Goal: Information Seeking & Learning: Check status

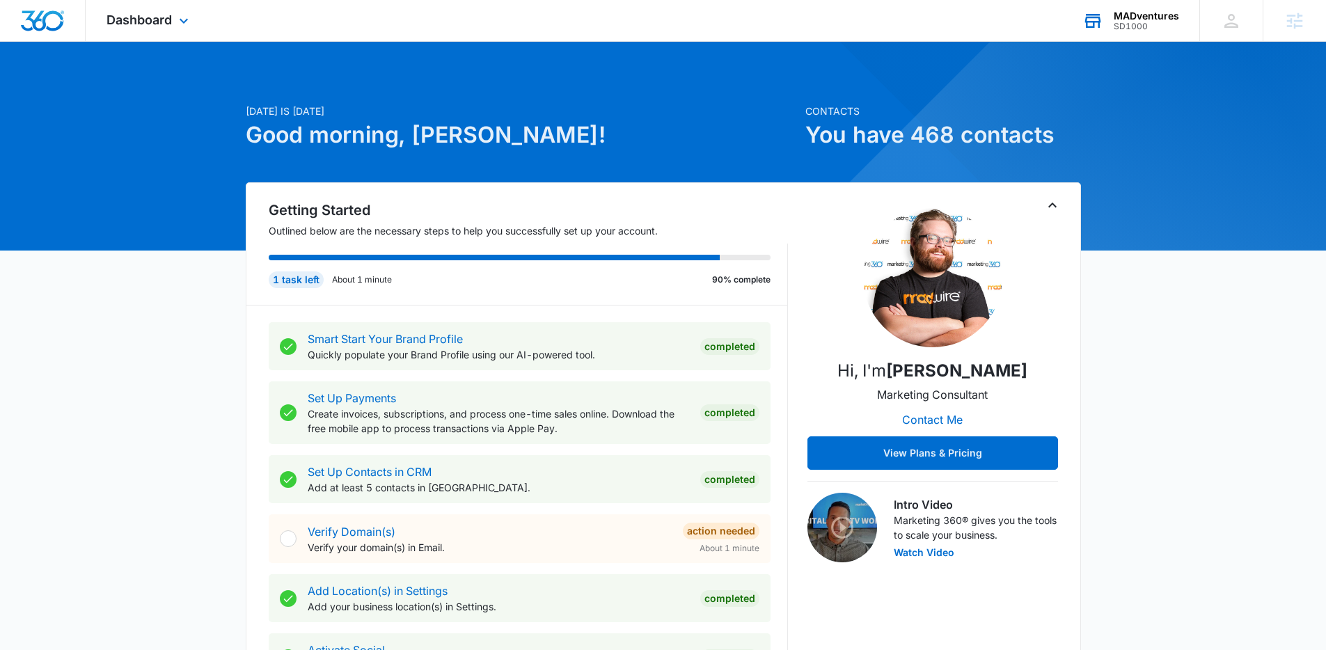
click at [1133, 22] on div "SD1000" at bounding box center [1146, 27] width 65 height 10
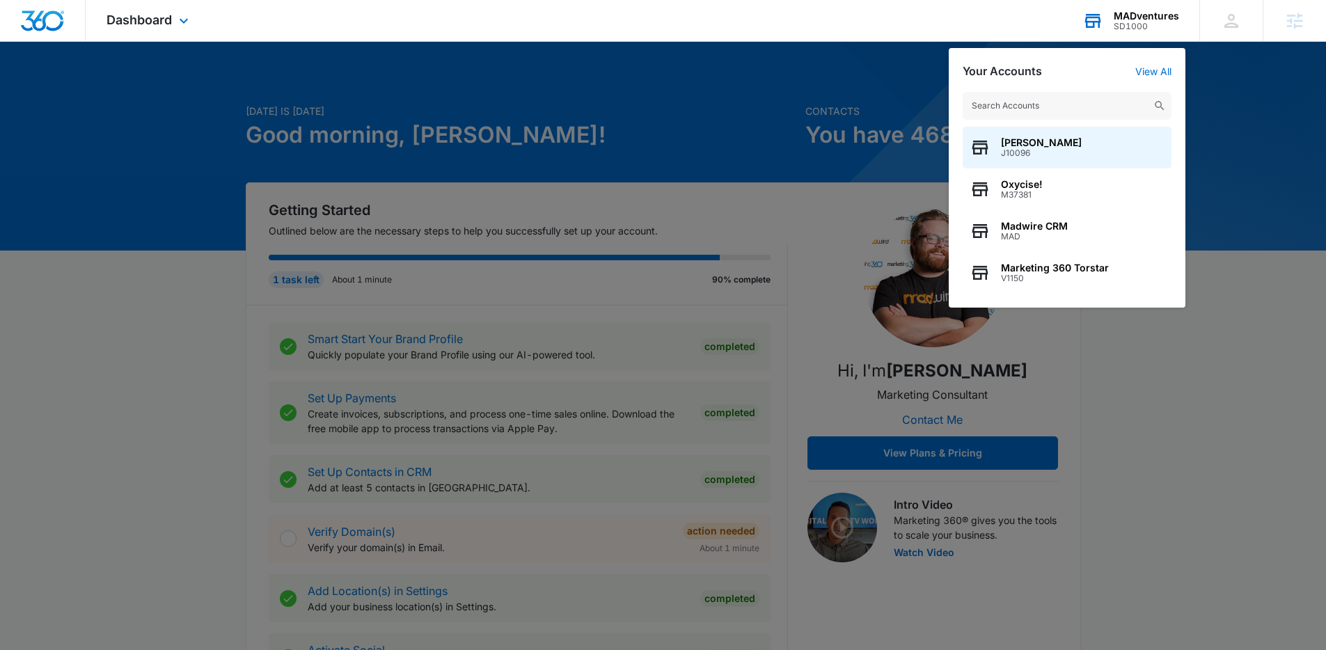
click at [1058, 112] on input "text" at bounding box center [1067, 106] width 209 height 28
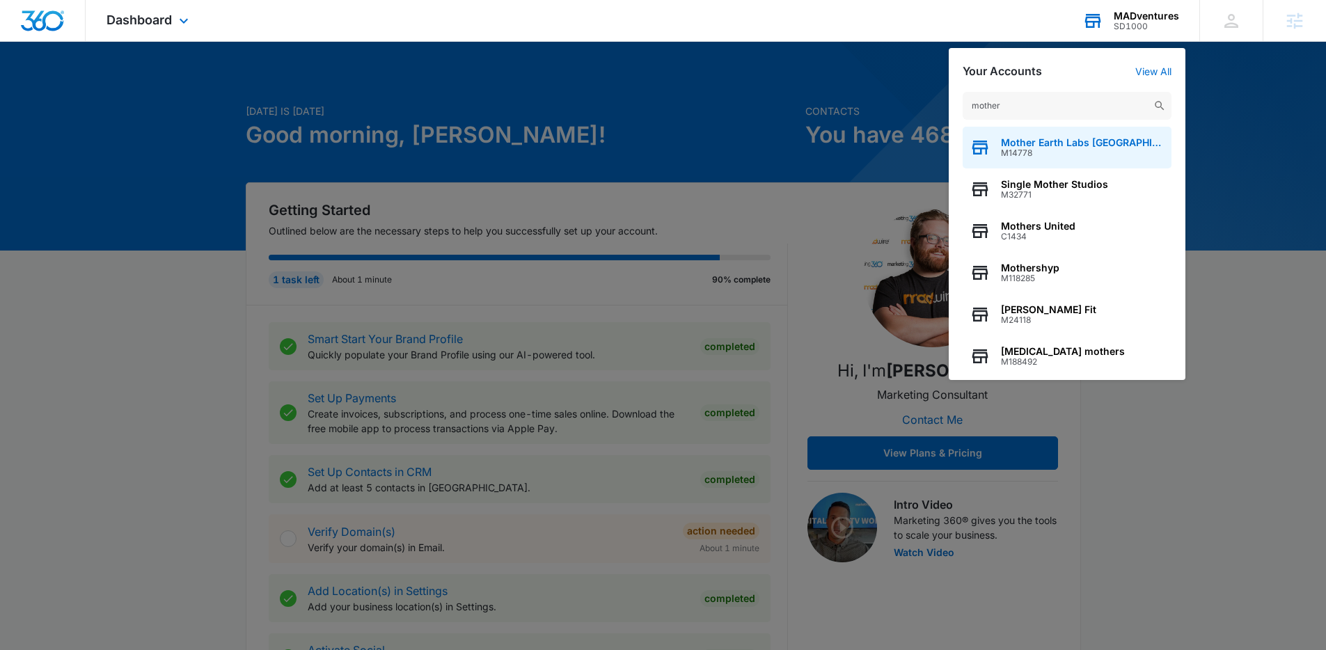
type input "mother"
click at [1062, 148] on span "M14778" at bounding box center [1083, 153] width 164 height 10
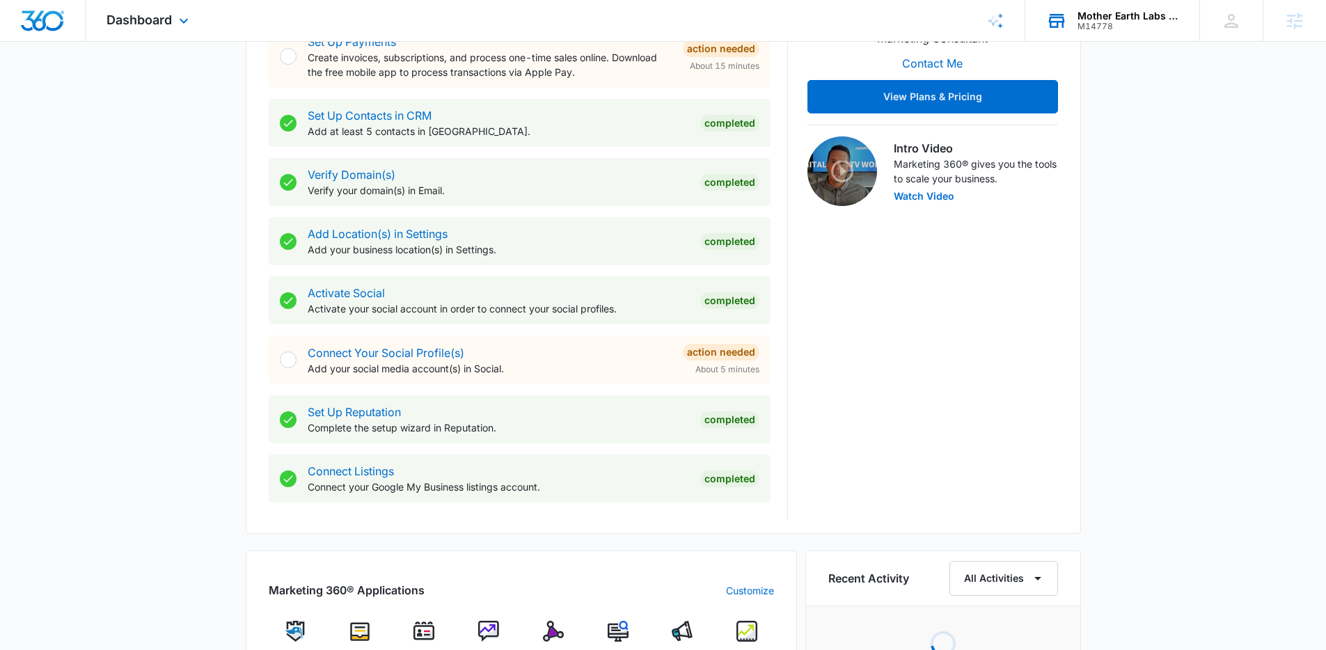
scroll to position [530, 0]
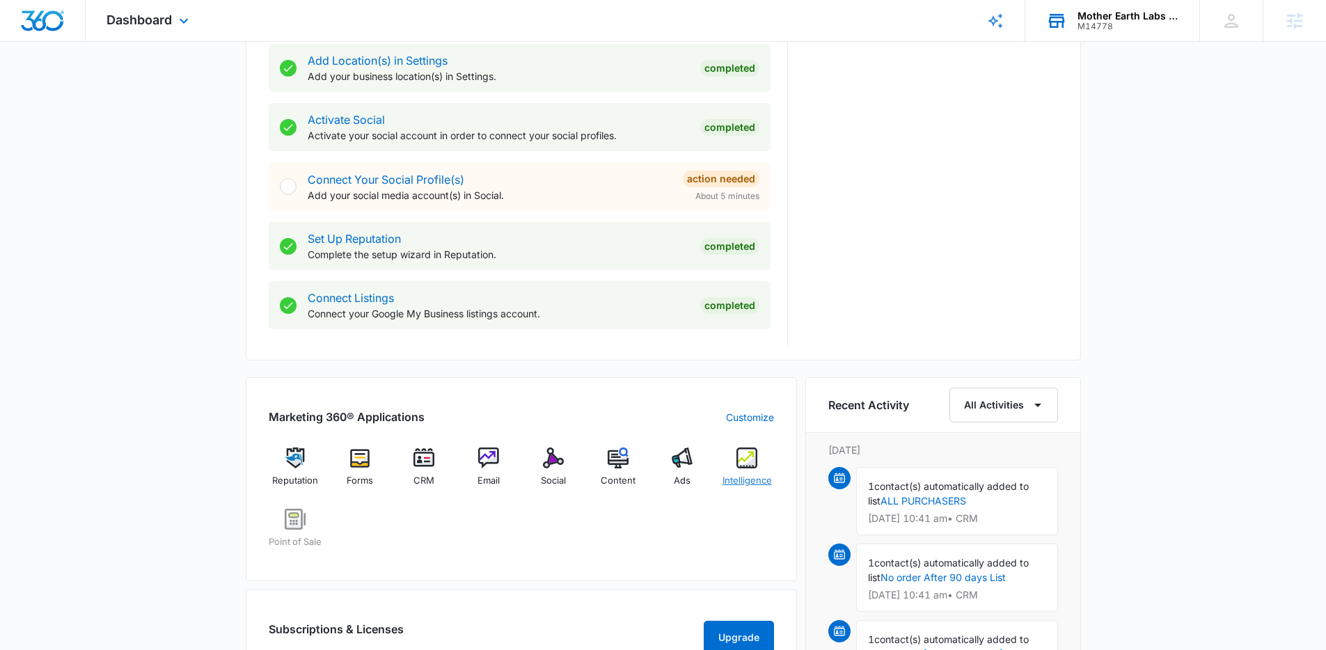
click at [737, 464] on img at bounding box center [747, 458] width 21 height 21
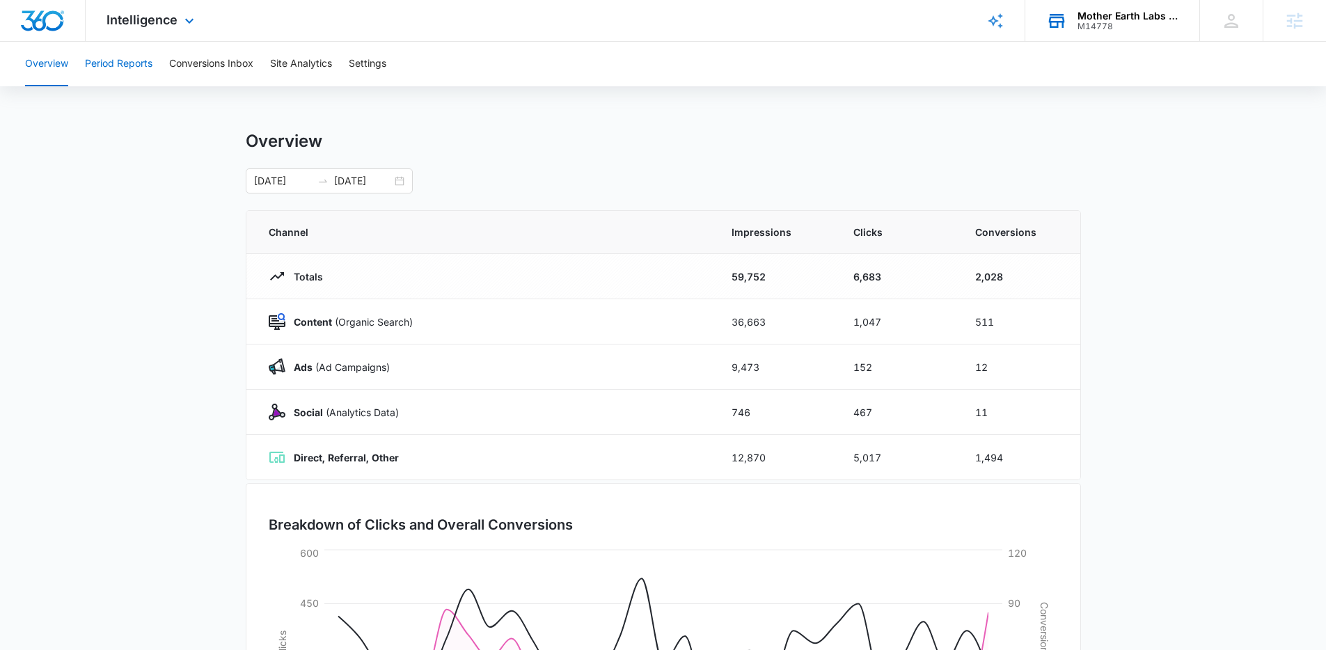
click at [129, 69] on button "Period Reports" at bounding box center [119, 64] width 68 height 45
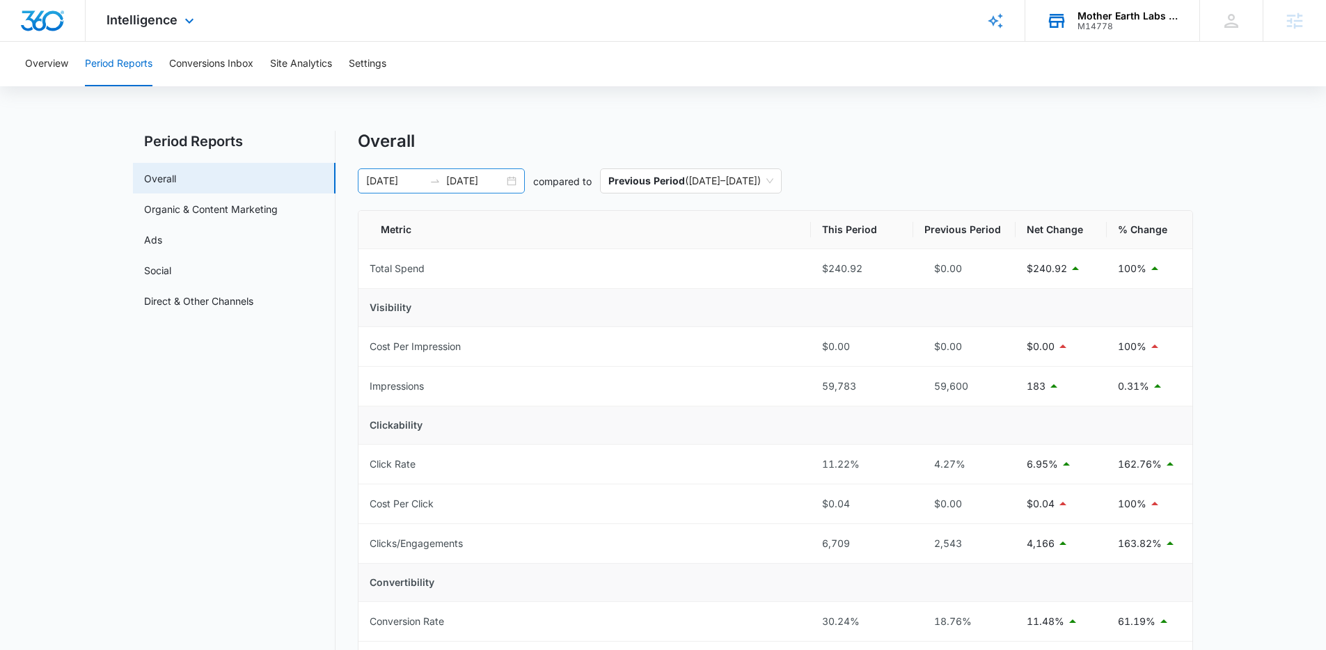
click at [514, 180] on div "09/09/2025 10/09/2025" at bounding box center [441, 180] width 167 height 25
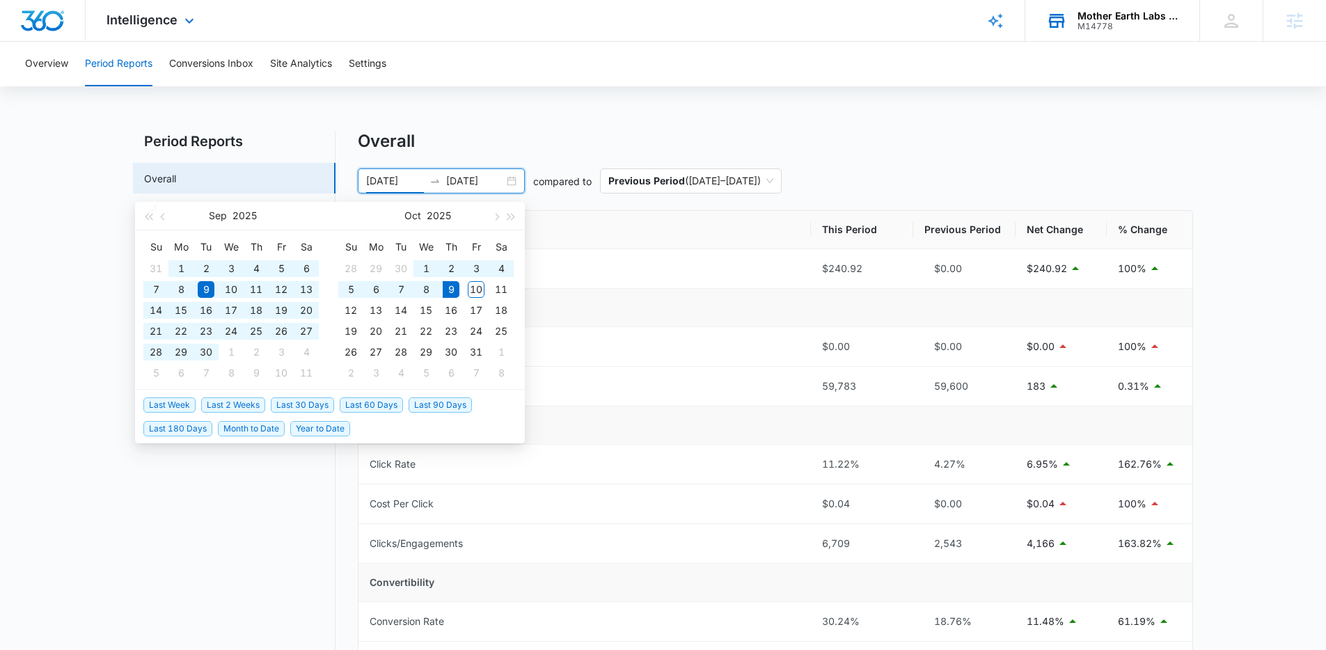
click at [199, 428] on span "Last 180 Days" at bounding box center [177, 428] width 69 height 15
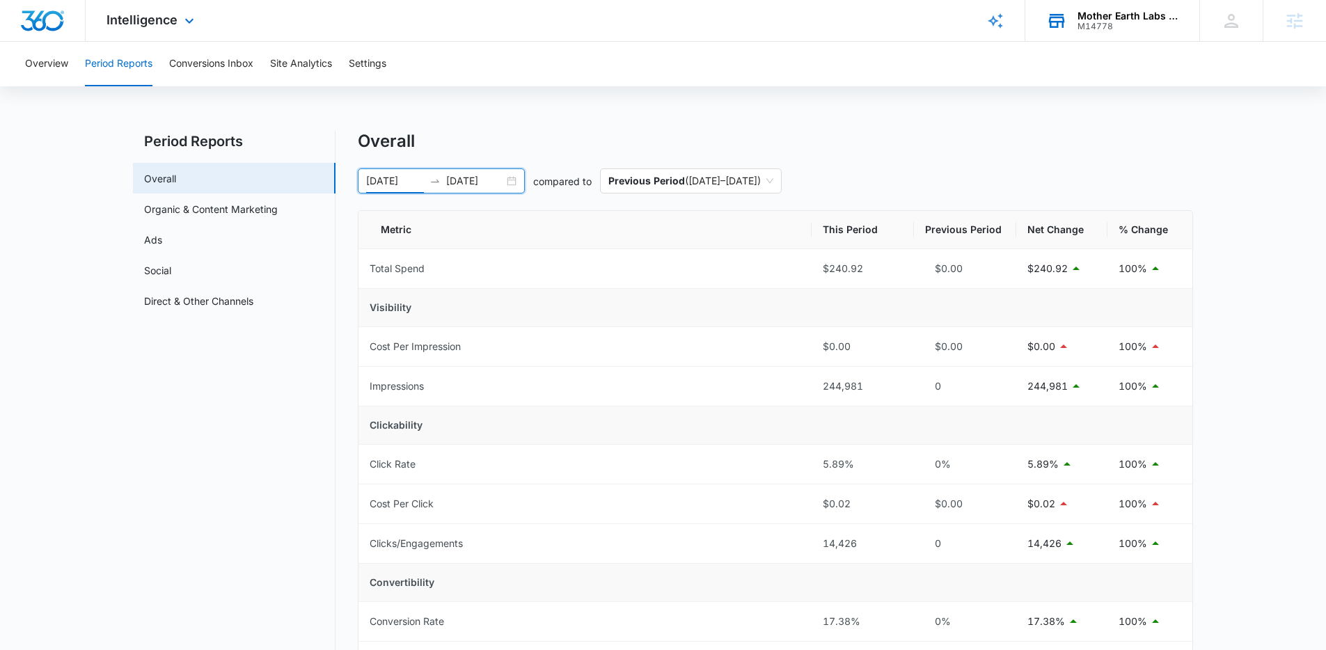
click at [514, 182] on div "04/12/2025 10/09/2025" at bounding box center [441, 180] width 167 height 25
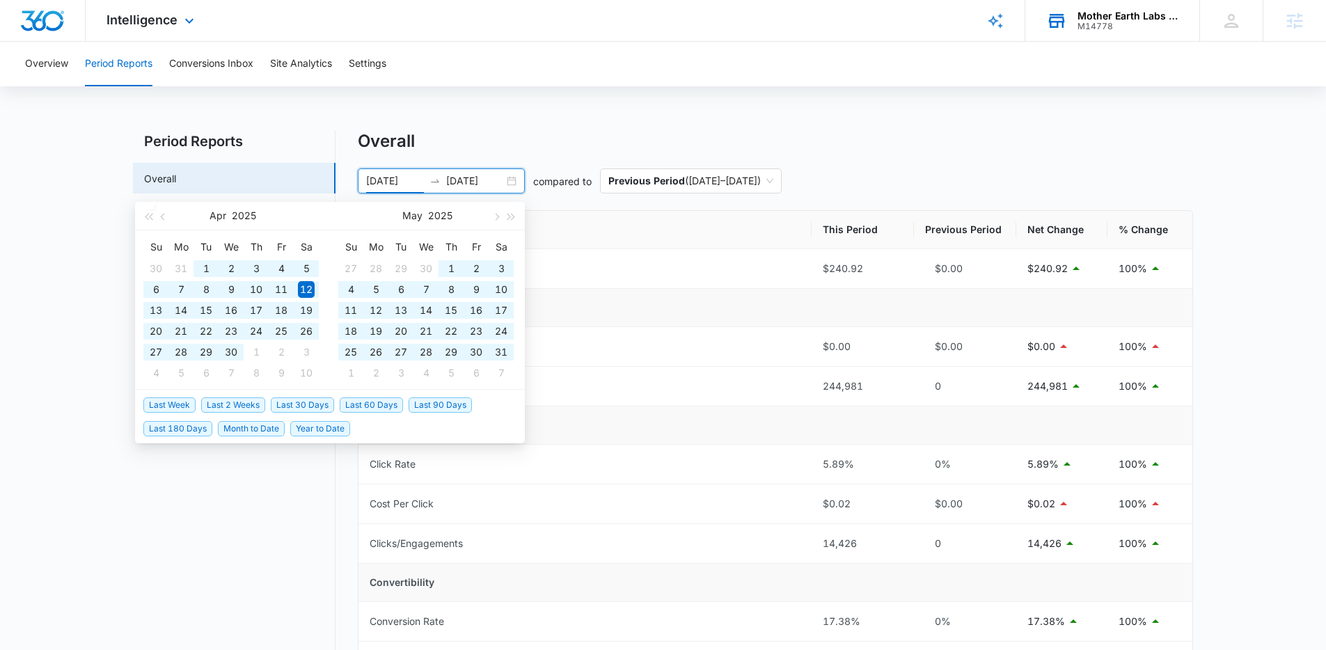
click at [324, 431] on span "Year to Date" at bounding box center [320, 428] width 60 height 15
type input "01/01/2025"
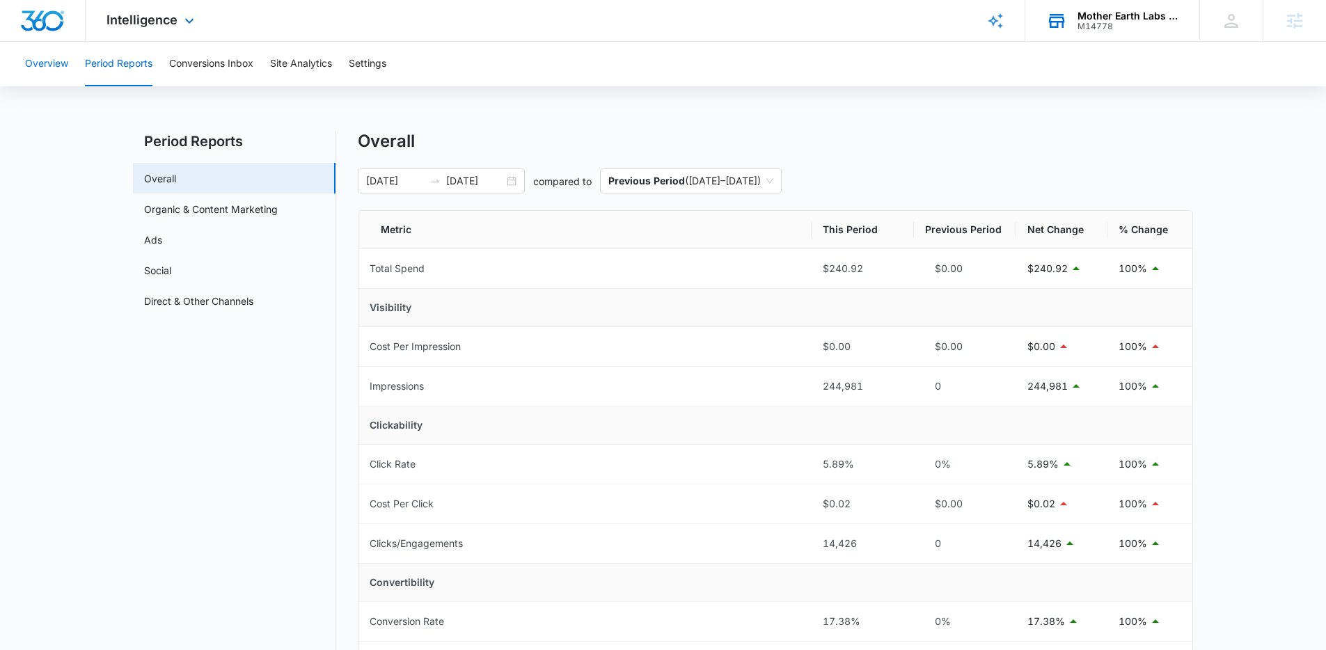
click at [61, 59] on button "Overview" at bounding box center [46, 64] width 43 height 45
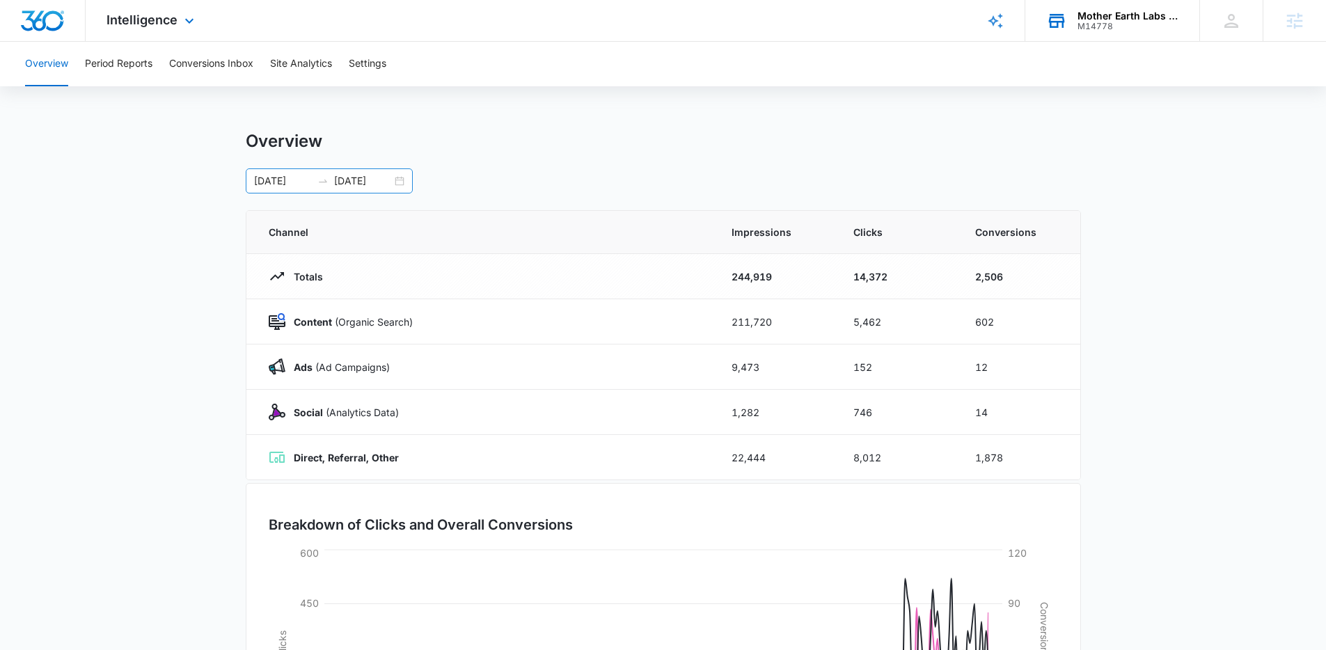
click at [306, 180] on input "01/01/2025" at bounding box center [283, 180] width 58 height 15
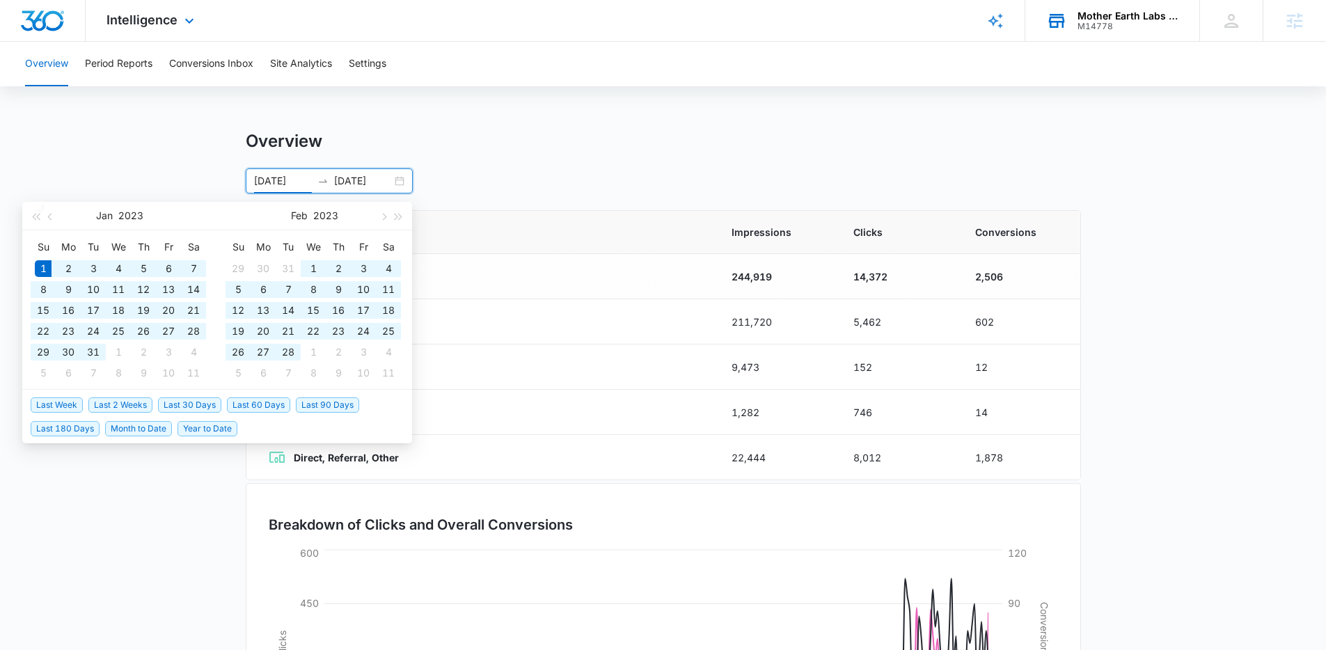
type input "01/01/2023"
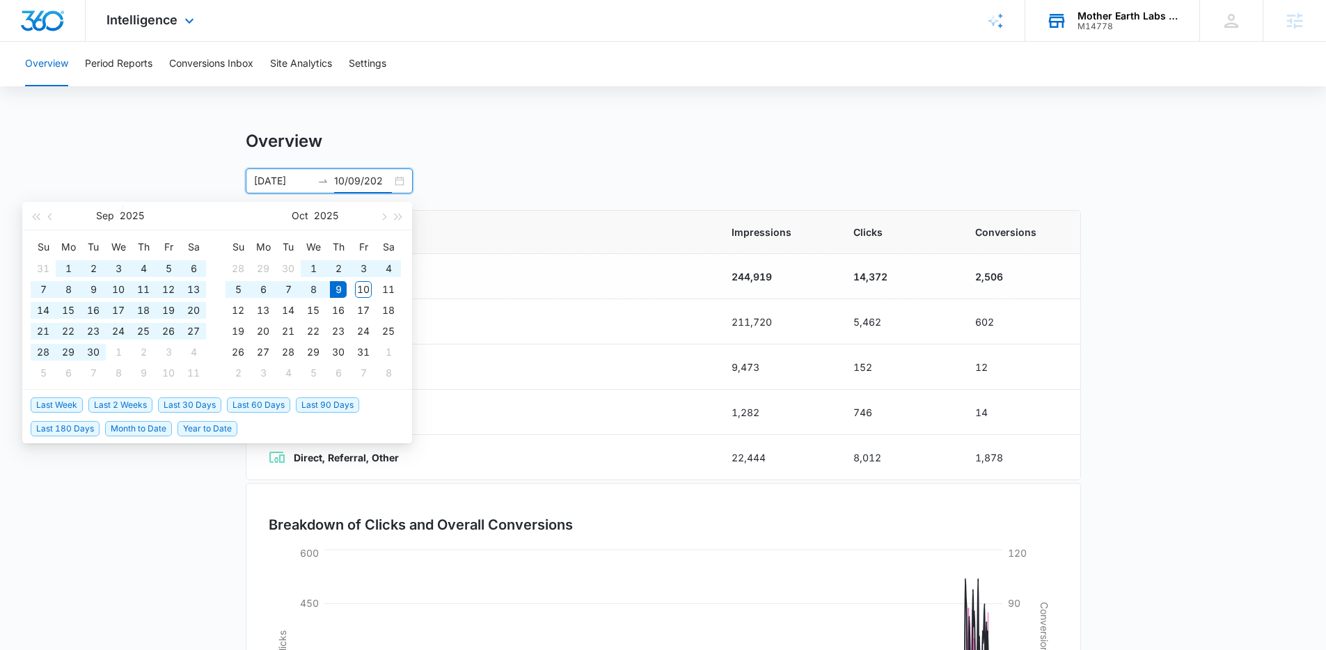
type input "10/09/202"
click at [306, 183] on input "01/01/2023" at bounding box center [283, 180] width 58 height 15
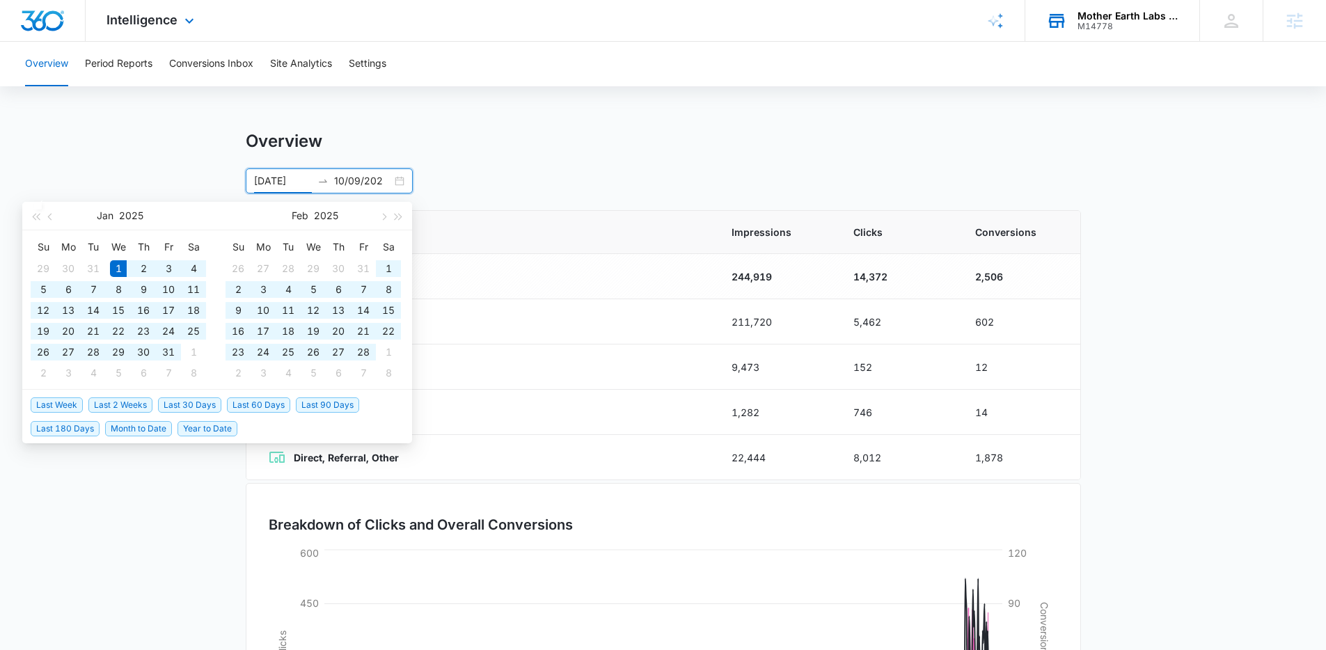
type input "01/01/2025"
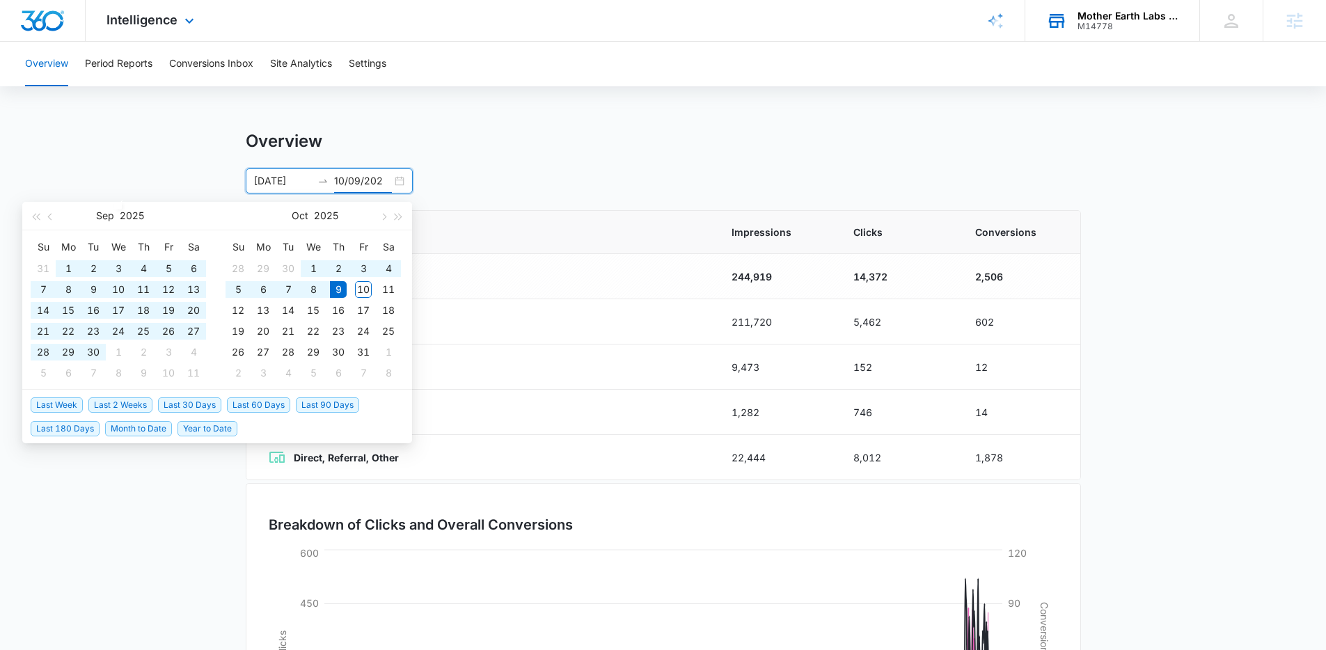
click at [382, 182] on input "10/09/202" at bounding box center [363, 180] width 58 height 15
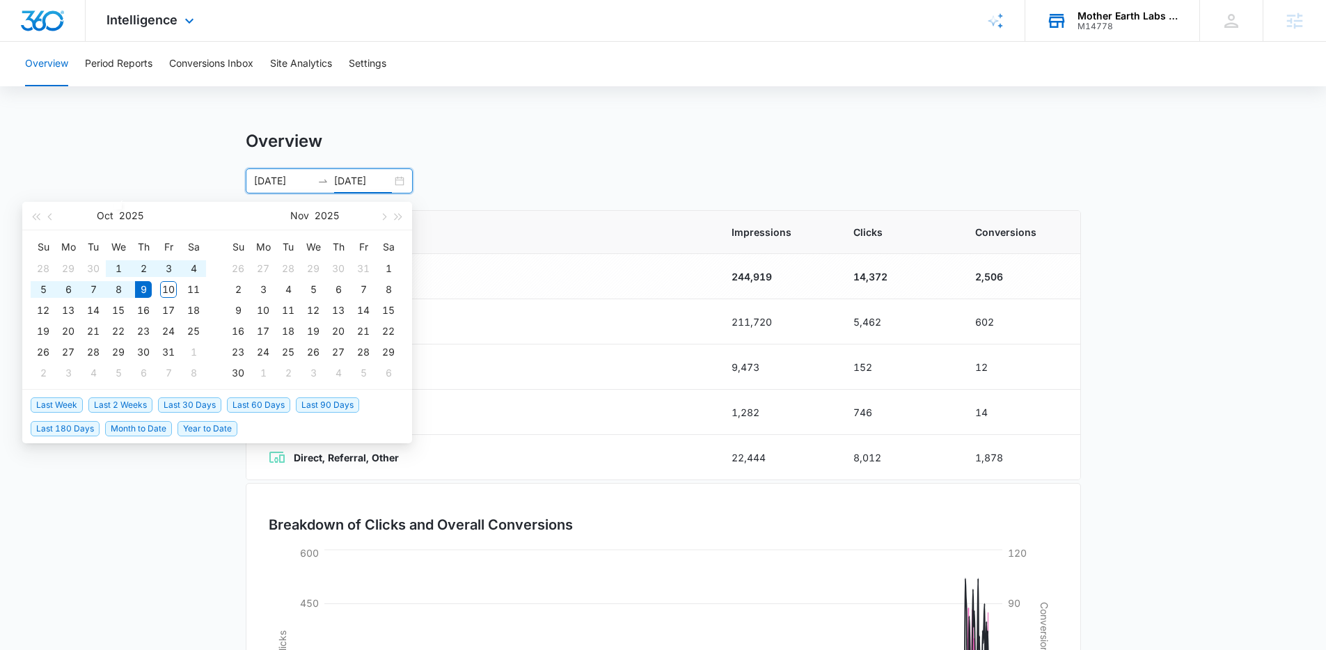
type input "10/09/2025"
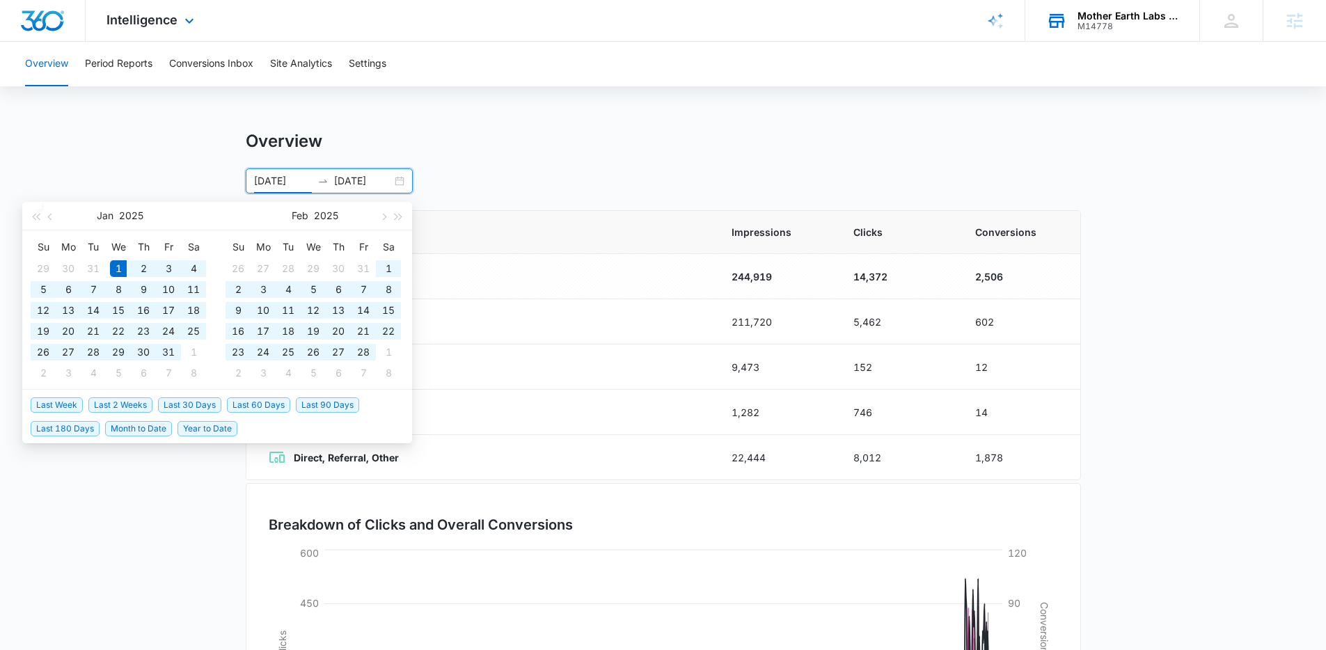
click at [264, 178] on input "01/01/2025" at bounding box center [283, 180] width 58 height 15
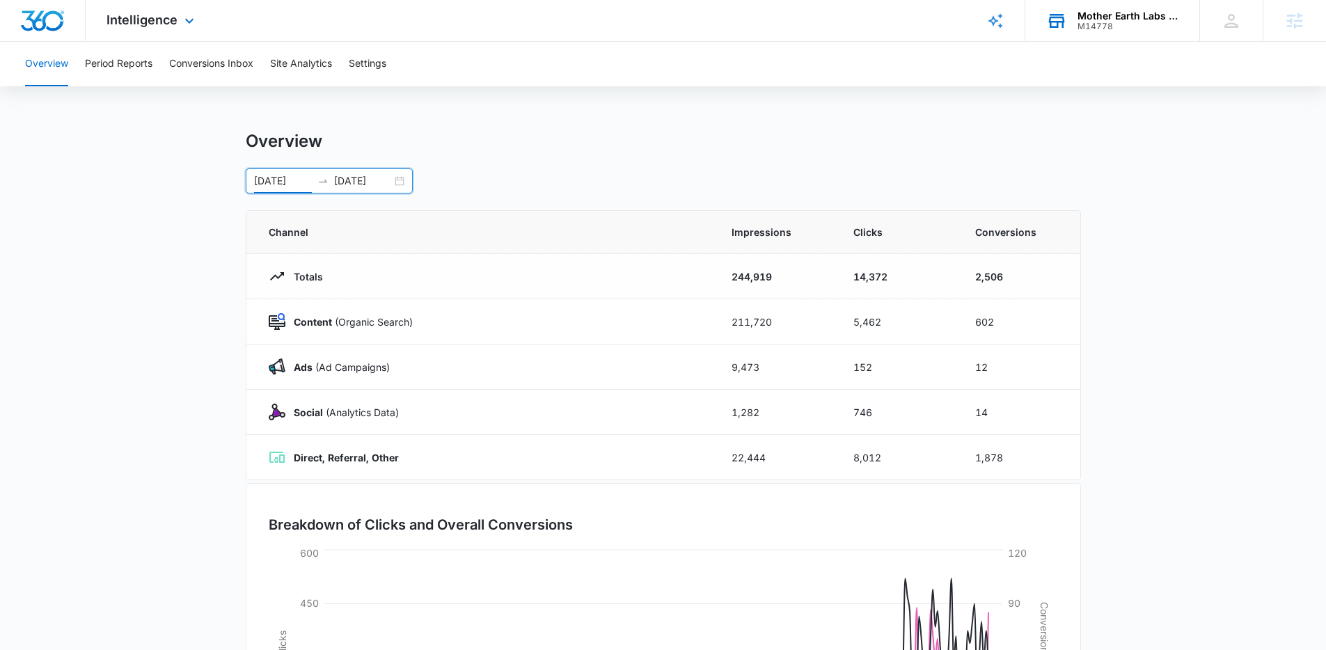
click at [261, 180] on input "01/01/2025" at bounding box center [283, 180] width 58 height 15
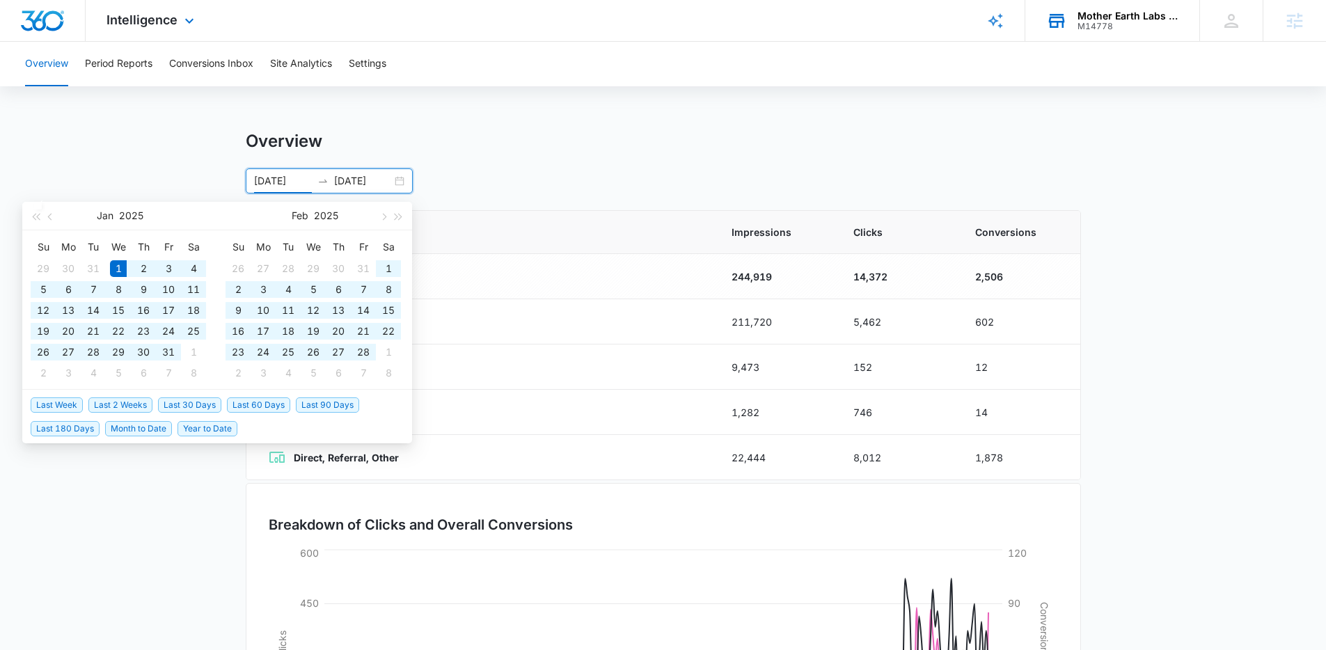
click at [265, 181] on input "01/01/2025" at bounding box center [283, 180] width 58 height 15
type input "05/01/2025"
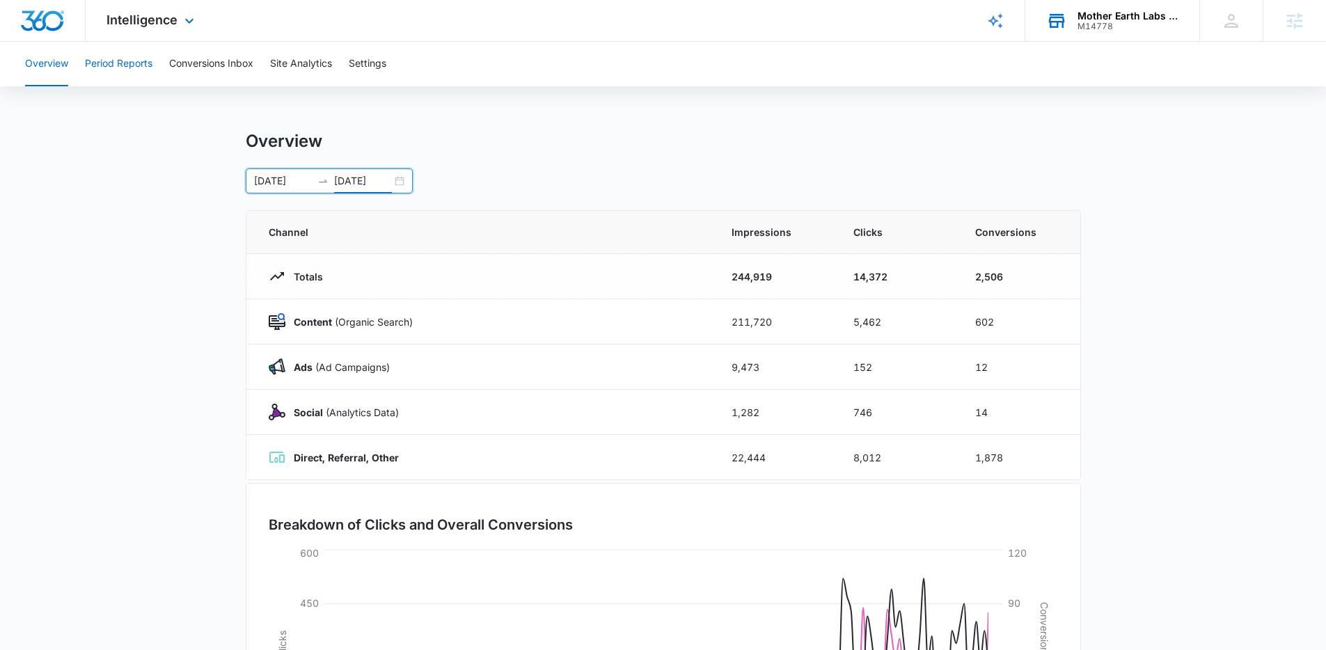
click at [139, 74] on button "Period Reports" at bounding box center [119, 64] width 68 height 45
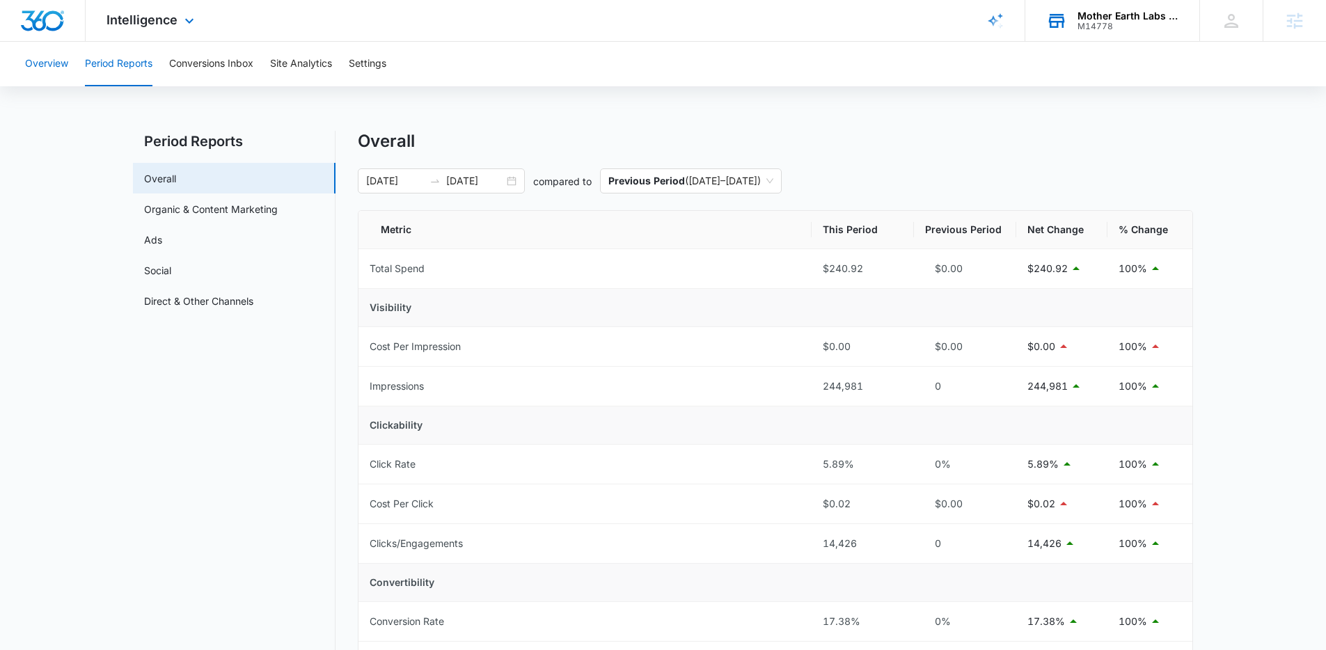
click at [35, 73] on button "Overview" at bounding box center [46, 64] width 43 height 45
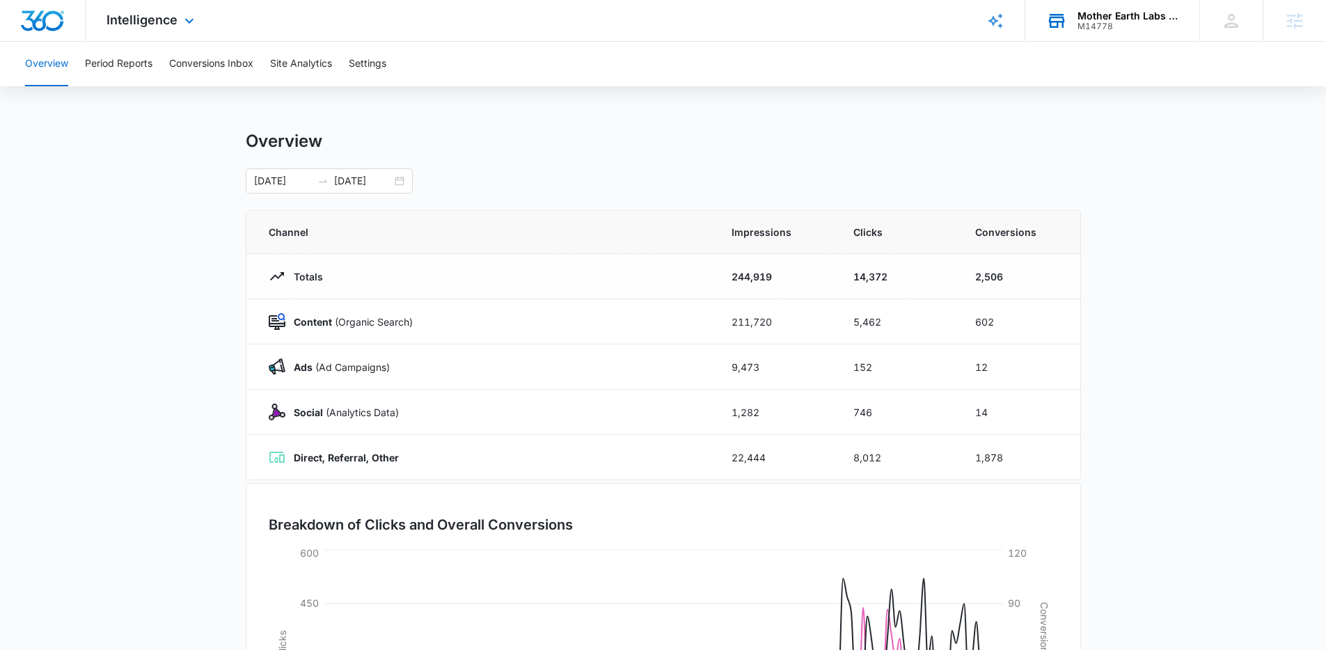
click at [1103, 6] on div "Mother Earth Labs USA M14778 Your Accounts View All" at bounding box center [1112, 20] width 174 height 41
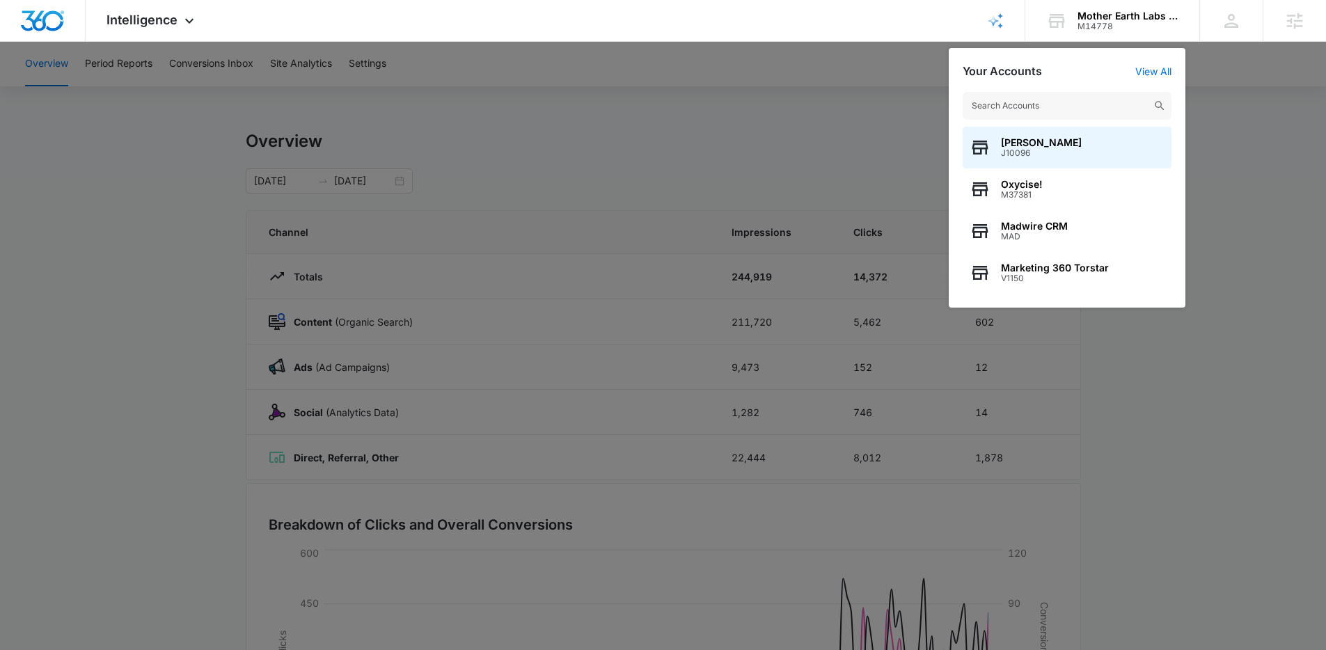
click at [1013, 113] on input "text" at bounding box center [1067, 106] width 209 height 28
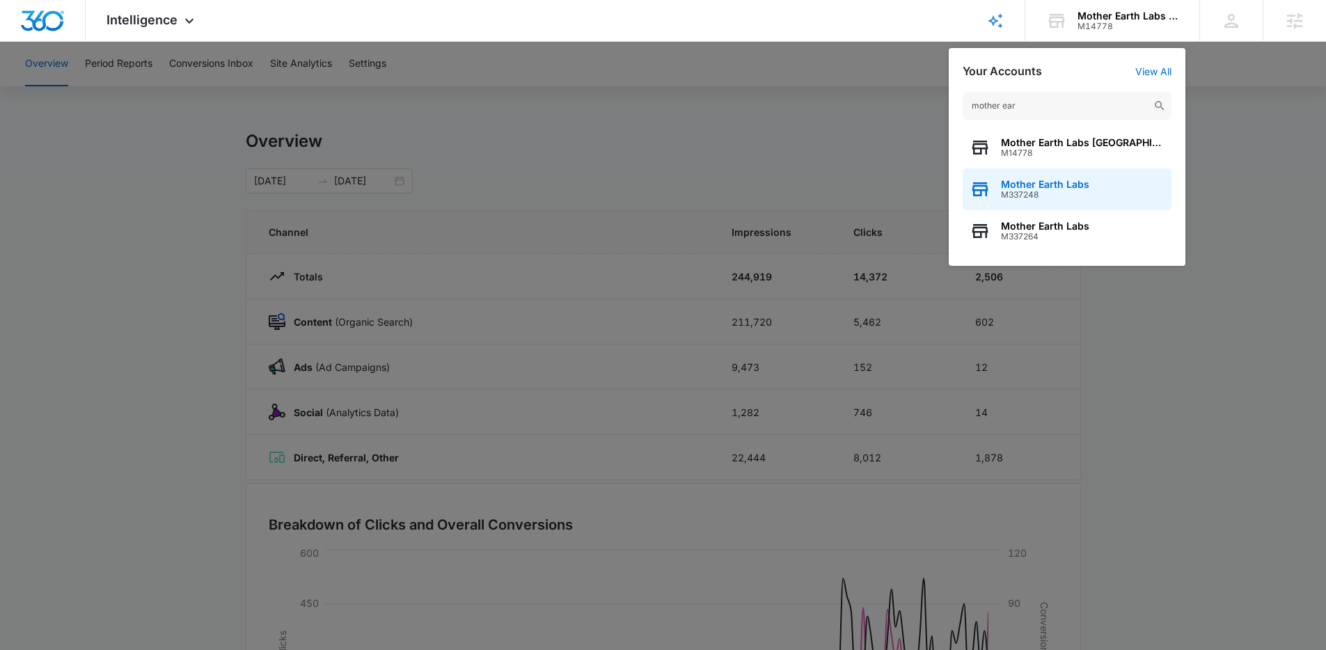
type input "mother ear"
click at [1048, 191] on span "M337248" at bounding box center [1045, 195] width 88 height 10
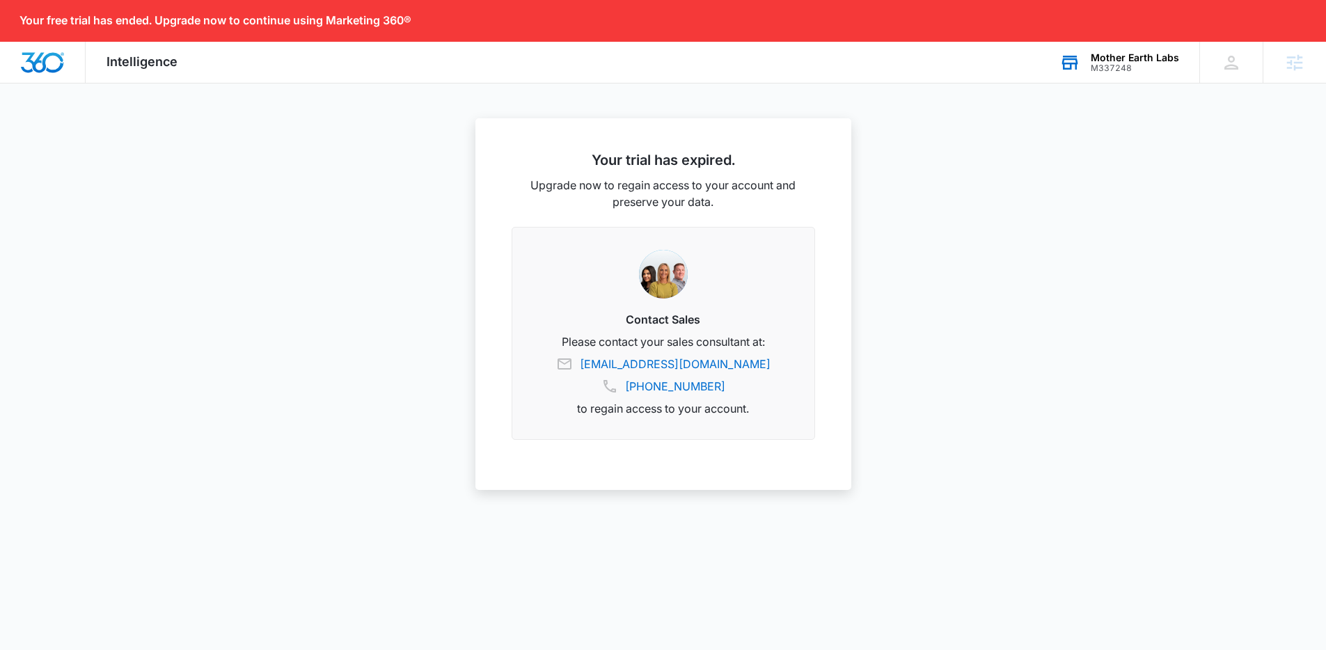
click at [1145, 73] on div "Mother Earth Labs M337248 Your Accounts View All" at bounding box center [1119, 62] width 161 height 41
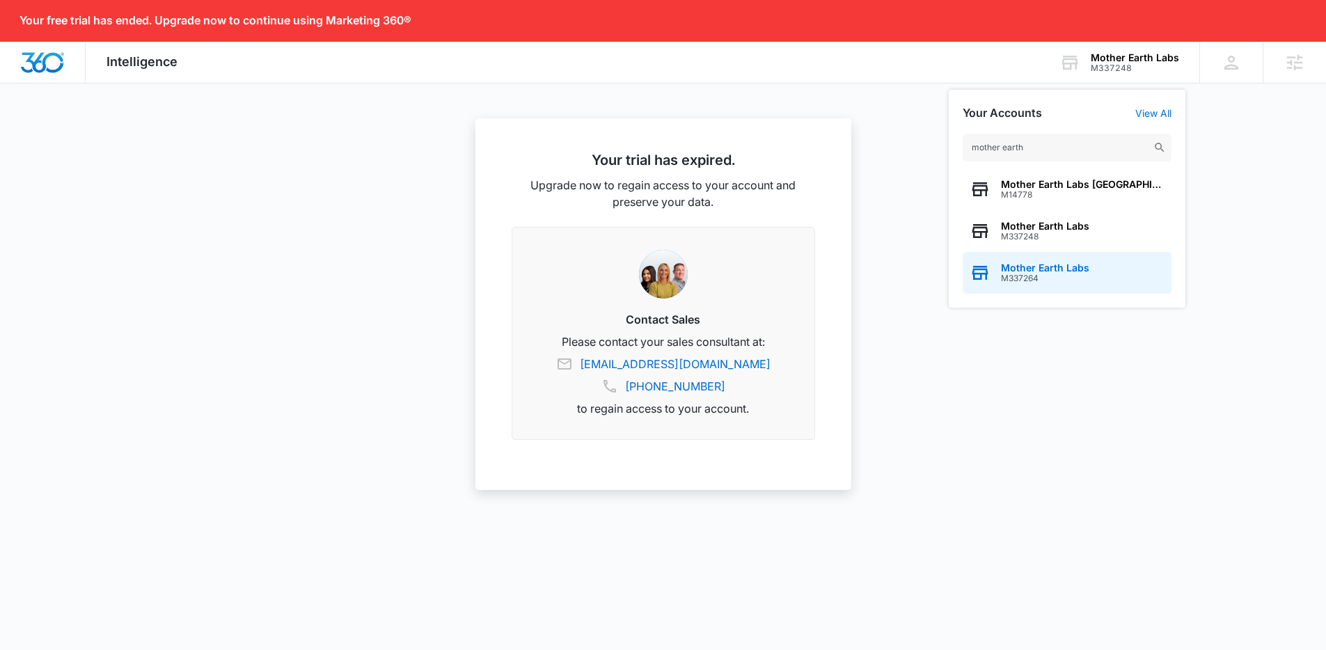
type input "mother earth"
click at [1062, 272] on span "Mother Earth Labs" at bounding box center [1045, 267] width 88 height 11
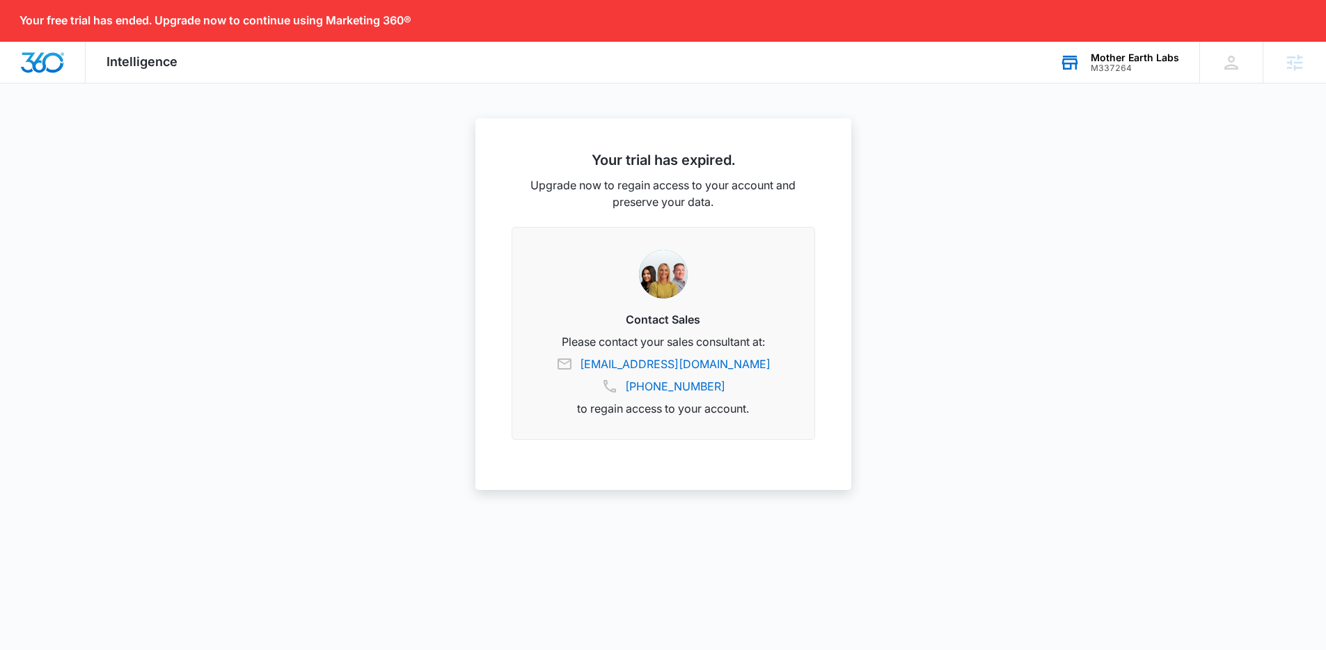
click at [1092, 68] on div "Mother Earth Labs M337264 Your Accounts View All" at bounding box center [1119, 62] width 161 height 41
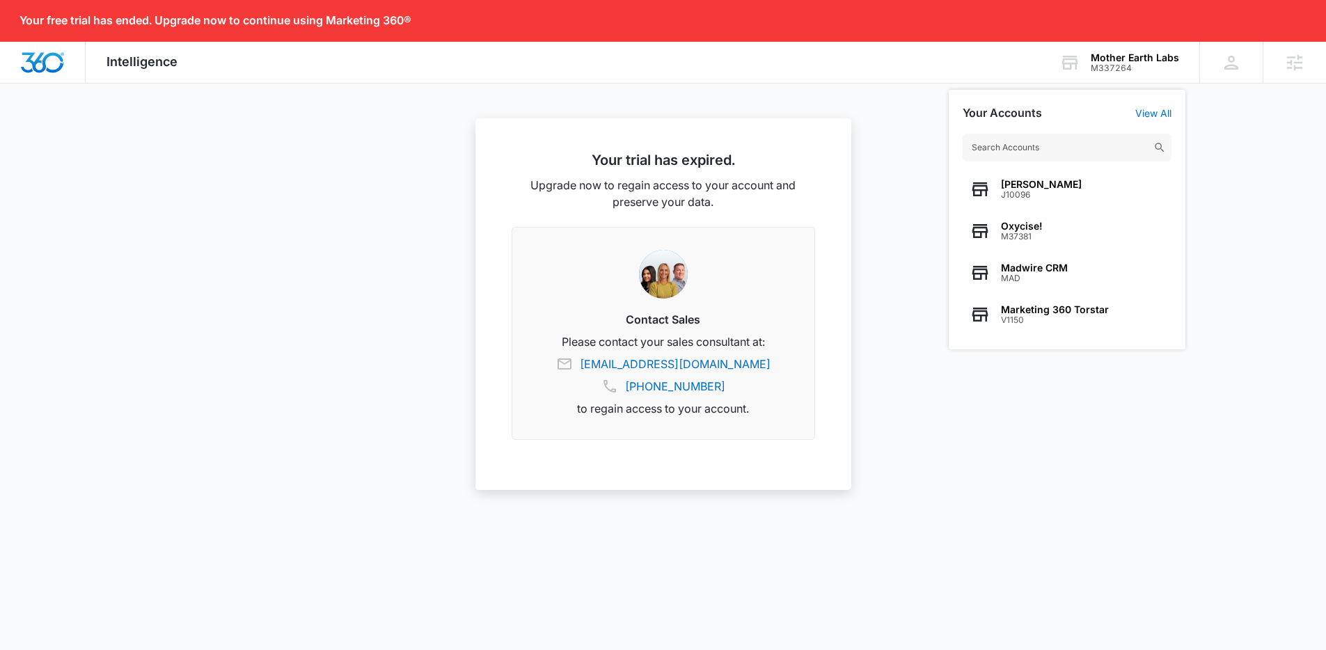
click at [1028, 145] on input "text" at bounding box center [1067, 148] width 209 height 28
type input "mother earth"
click at [1119, 60] on div "Mother Earth Labs" at bounding box center [1135, 57] width 88 height 11
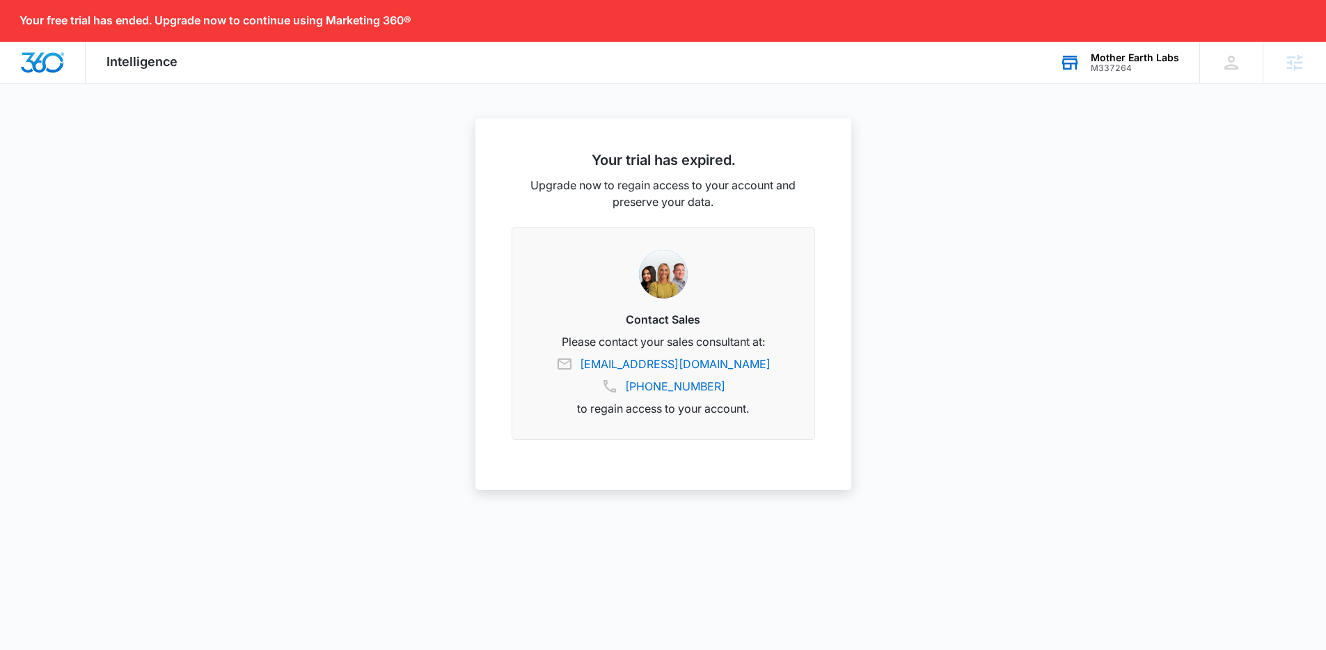
click at [1106, 72] on div "Mother Earth Labs M337264 Your Accounts View All" at bounding box center [1119, 62] width 161 height 41
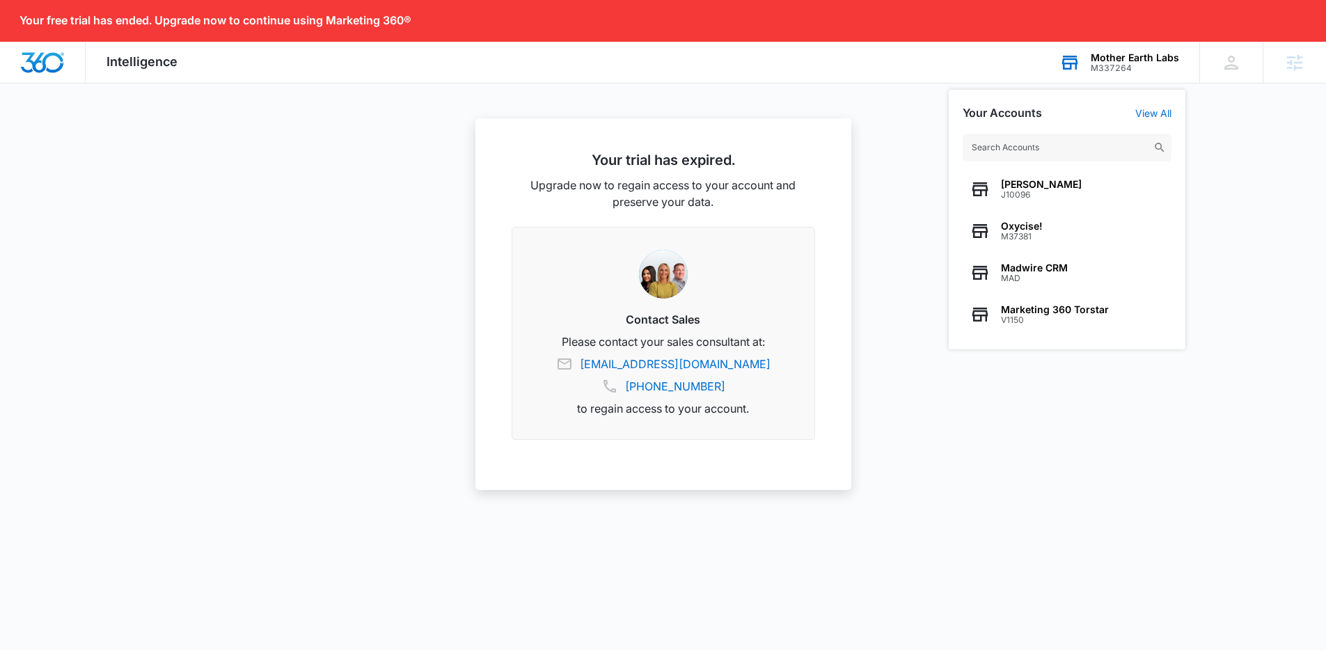
drag, startPoint x: 1032, startPoint y: 150, endPoint x: 957, endPoint y: 148, distance: 75.2
click at [961, 150] on div "ryan sipes J10096 Oxycise! M37381 Madwire CRM MAD Marketing 360 Torstar V1150" at bounding box center [1067, 235] width 237 height 230
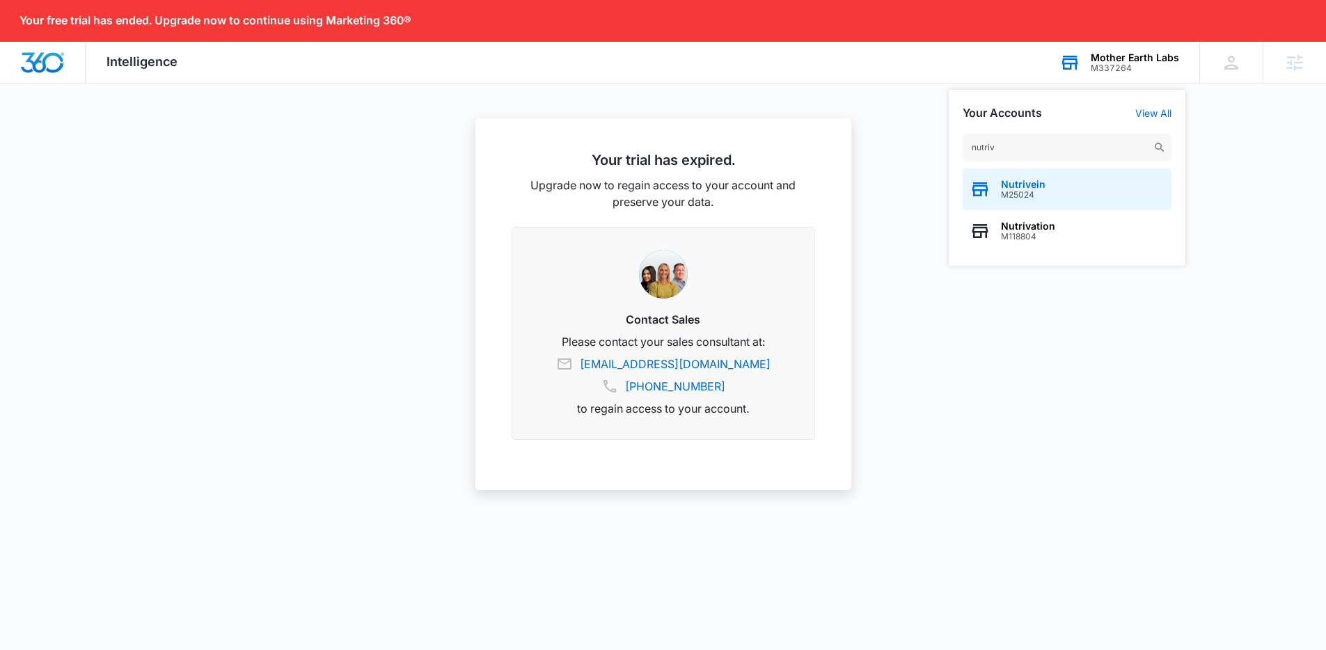
type input "nutriv"
click at [1025, 187] on span "Nutrivein" at bounding box center [1023, 184] width 45 height 11
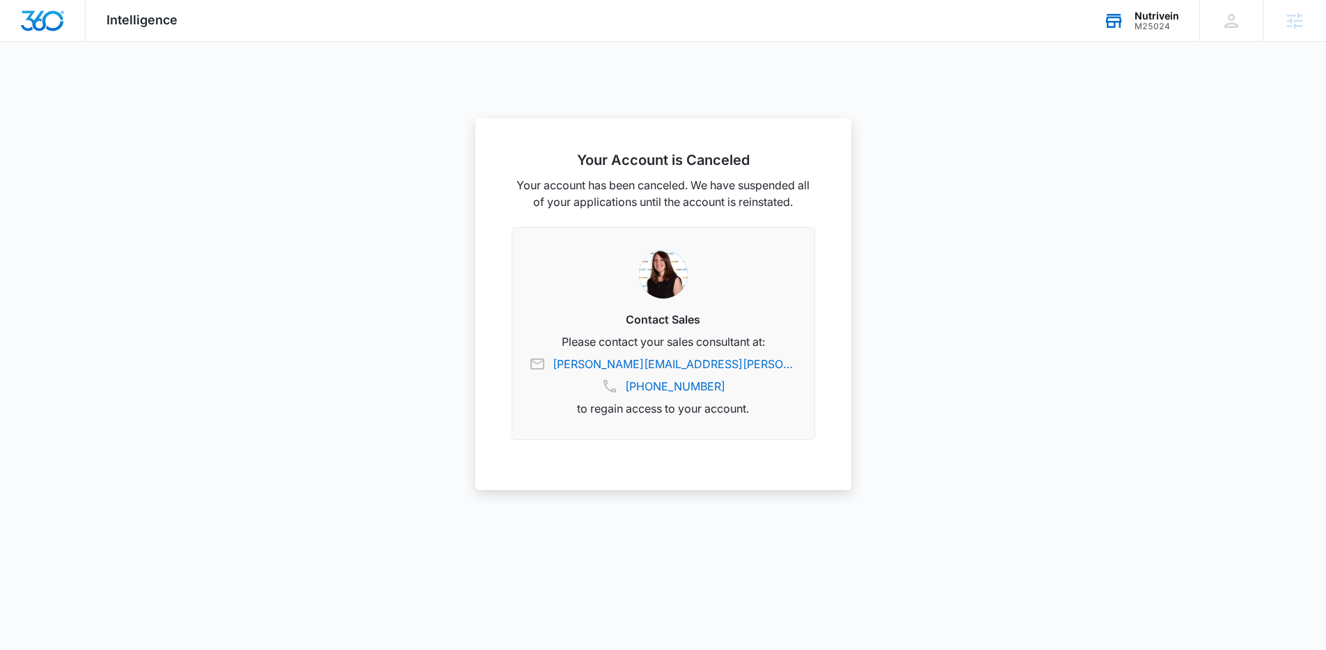
click at [1153, 22] on div "M25024" at bounding box center [1157, 27] width 45 height 10
type input "n"
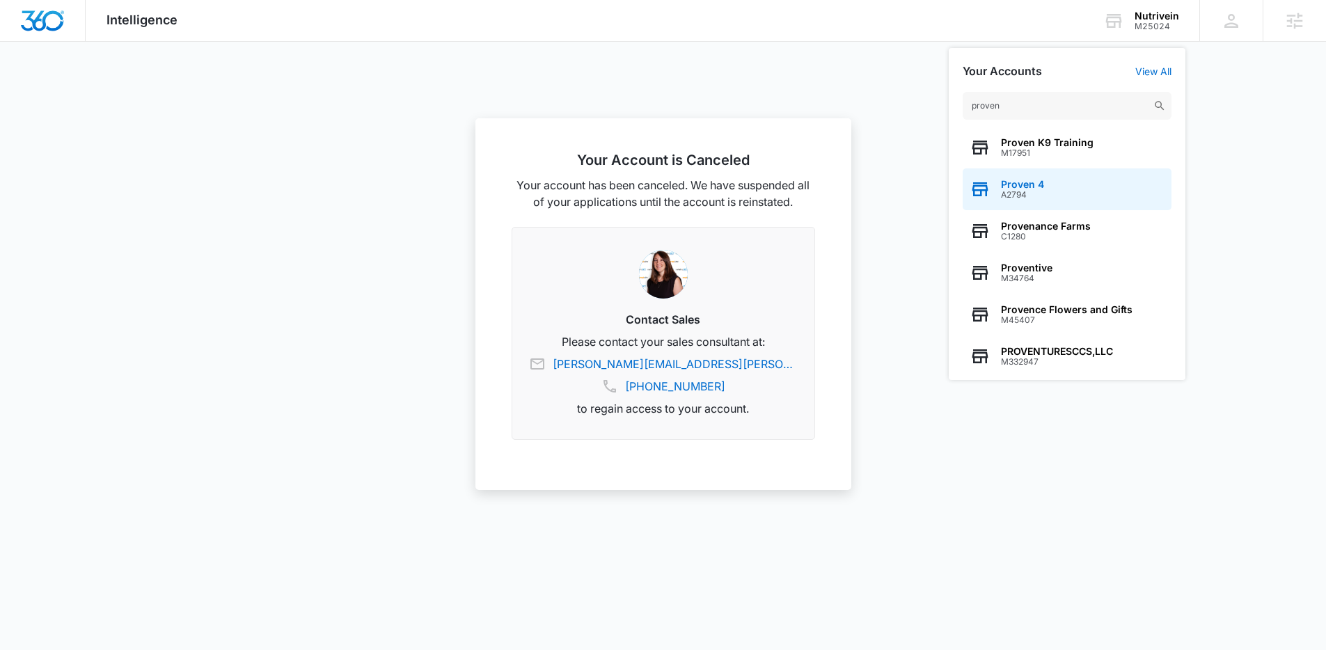
type input "proven"
click at [1041, 187] on span "Proven 4" at bounding box center [1022, 184] width 43 height 11
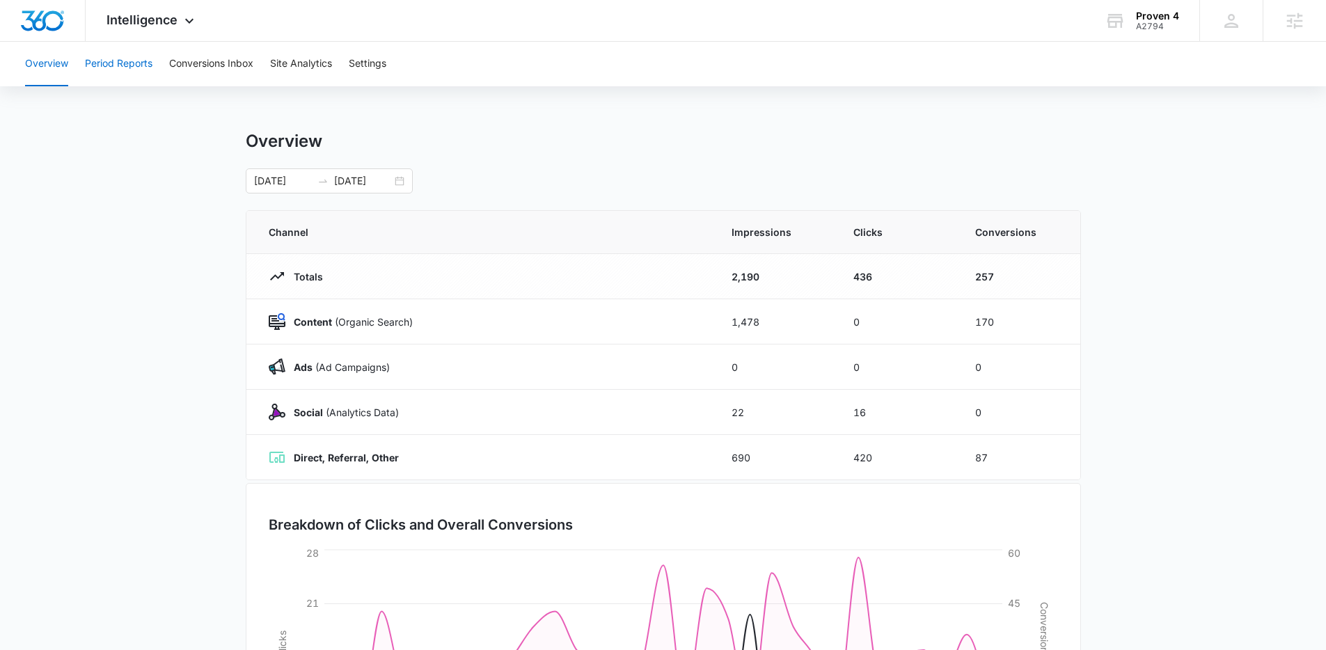
click at [142, 70] on button "Period Reports" at bounding box center [119, 64] width 68 height 45
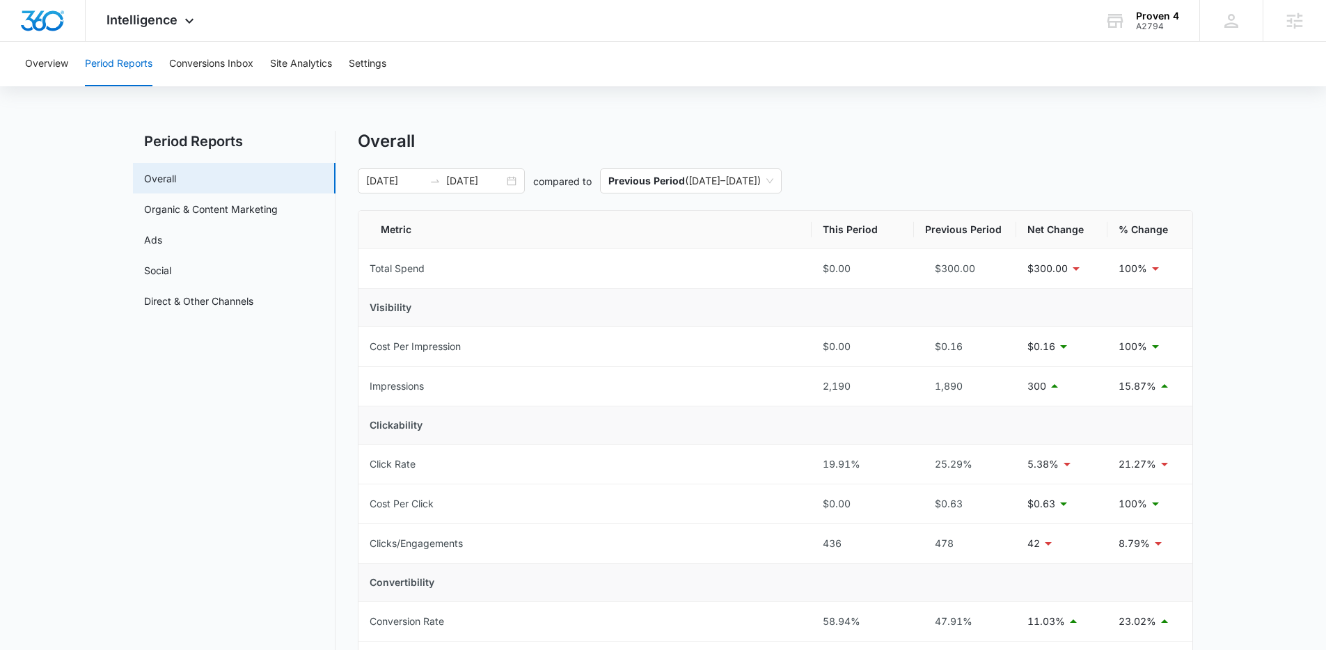
drag, startPoint x: 1139, startPoint y: 23, endPoint x: 1106, endPoint y: 70, distance: 57.4
click at [1139, 22] on div "A2794" at bounding box center [1157, 27] width 43 height 10
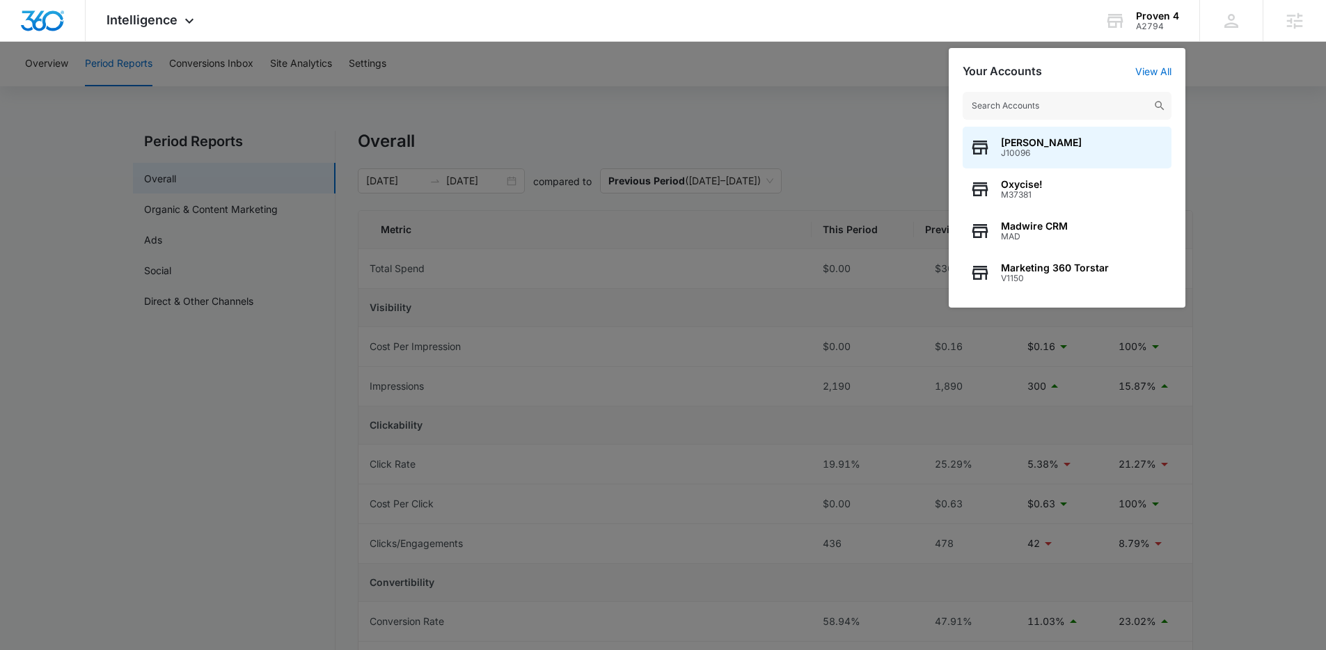
click at [997, 114] on input "text" at bounding box center [1067, 106] width 209 height 28
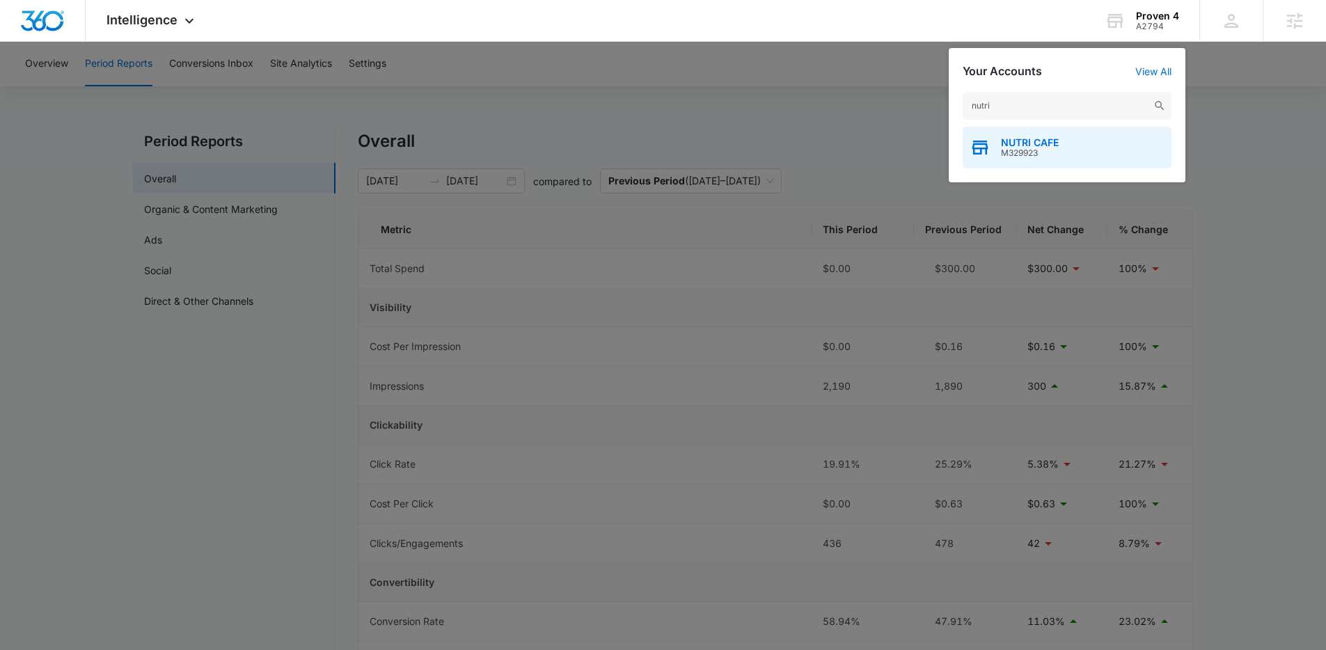
type input "nutri"
click at [1037, 136] on div "NUTRI CAFE M329923" at bounding box center [1067, 148] width 209 height 42
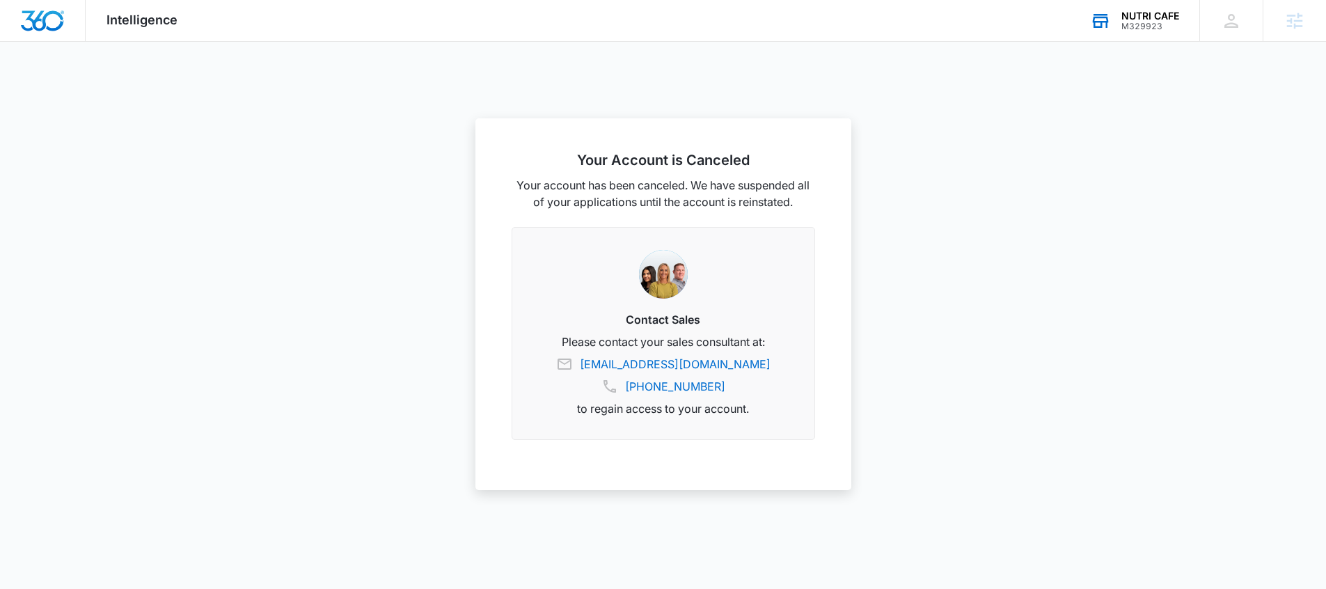
click at [1141, 18] on div "NUTRI CAFE" at bounding box center [1151, 15] width 58 height 11
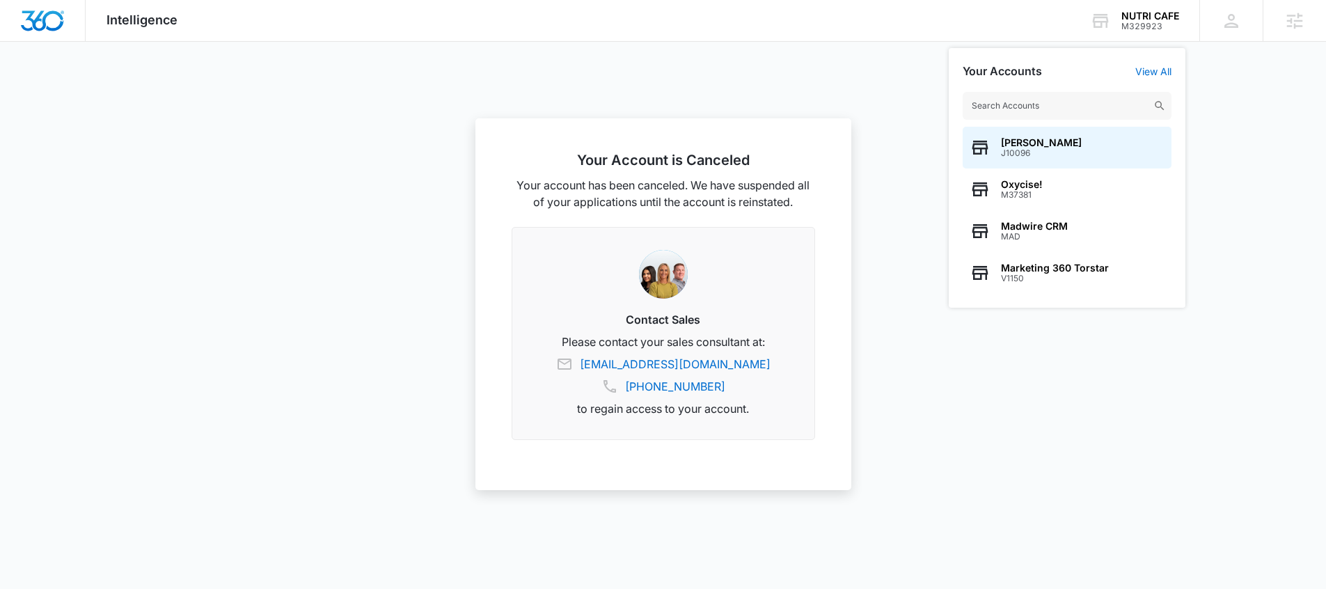
click at [1028, 104] on input "text" at bounding box center [1067, 106] width 209 height 28
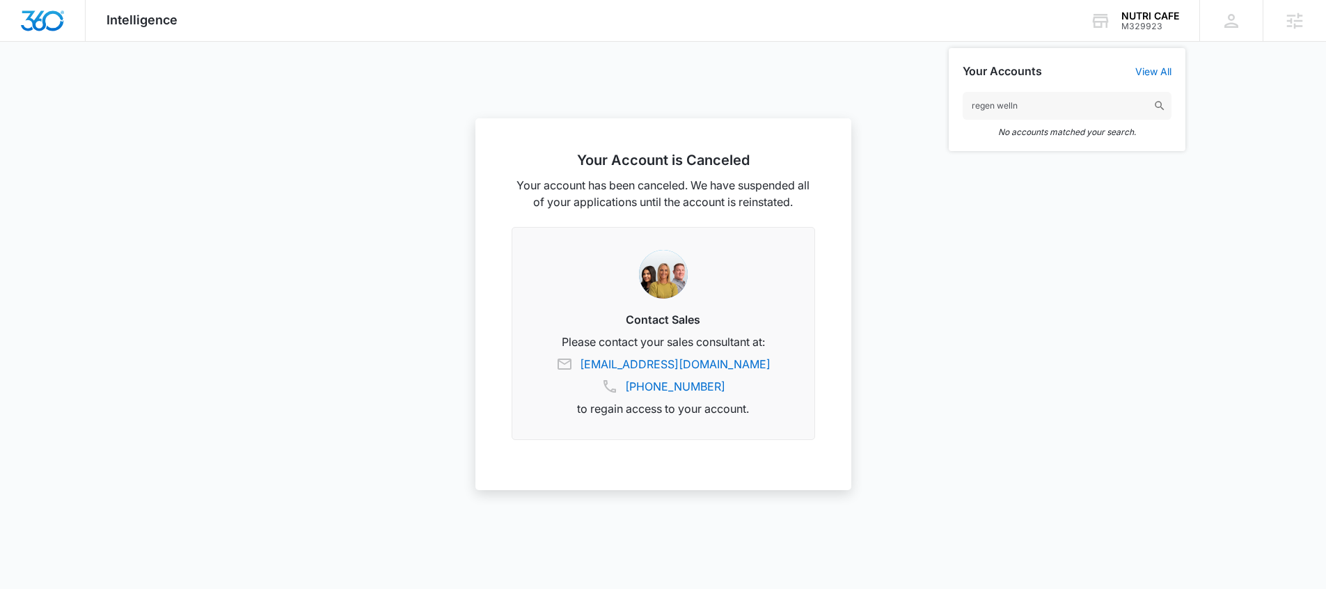
drag, startPoint x: 1040, startPoint y: 110, endPoint x: 987, endPoint y: 109, distance: 53.6
click at [987, 109] on input "regen welln" at bounding box center [1067, 106] width 209 height 28
type input "r"
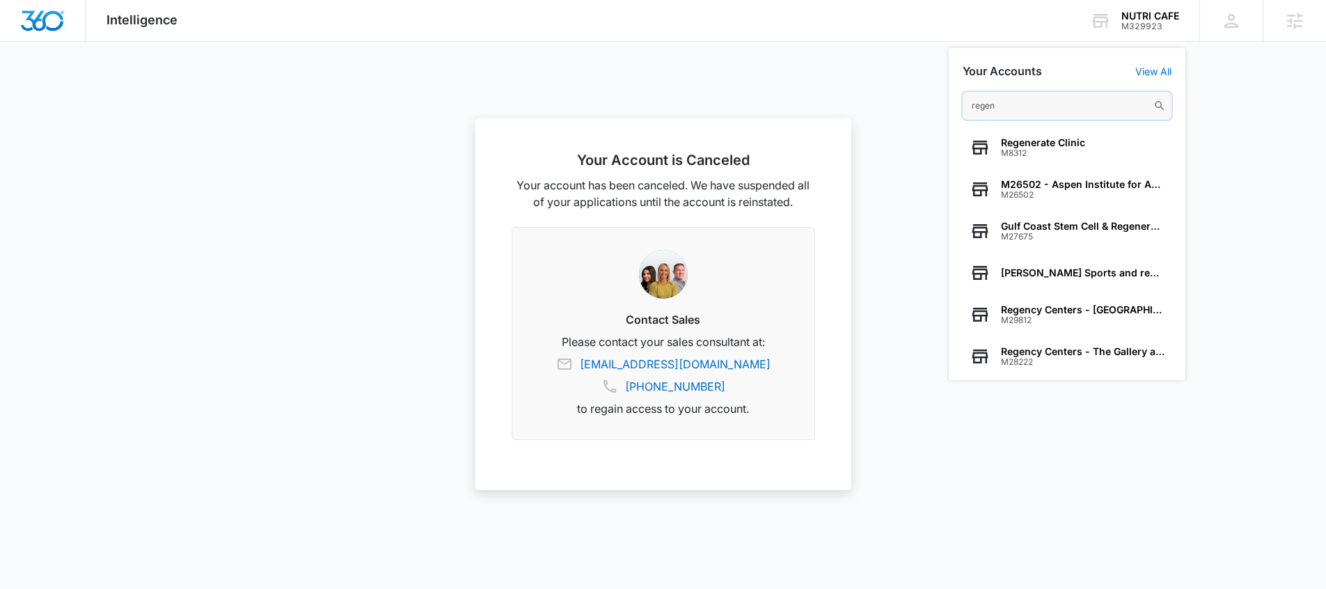
drag, startPoint x: 1030, startPoint y: 107, endPoint x: 887, endPoint y: 102, distance: 142.8
click at [888, 42] on nav "Your Account is Canceled Your account has been canceled. We have suspended all …" at bounding box center [663, 21] width 1326 height 42
type input "w"
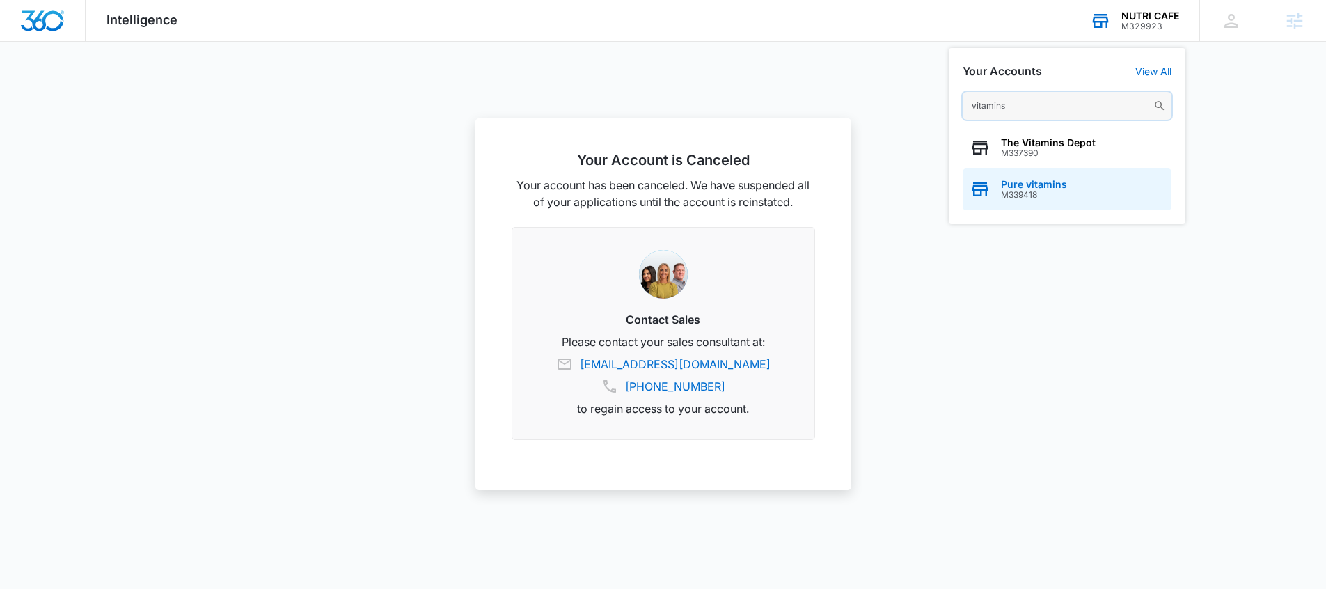
type input "vitamins"
click at [1058, 184] on span "Pure vitamins" at bounding box center [1034, 184] width 66 height 11
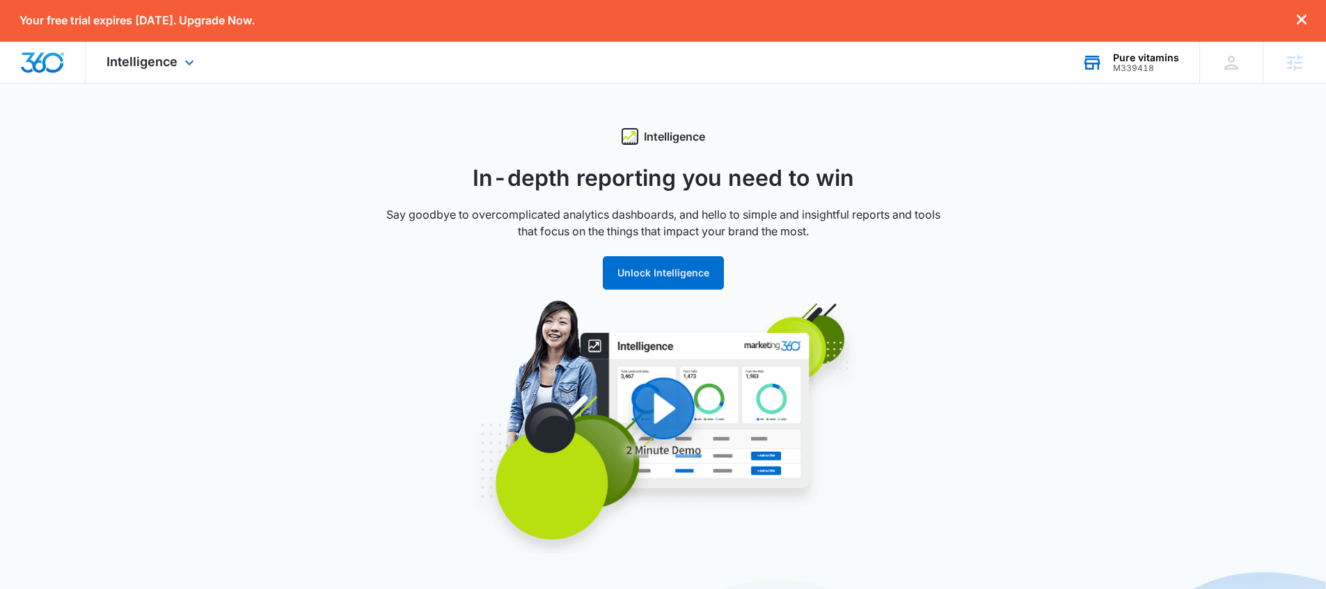
click at [1128, 72] on div "M339418" at bounding box center [1146, 68] width 66 height 10
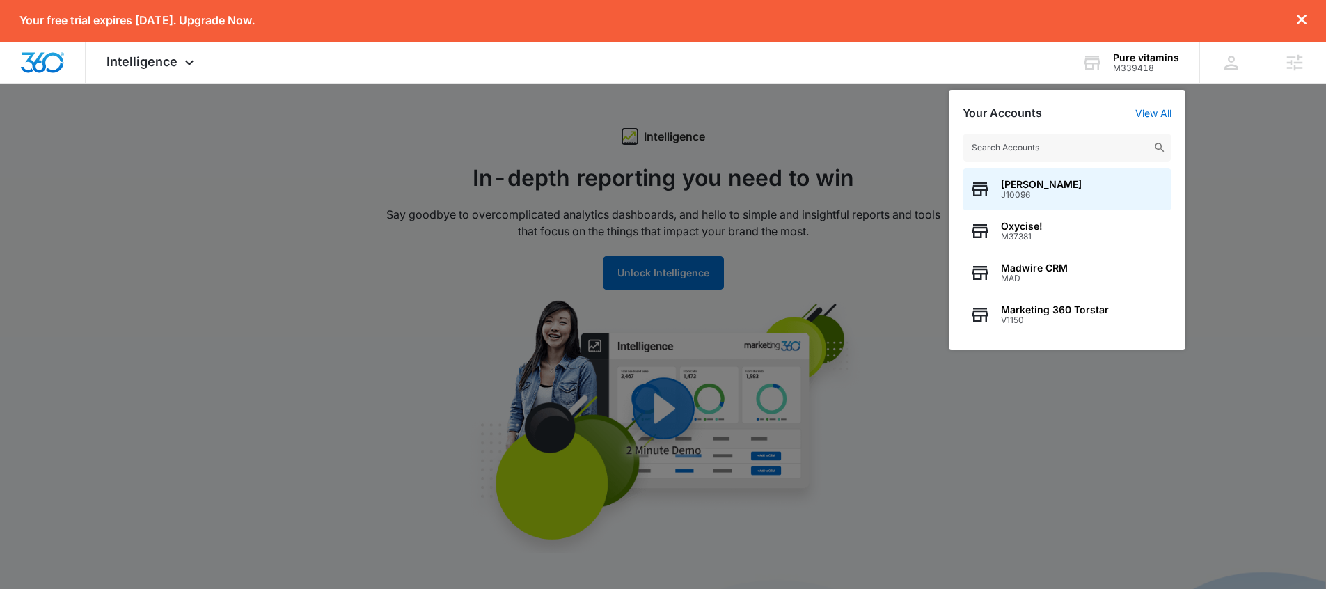
click at [1057, 145] on input "text" at bounding box center [1067, 148] width 209 height 28
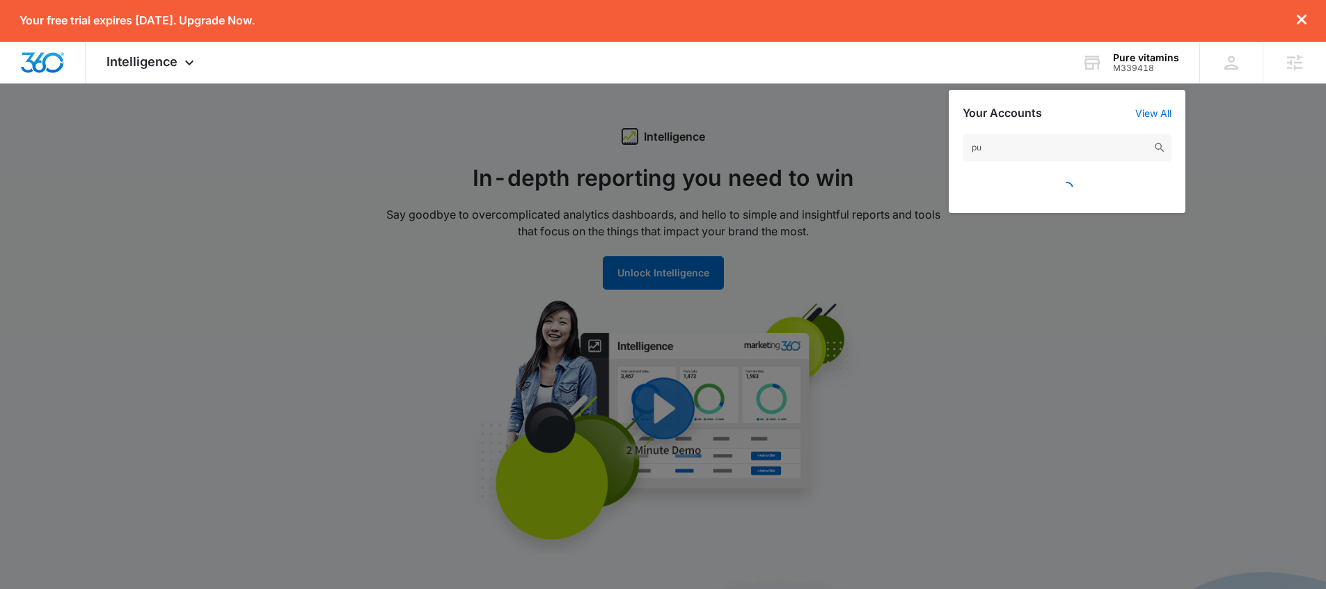
type input "p"
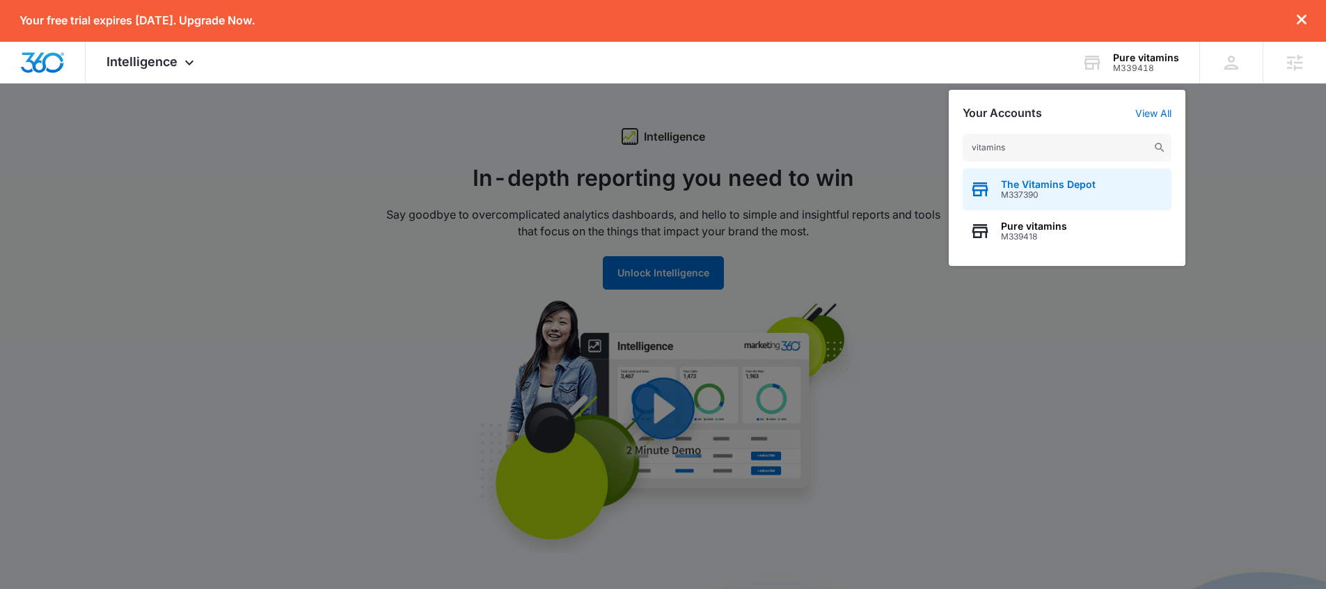
type input "vitamins"
click at [1046, 193] on span "M337390" at bounding box center [1048, 195] width 95 height 10
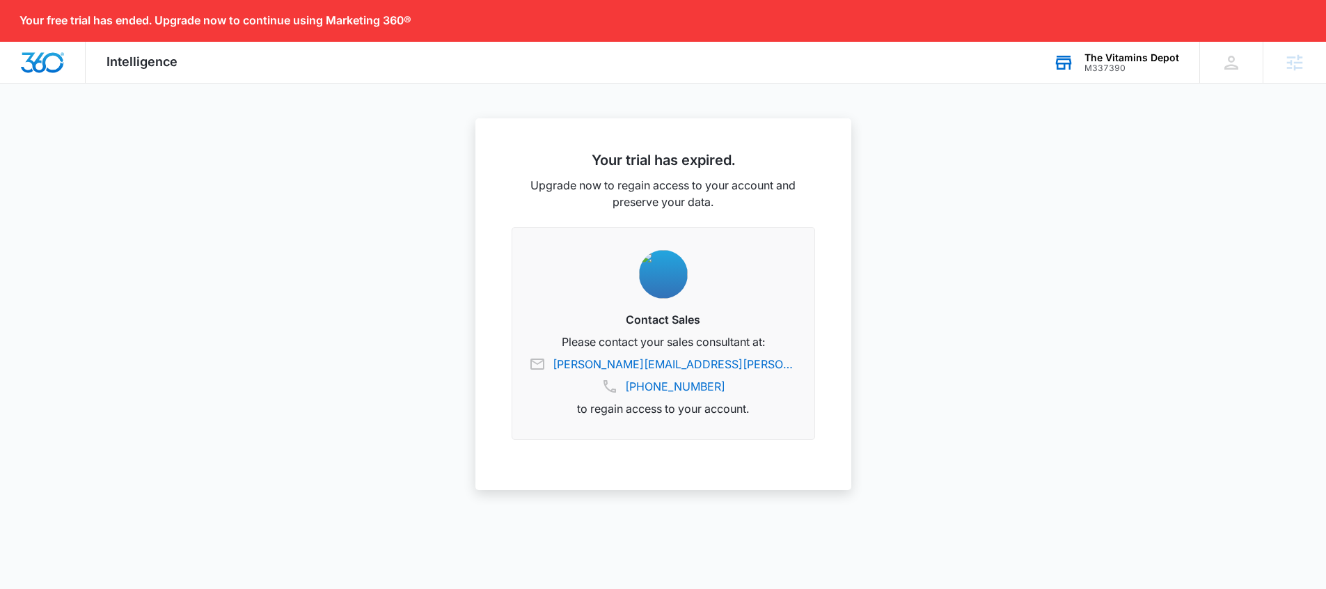
click at [1129, 61] on div "The Vitamins Depot" at bounding box center [1132, 57] width 95 height 11
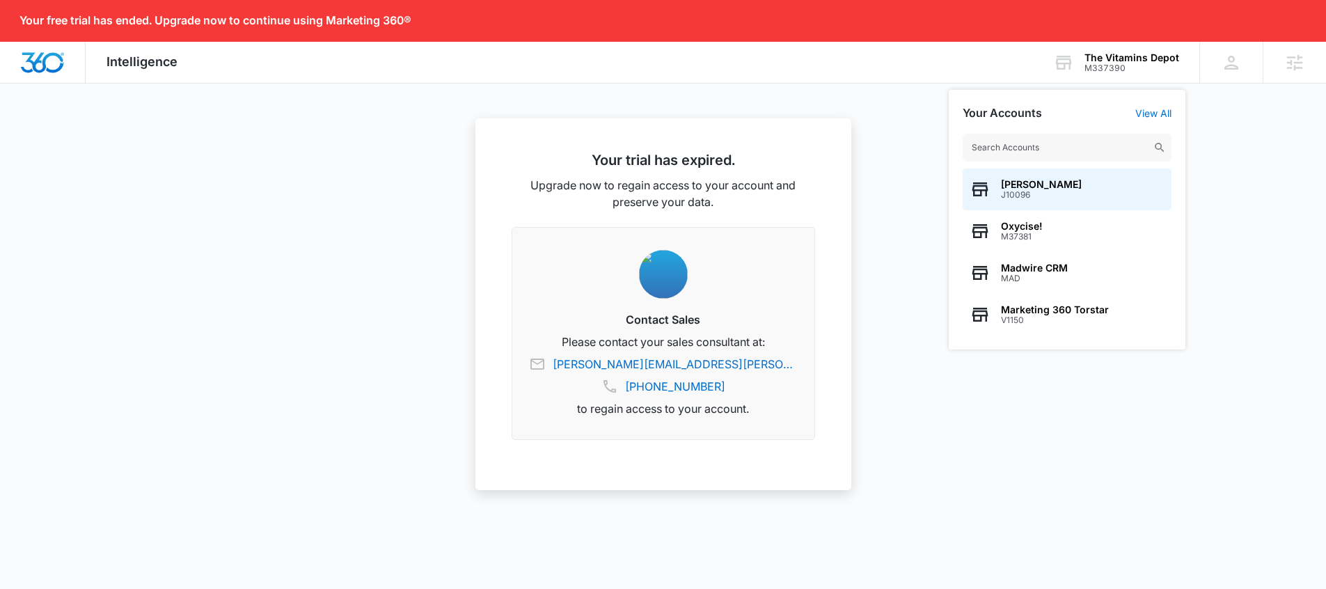
click at [1048, 155] on input "text" at bounding box center [1067, 148] width 209 height 28
type input "M12494"
click at [1061, 188] on span "Inovera Bioscience" at bounding box center [1046, 184] width 91 height 11
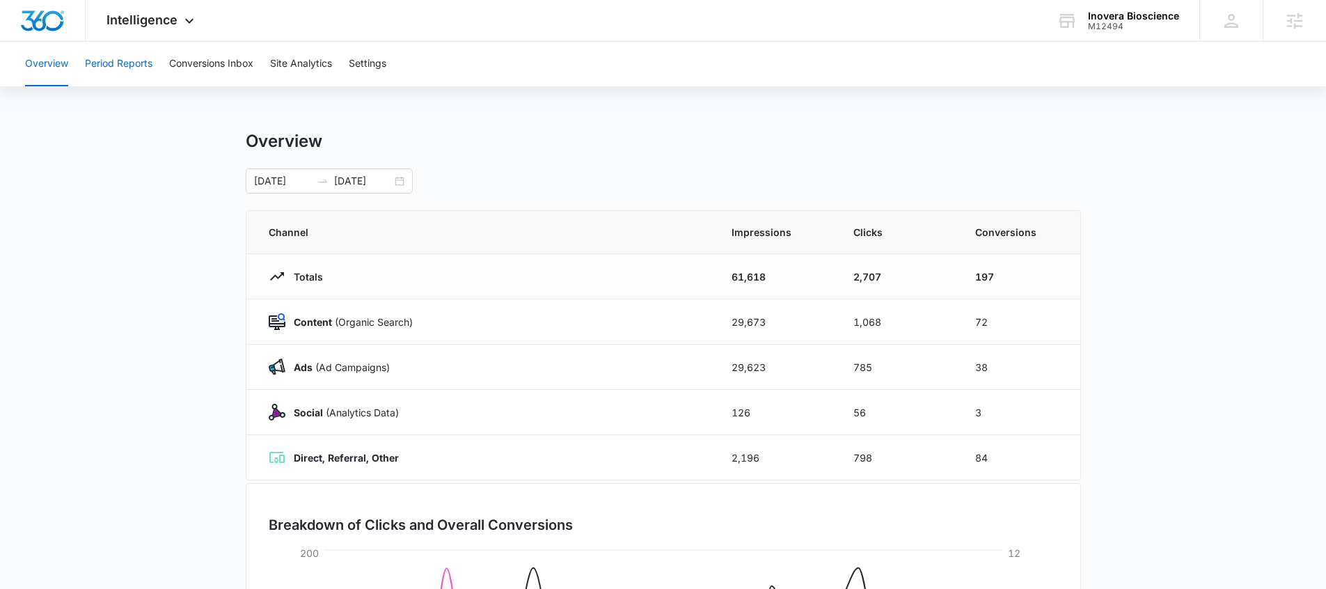
click at [112, 71] on button "Period Reports" at bounding box center [119, 64] width 68 height 45
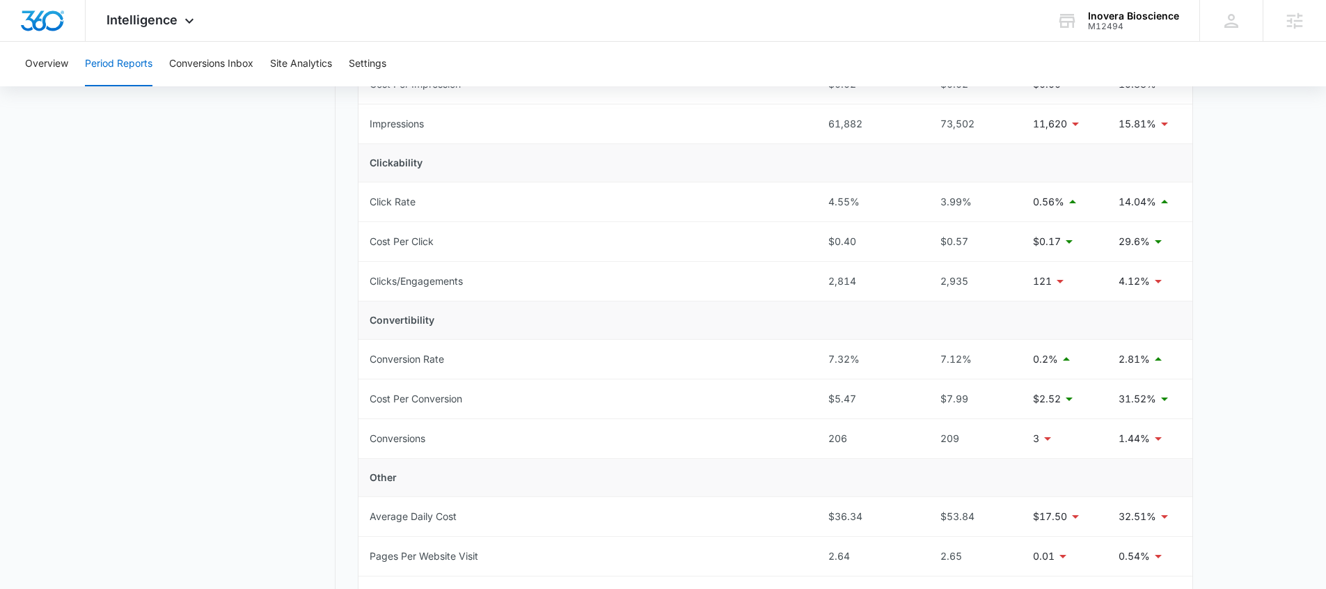
scroll to position [265, 0]
click at [1114, 24] on div "M12494" at bounding box center [1133, 27] width 91 height 10
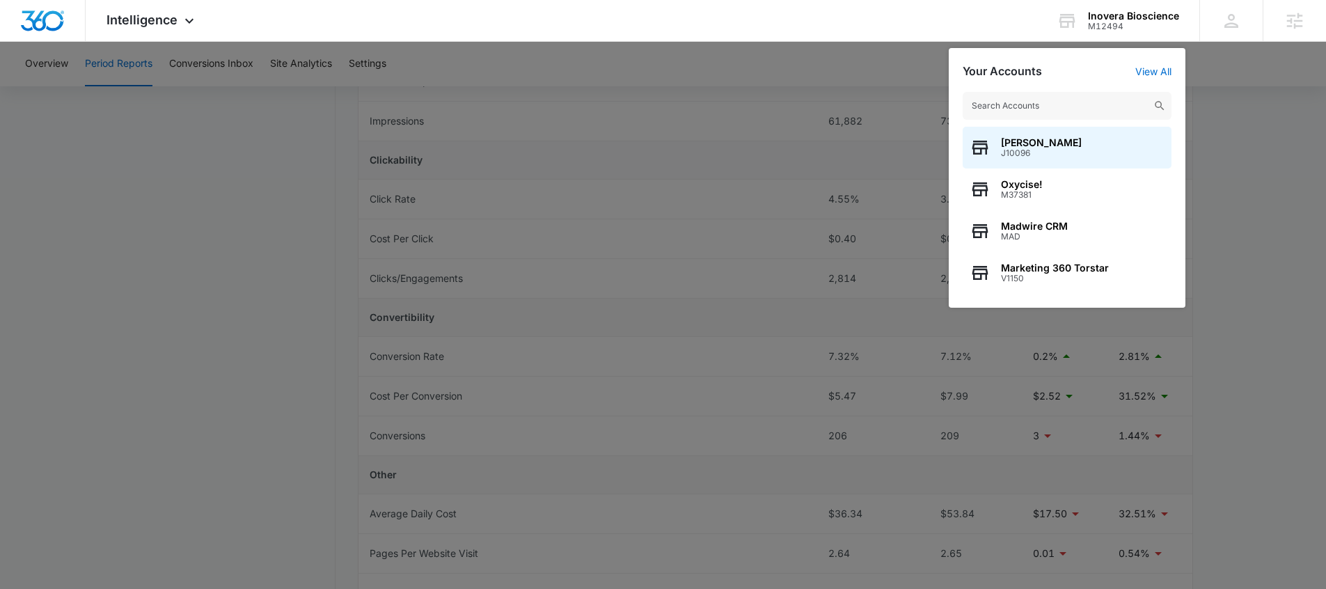
click at [1041, 110] on input "text" at bounding box center [1067, 106] width 209 height 28
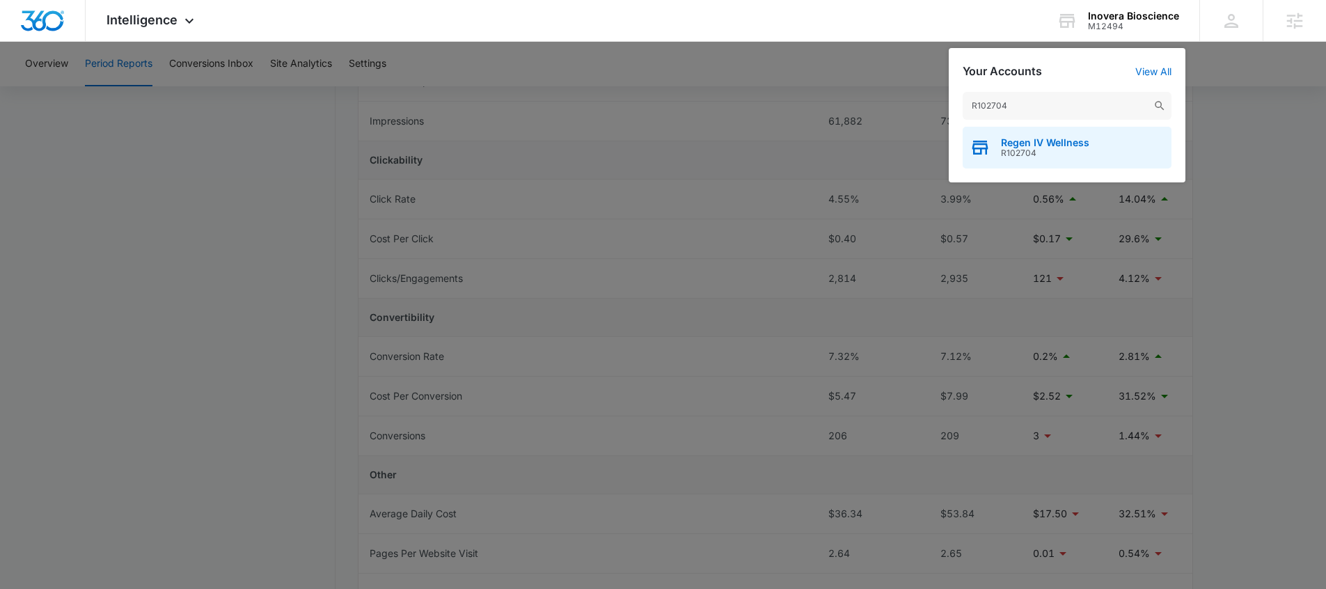
type input "R102704"
click at [1038, 149] on span "R102704" at bounding box center [1045, 153] width 88 height 10
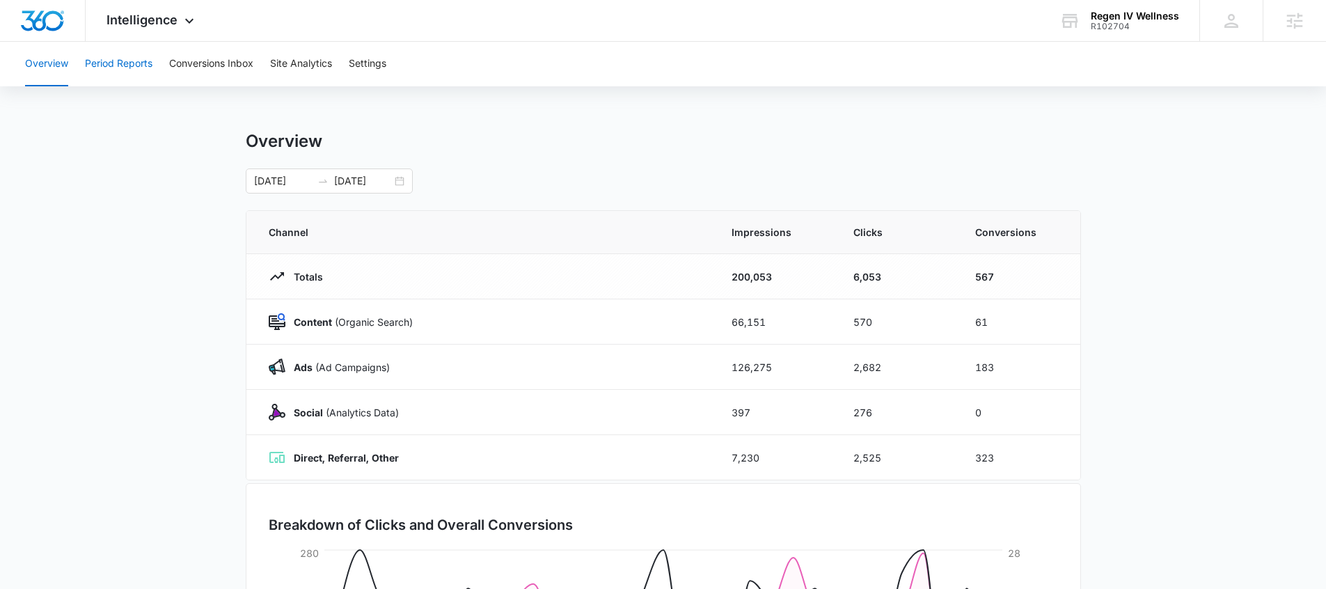
click at [124, 67] on button "Period Reports" at bounding box center [119, 64] width 68 height 45
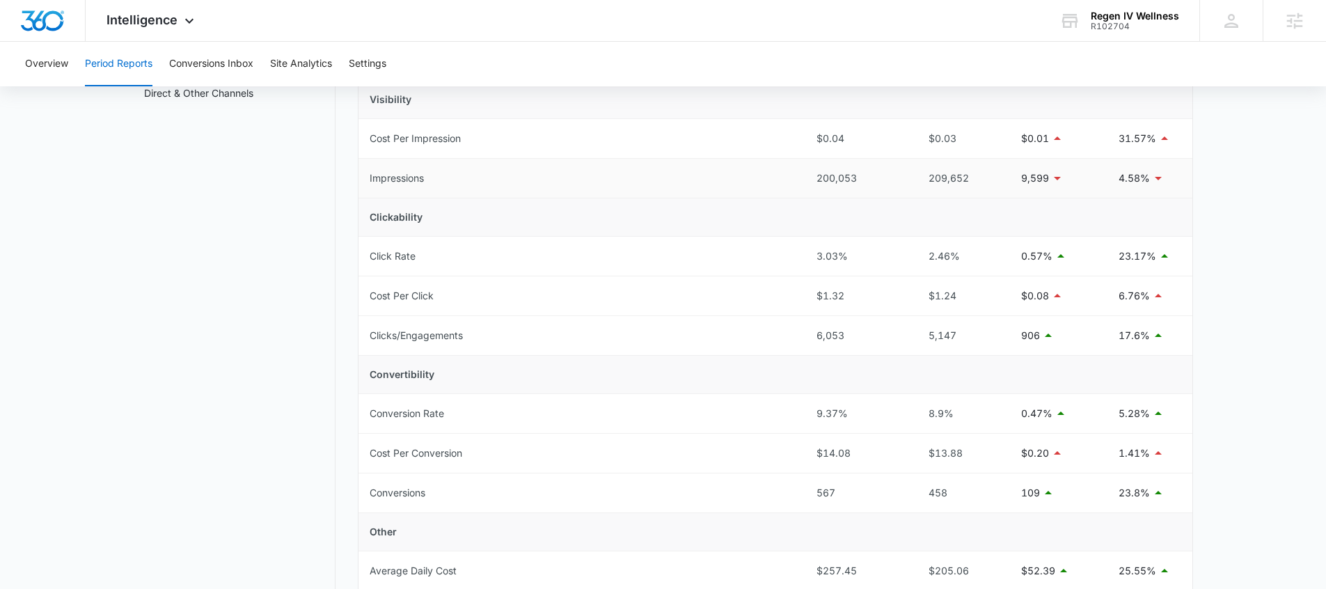
scroll to position [209, 0]
drag, startPoint x: 854, startPoint y: 457, endPoint x: 801, endPoint y: 460, distance: 53.0
click at [801, 461] on tr "Cost Per Conversion $14.08 $13.88 $0.20 1.41%" at bounding box center [776, 453] width 834 height 40
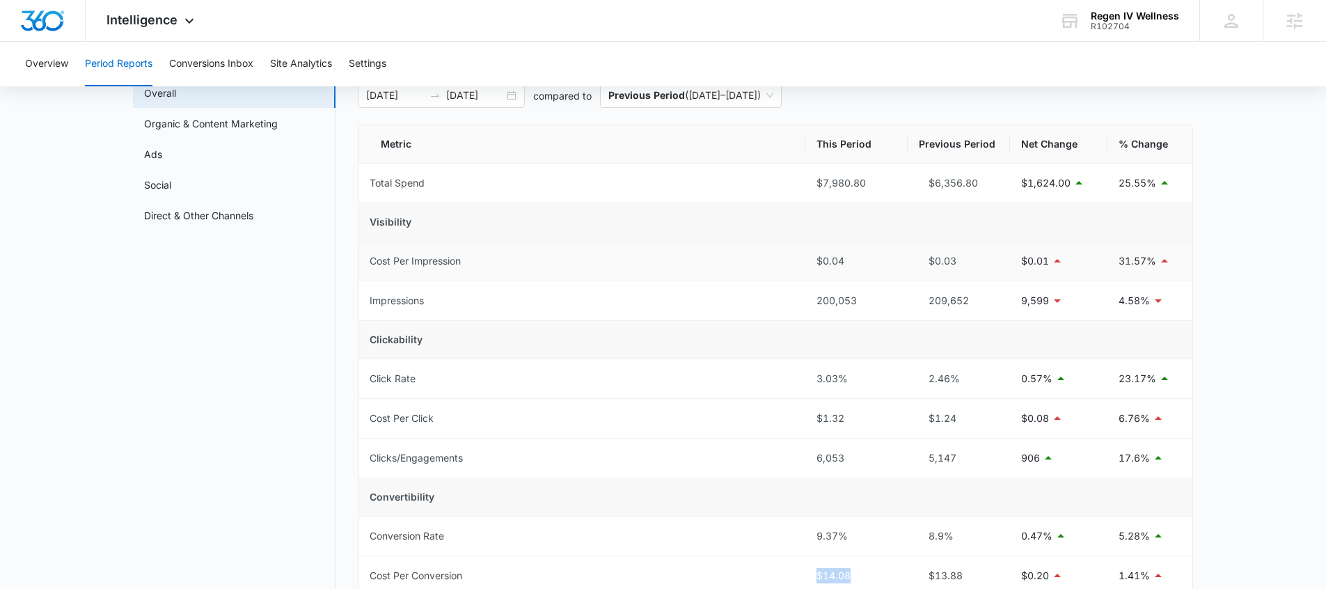
scroll to position [0, 0]
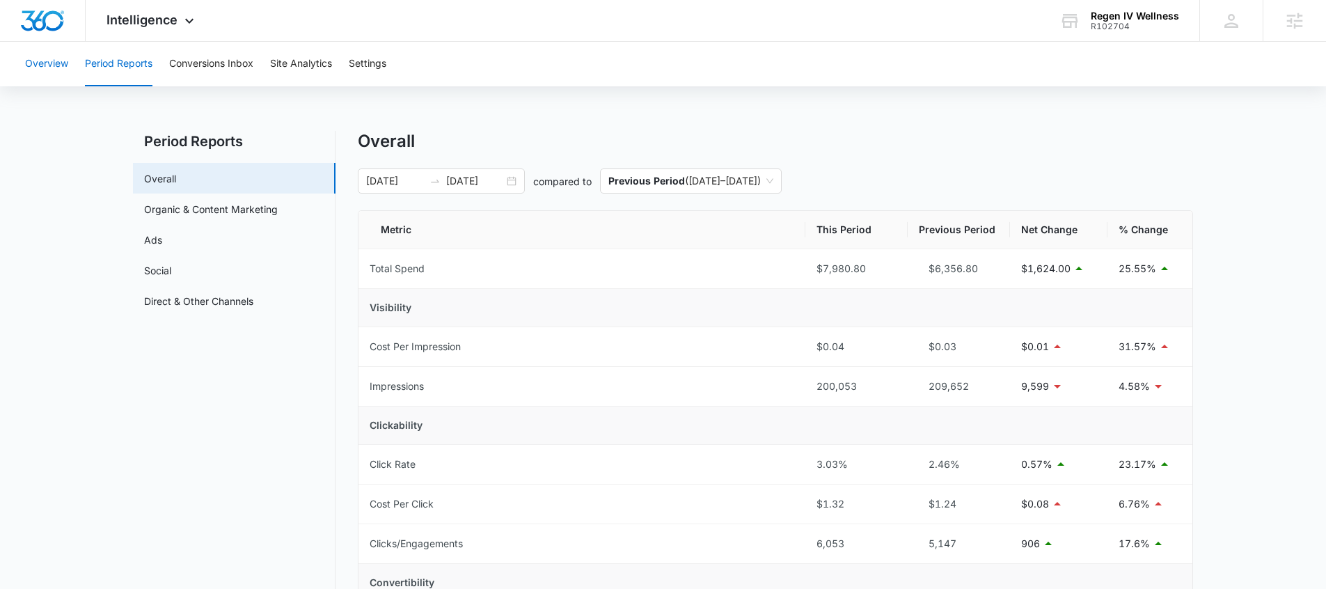
click at [63, 65] on button "Overview" at bounding box center [46, 64] width 43 height 45
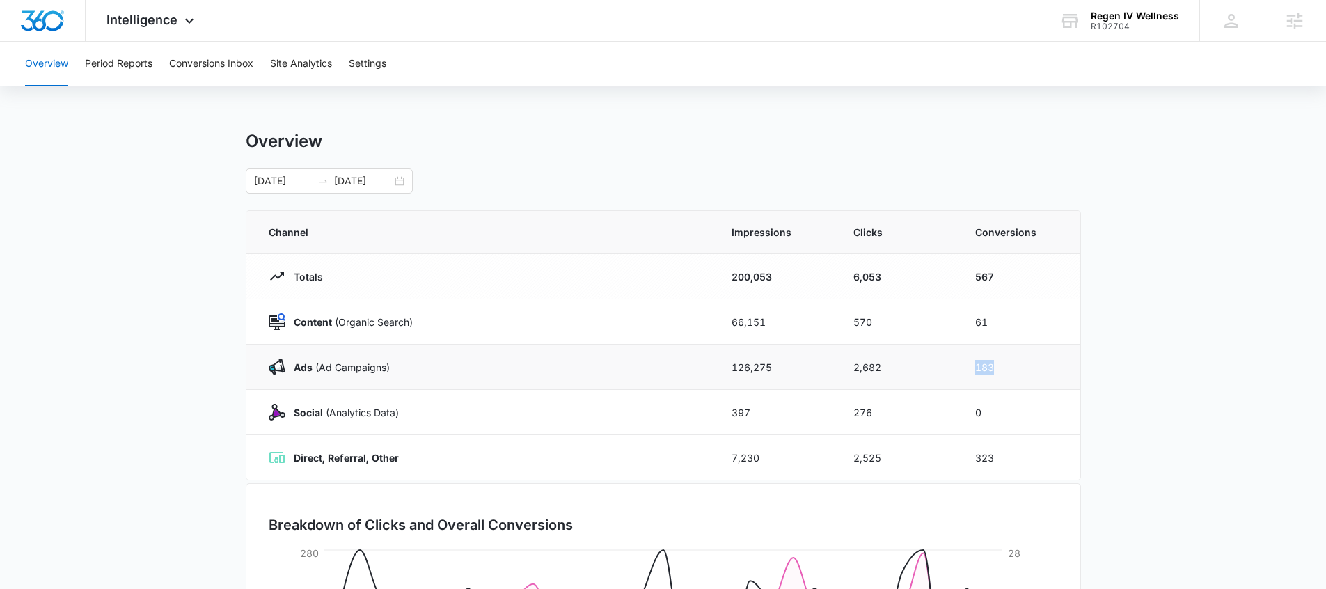
drag, startPoint x: 1013, startPoint y: 371, endPoint x: 965, endPoint y: 370, distance: 48.1
click at [964, 370] on td "183" at bounding box center [1020, 367] width 122 height 45
click at [1135, 350] on main "Overview 09/09/2025 10/09/2025 Channel Impressions Clicks Conversions Totals 20…" at bounding box center [663, 496] width 1326 height 731
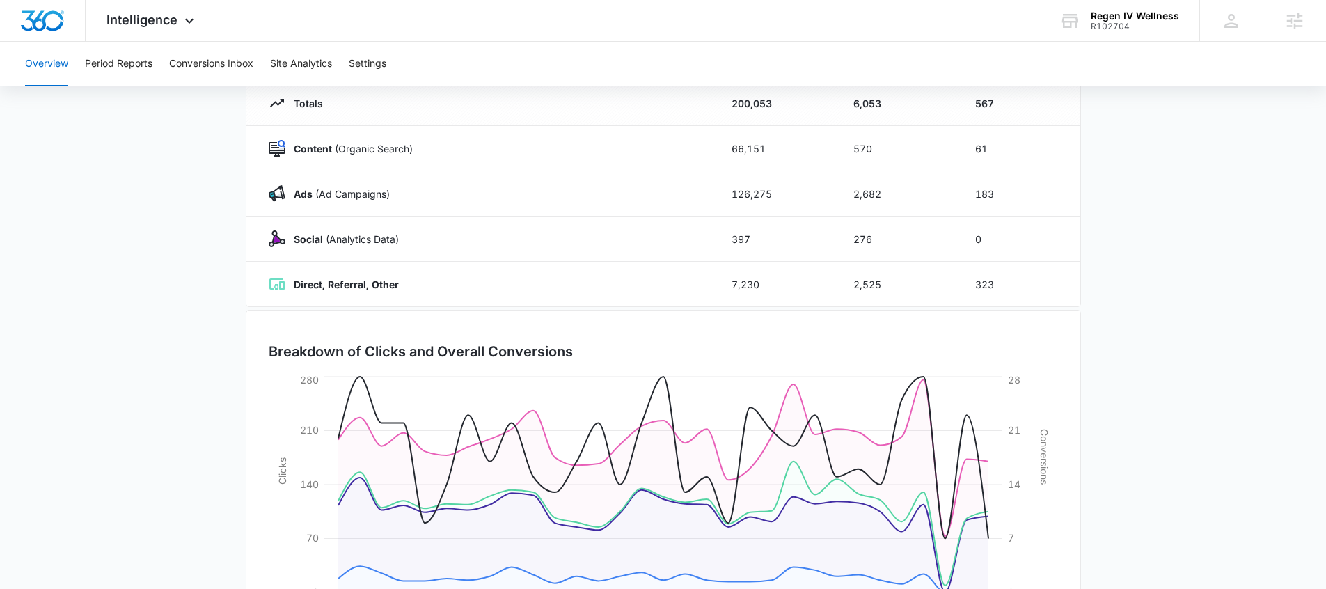
scroll to position [205, 0]
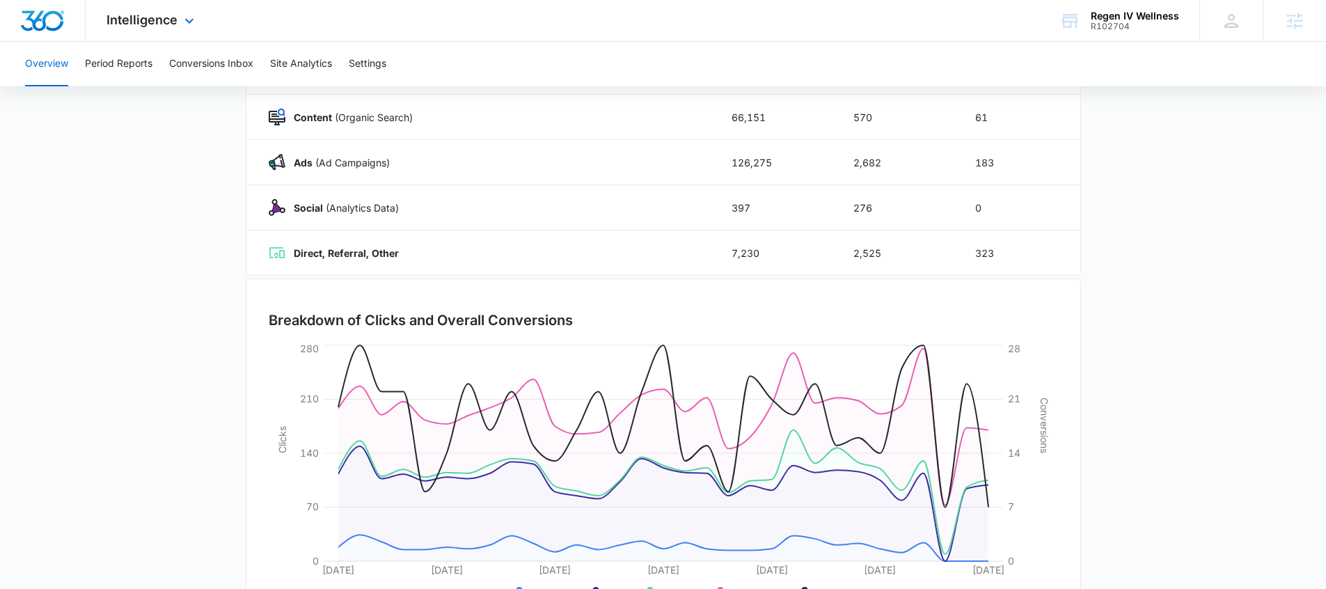
click at [154, 27] on div "Intelligence Apps Reputation Websites Forms CRM Email Social POS Content Ads In…" at bounding box center [152, 20] width 133 height 41
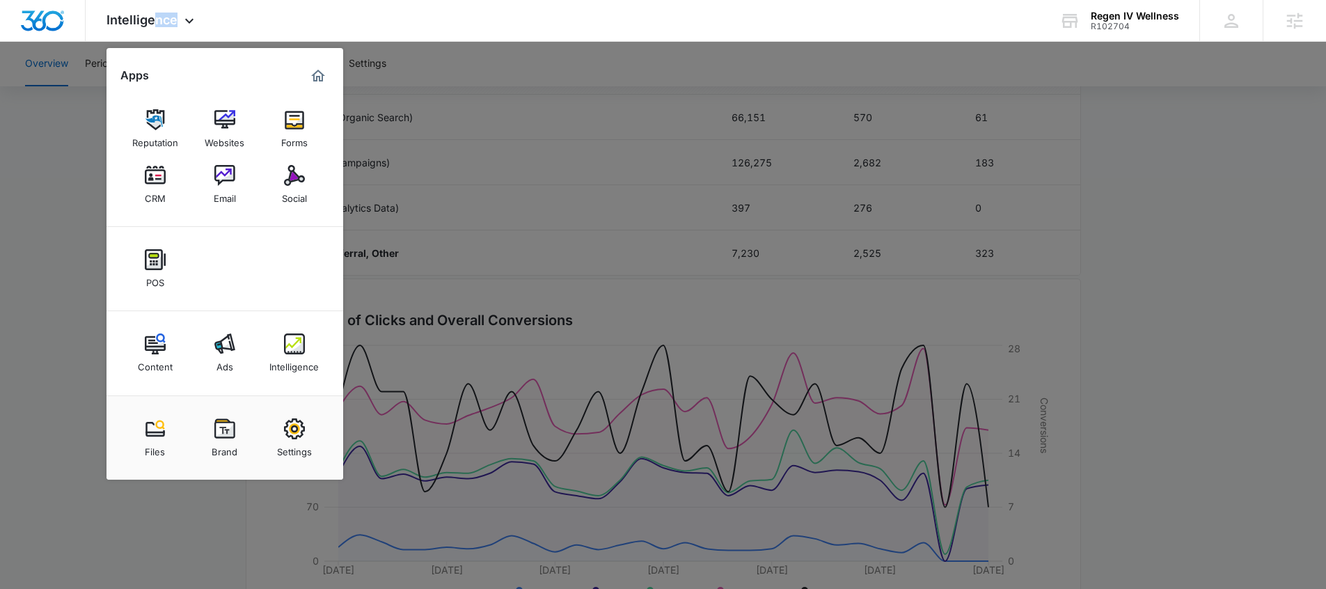
click at [229, 363] on div "Ads" at bounding box center [225, 363] width 17 height 18
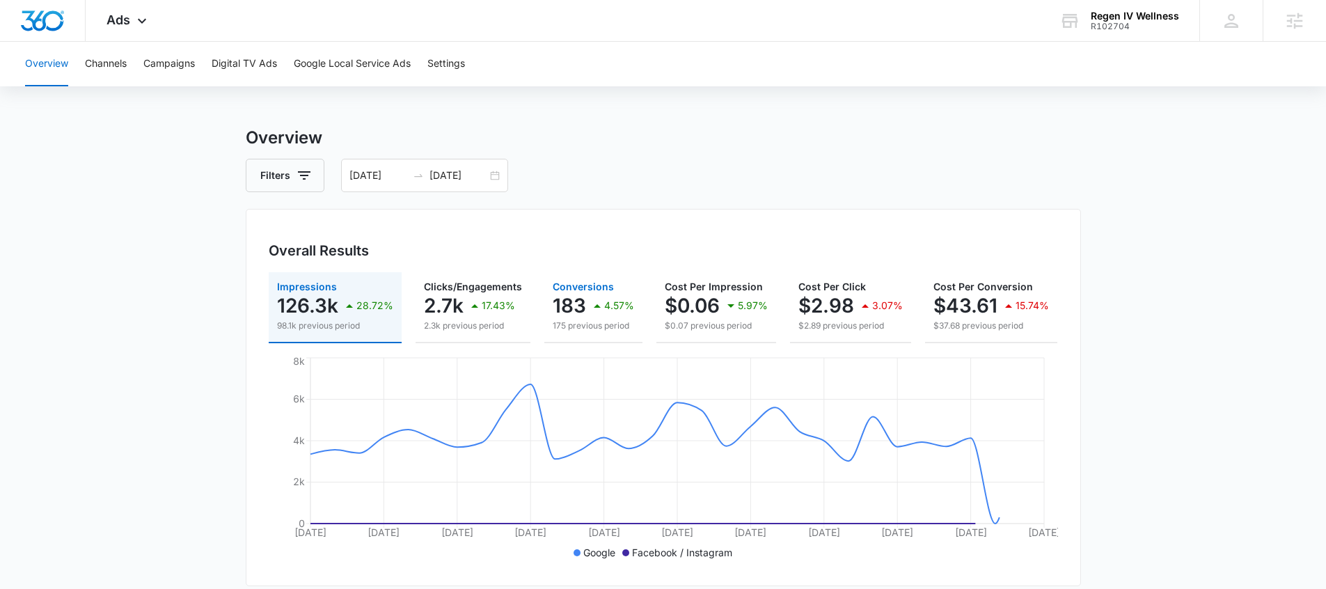
scroll to position [6, 0]
click at [109, 55] on button "Channels" at bounding box center [106, 64] width 42 height 45
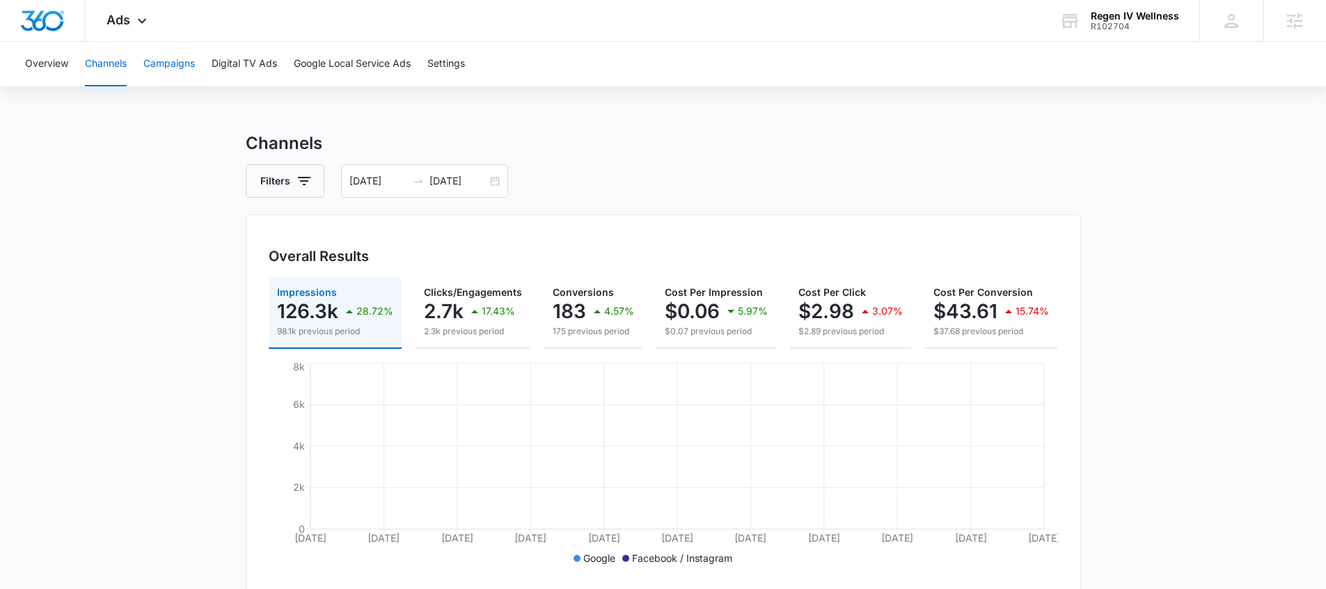
click at [168, 65] on button "Campaigns" at bounding box center [169, 64] width 52 height 45
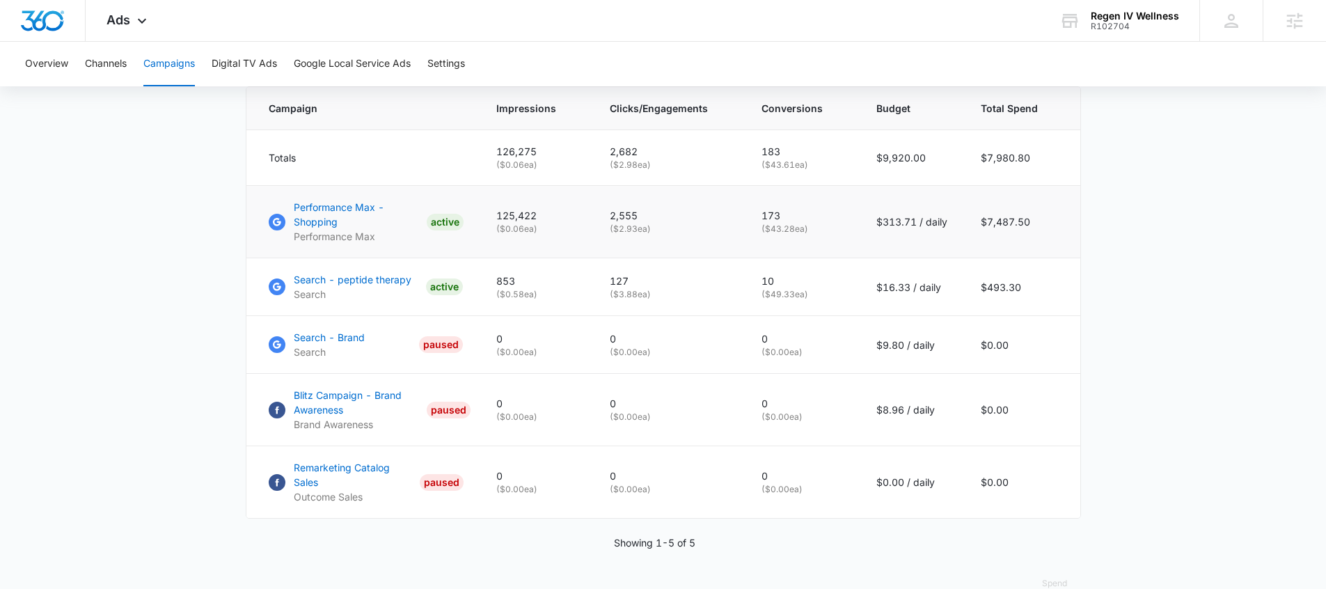
scroll to position [617, 0]
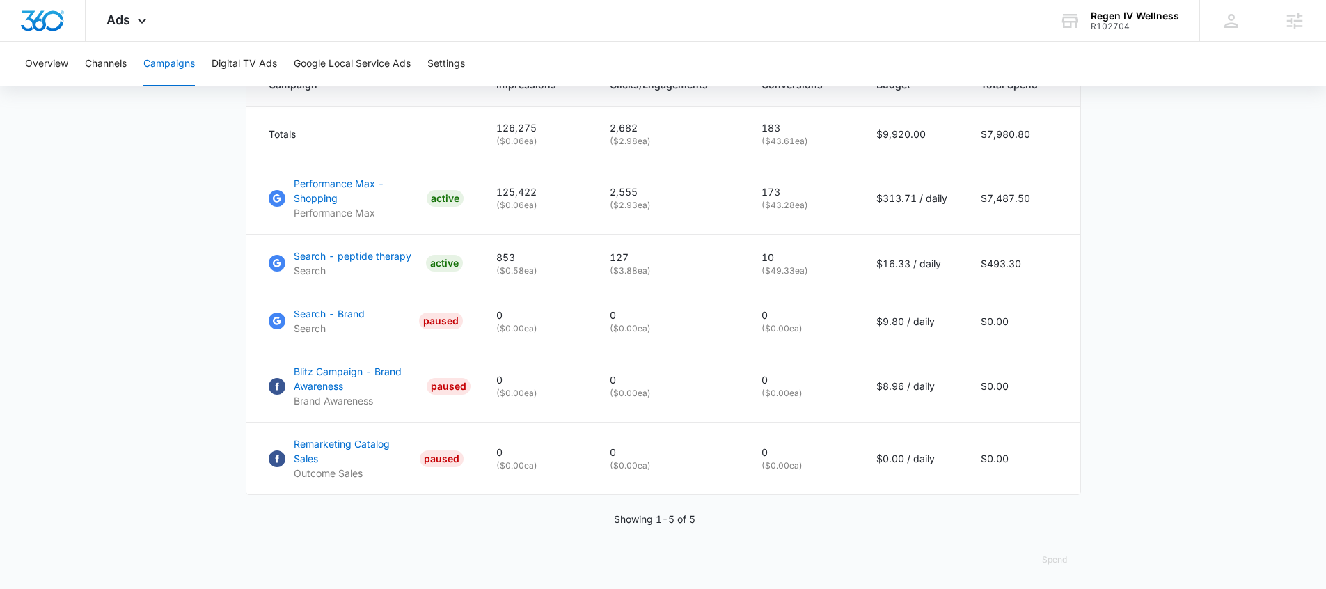
click at [140, 290] on main "Campaigns Filters 09/09/2025 10/09/2025 Overall Results Impressions 126.3k 28.7…" at bounding box center [663, 53] width 1326 height 1079
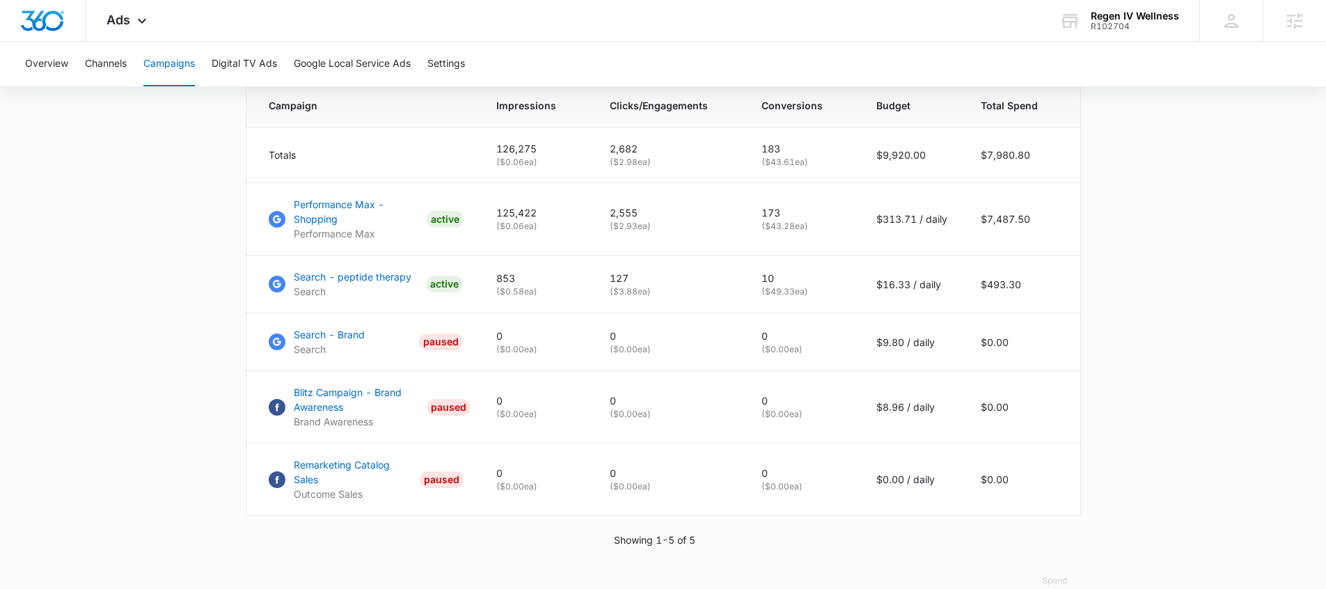
scroll to position [72, 0]
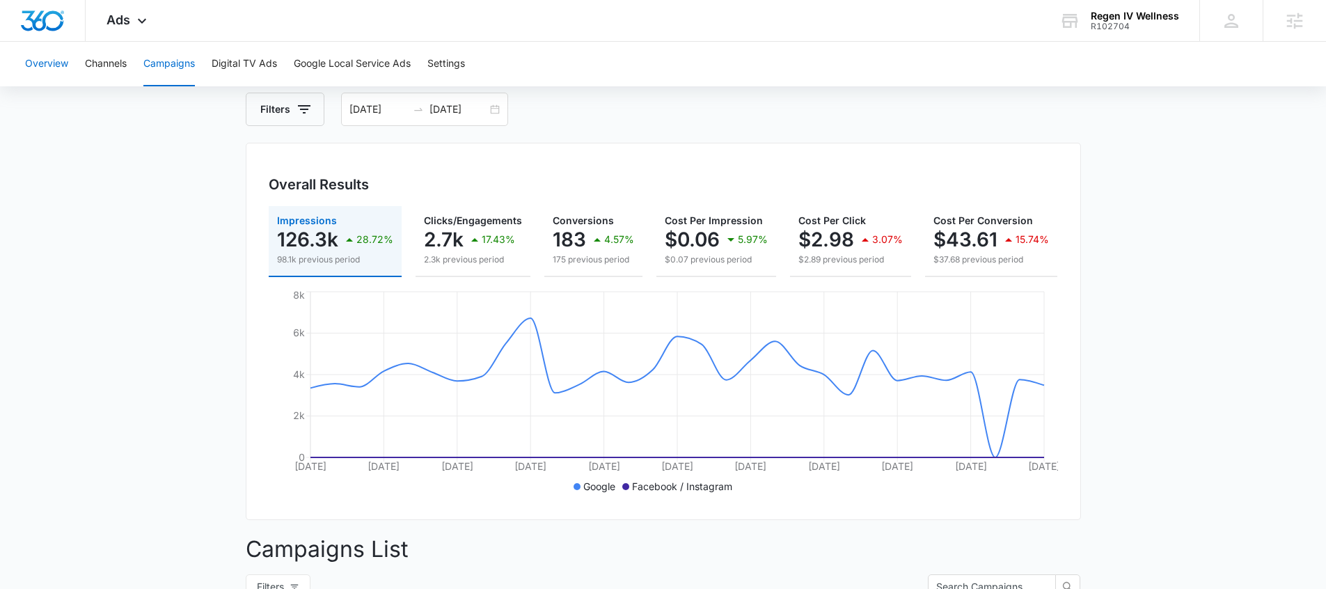
click at [47, 84] on button "Overview" at bounding box center [46, 64] width 43 height 45
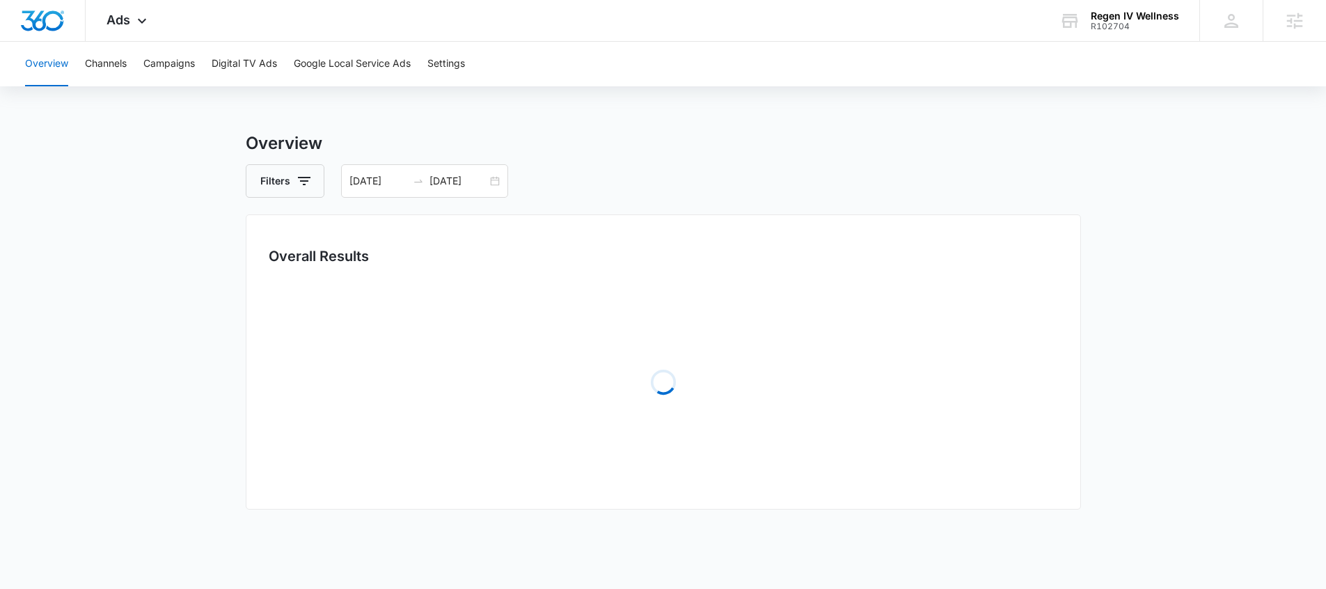
click at [47, 73] on button "Overview" at bounding box center [46, 64] width 43 height 45
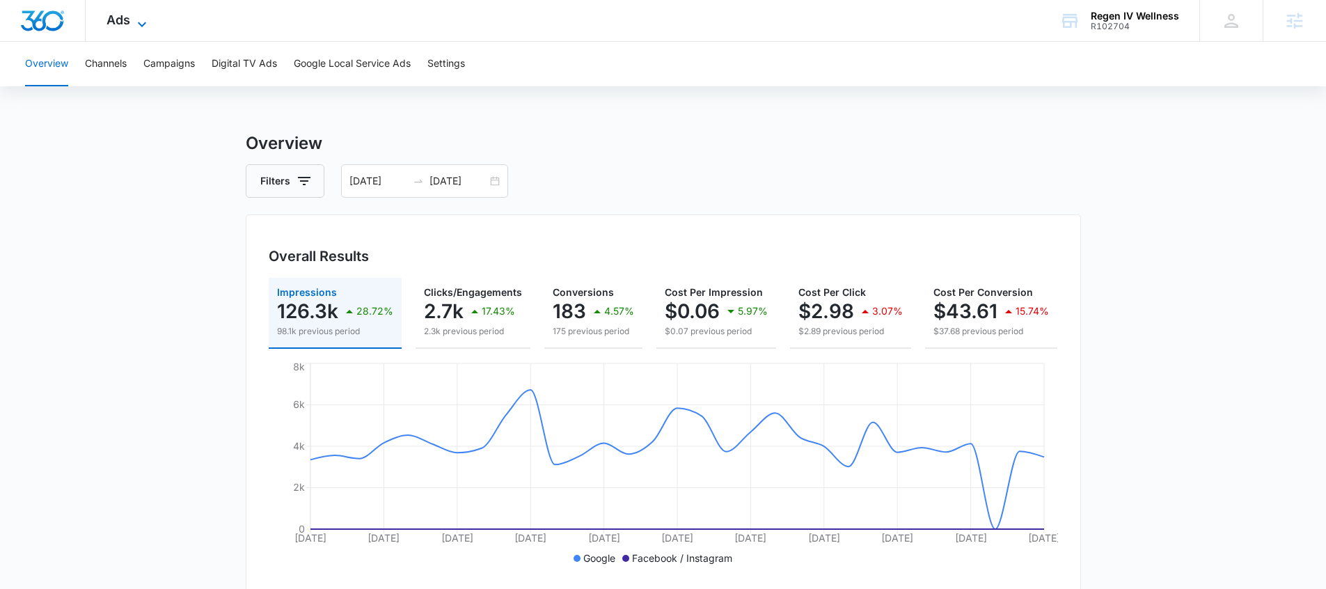
click at [146, 23] on icon at bounding box center [142, 24] width 17 height 17
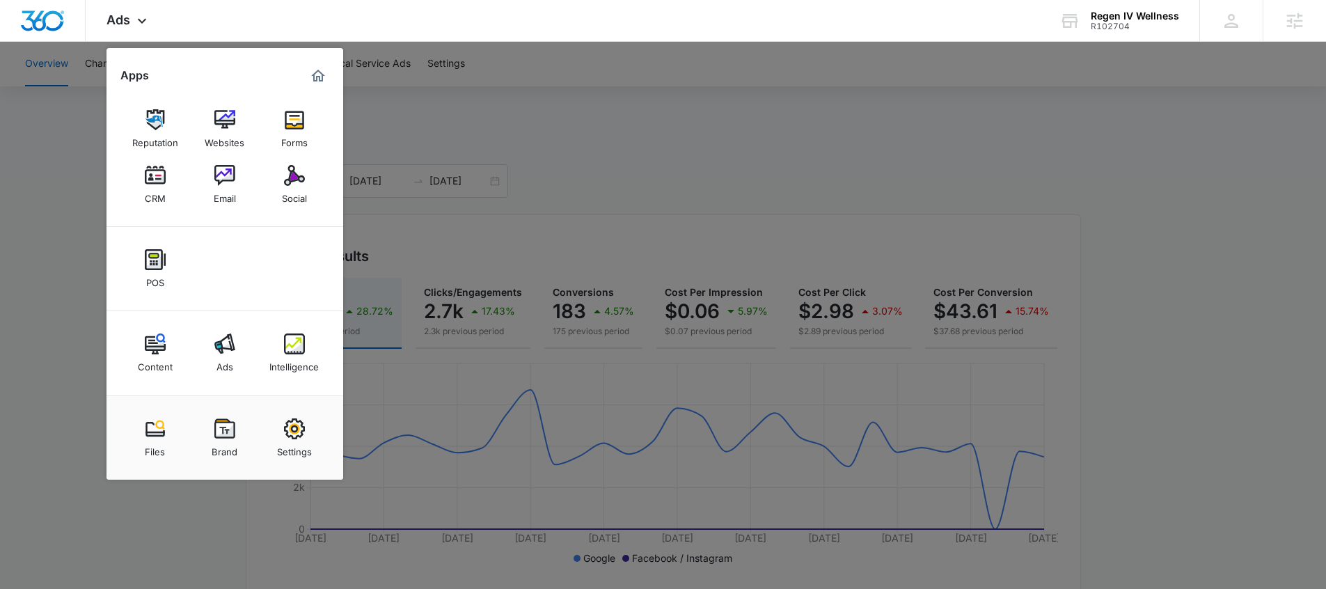
click at [277, 356] on div "Intelligence" at bounding box center [293, 363] width 49 height 18
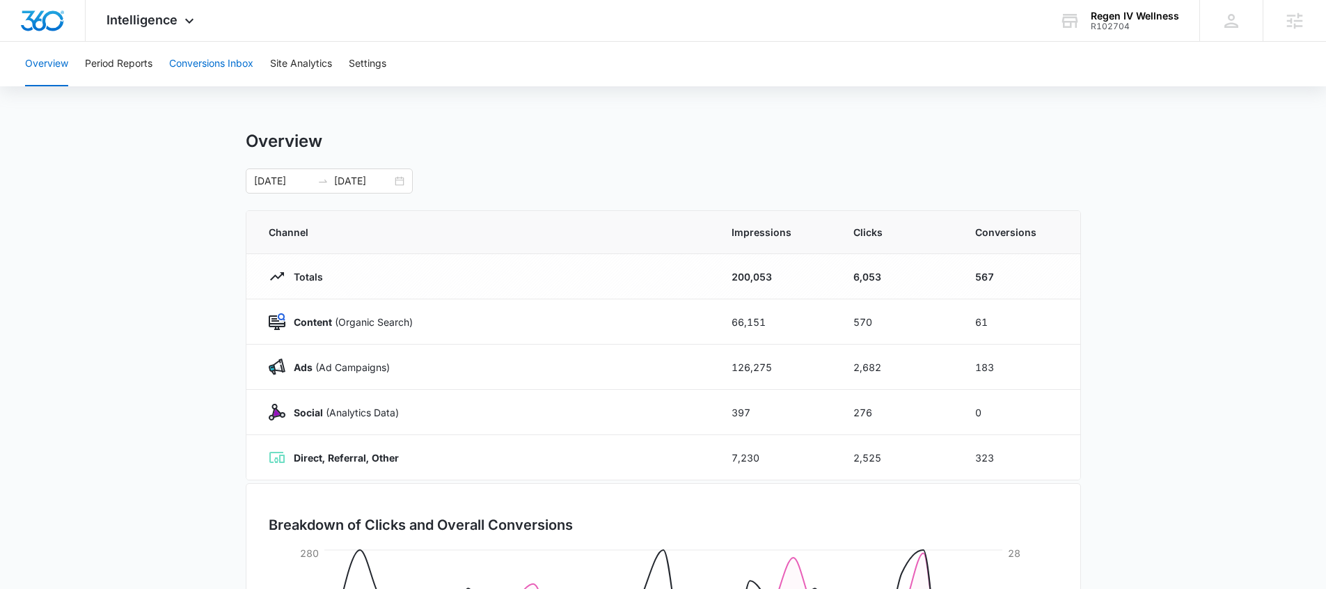
click at [228, 68] on button "Conversions Inbox" at bounding box center [211, 64] width 84 height 45
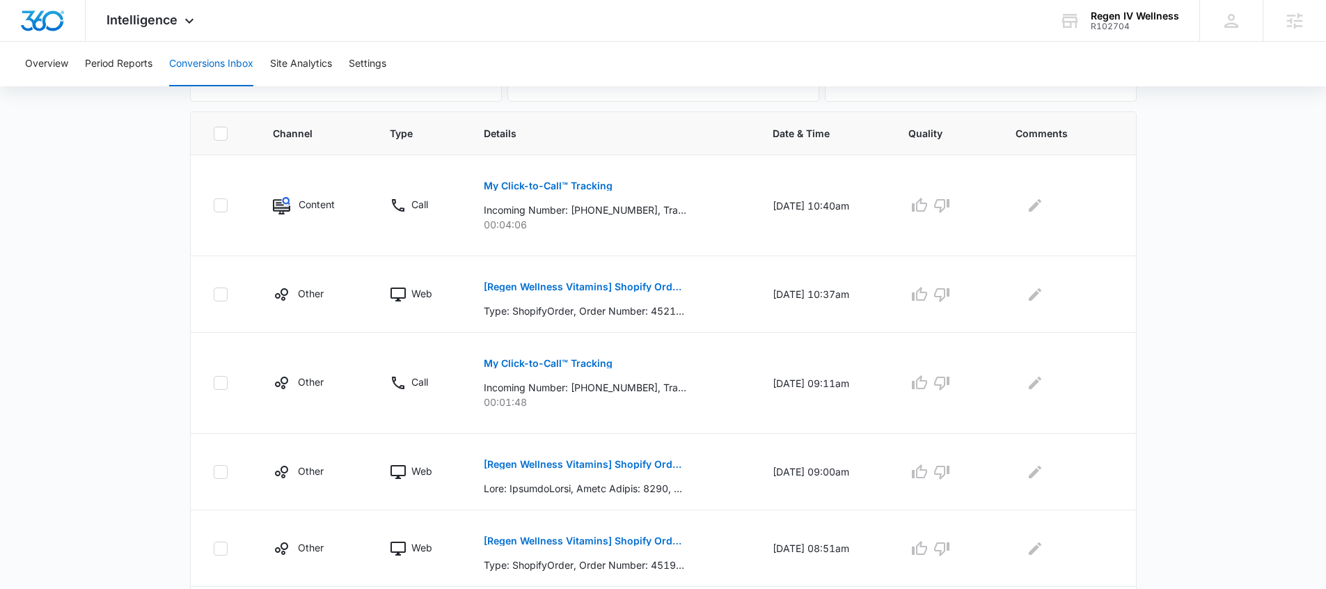
scroll to position [155, 0]
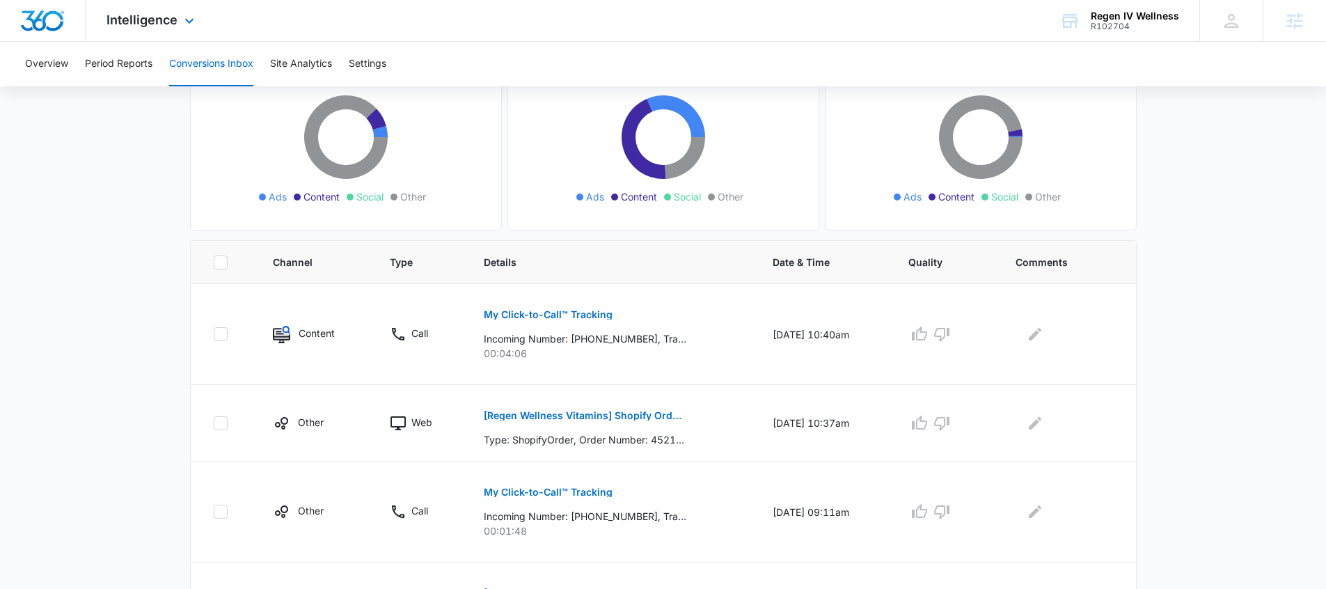
click at [63, 22] on img "Dashboard" at bounding box center [42, 20] width 45 height 21
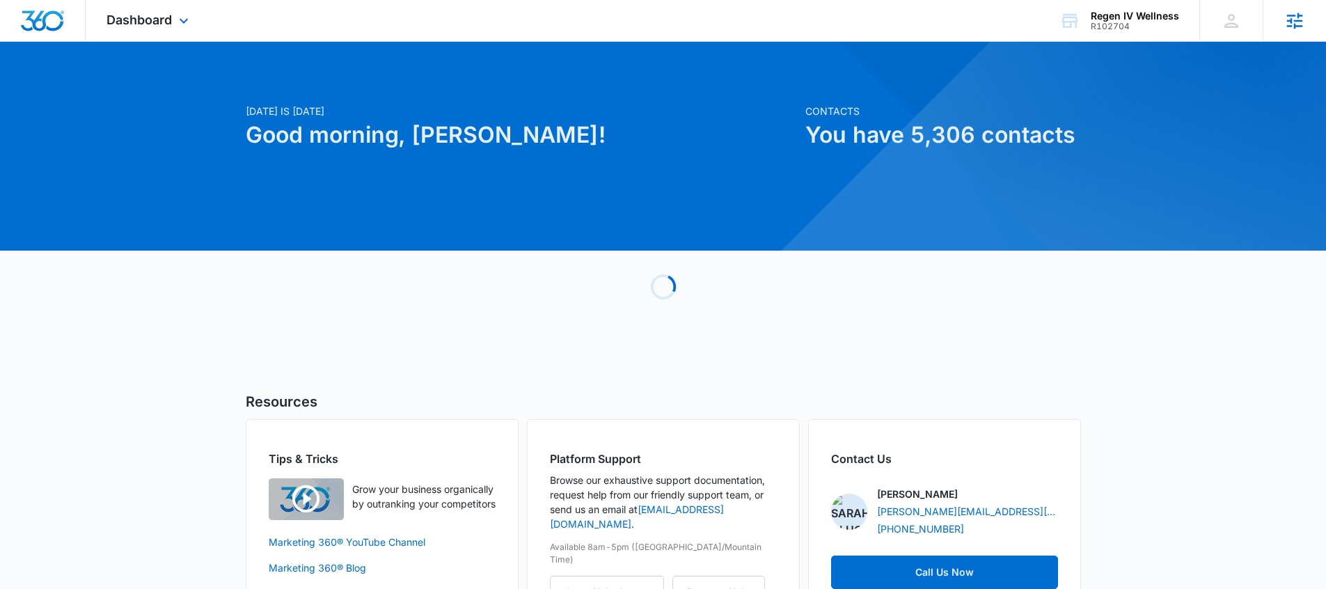
click at [1287, 25] on icon at bounding box center [1295, 21] width 16 height 16
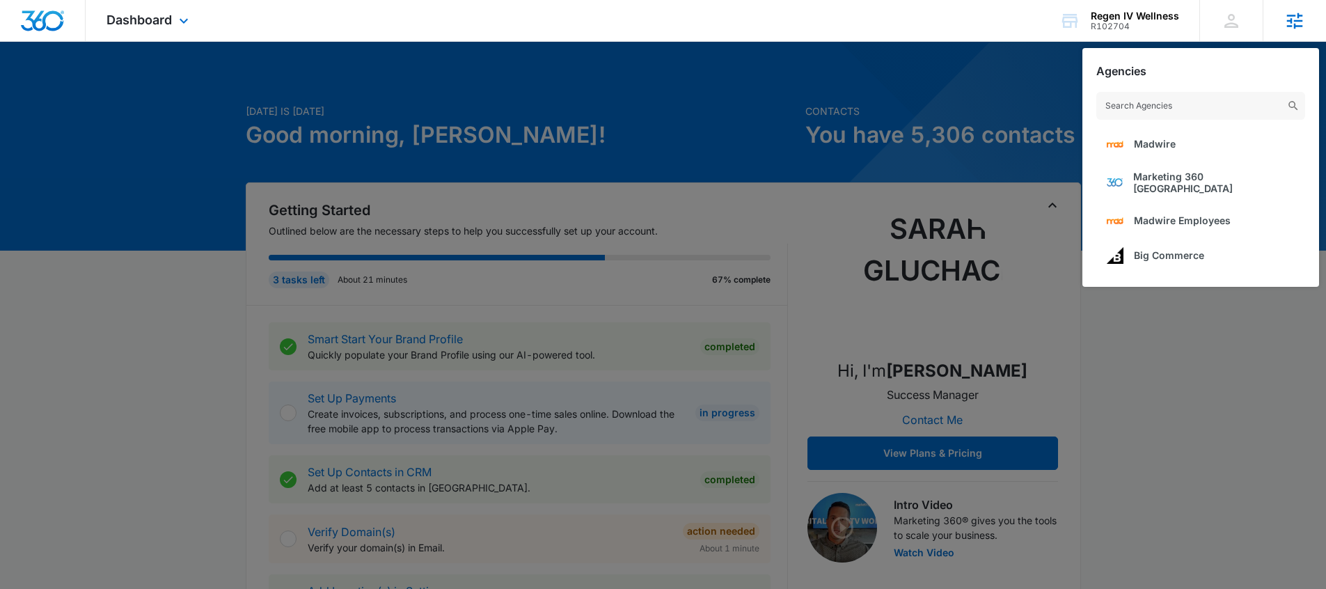
click at [1165, 101] on input "text" at bounding box center [1201, 106] width 209 height 28
click at [1250, 25] on div "RS Ryan Sipes Ryan.Sipes@madwire.com My Profile Notifications Support Logout Te…" at bounding box center [1231, 20] width 63 height 41
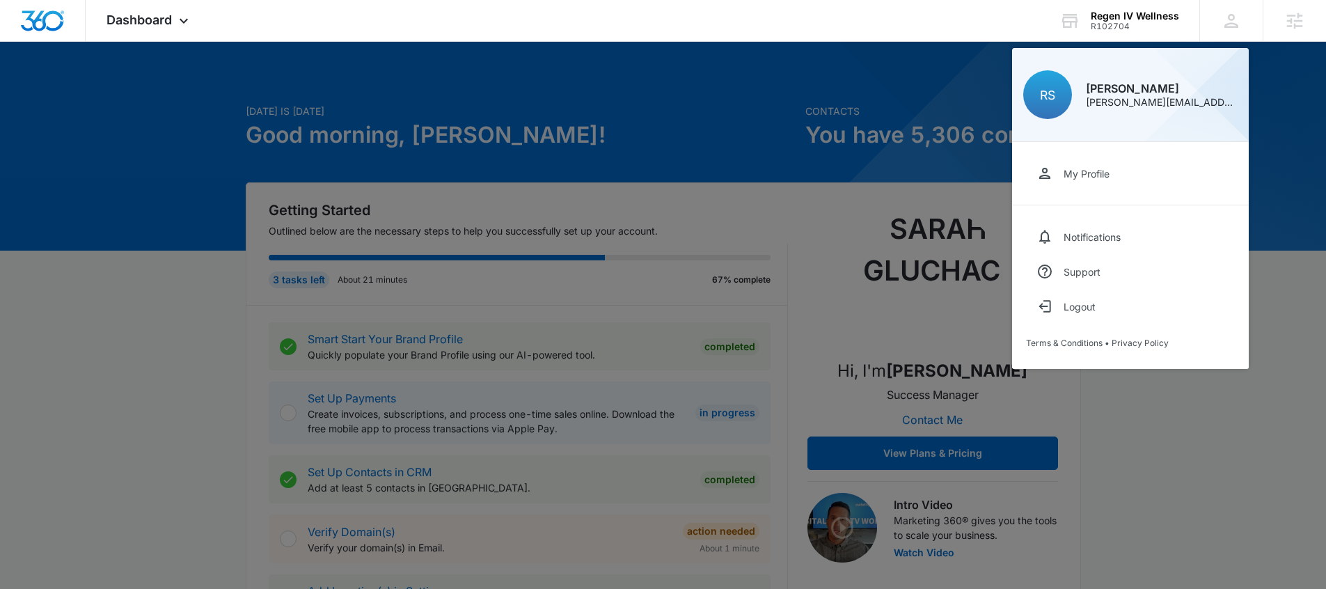
click at [842, 111] on div at bounding box center [663, 294] width 1326 height 589
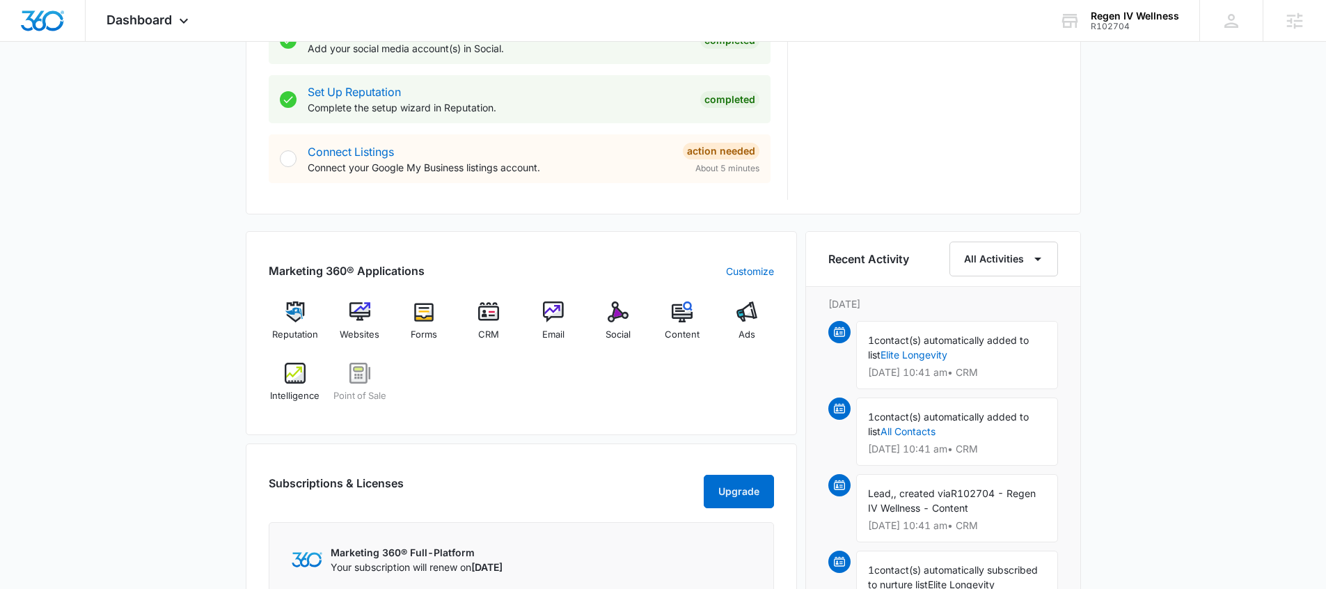
scroll to position [750, 0]
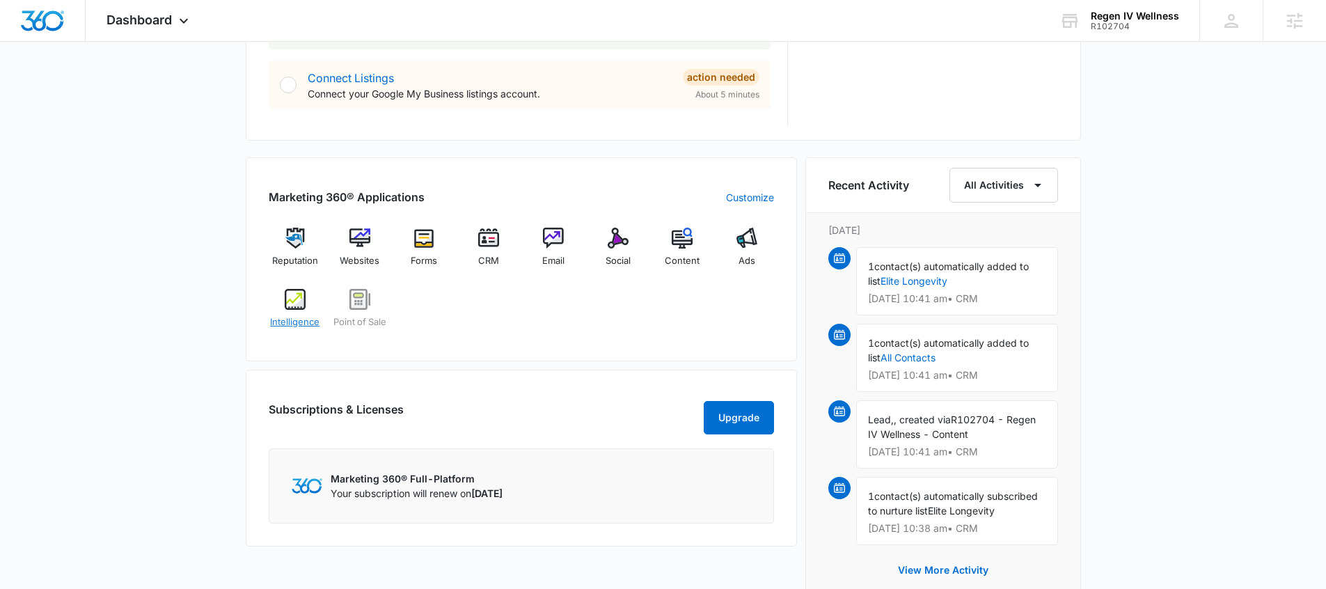
click at [297, 324] on span "Intelligence" at bounding box center [294, 322] width 49 height 14
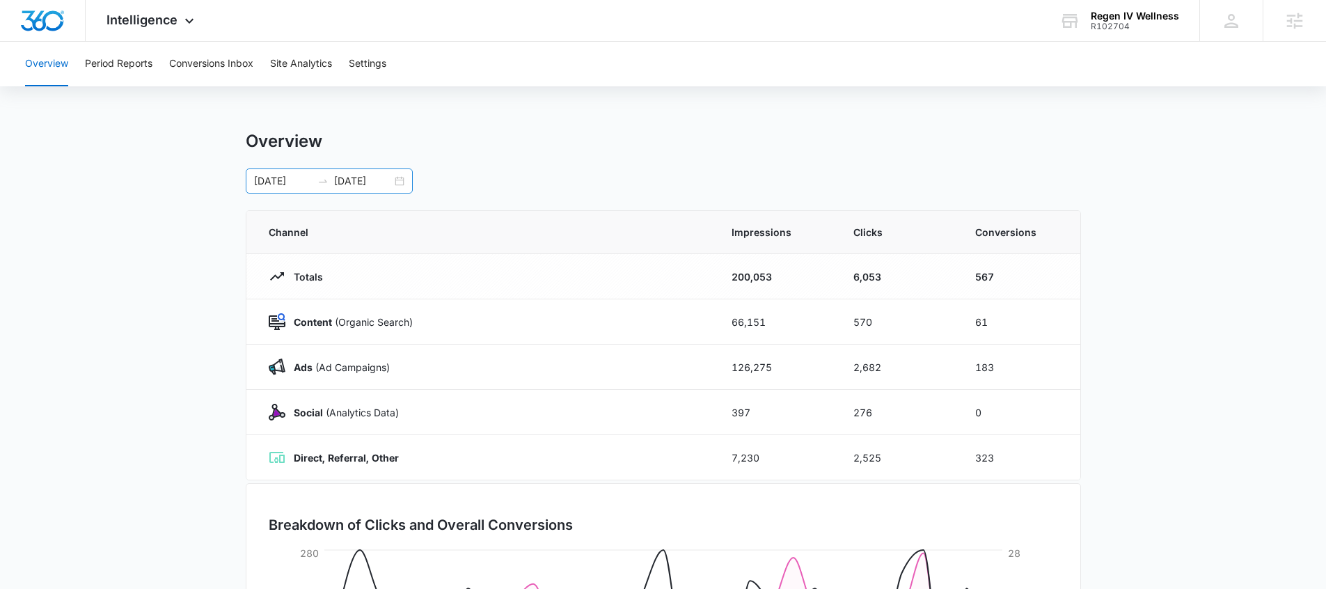
click at [398, 184] on div "09/09/2025 10/09/2025" at bounding box center [329, 180] width 167 height 25
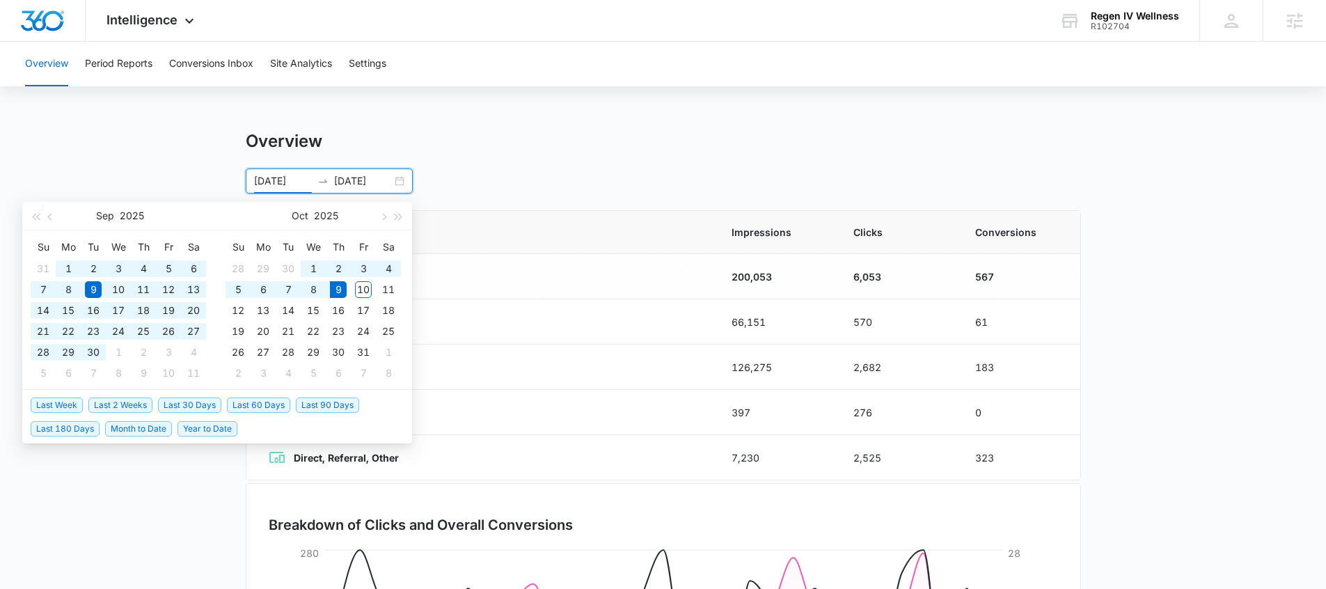
click at [219, 427] on span "Year to Date" at bounding box center [208, 428] width 60 height 15
type input "01/01/2025"
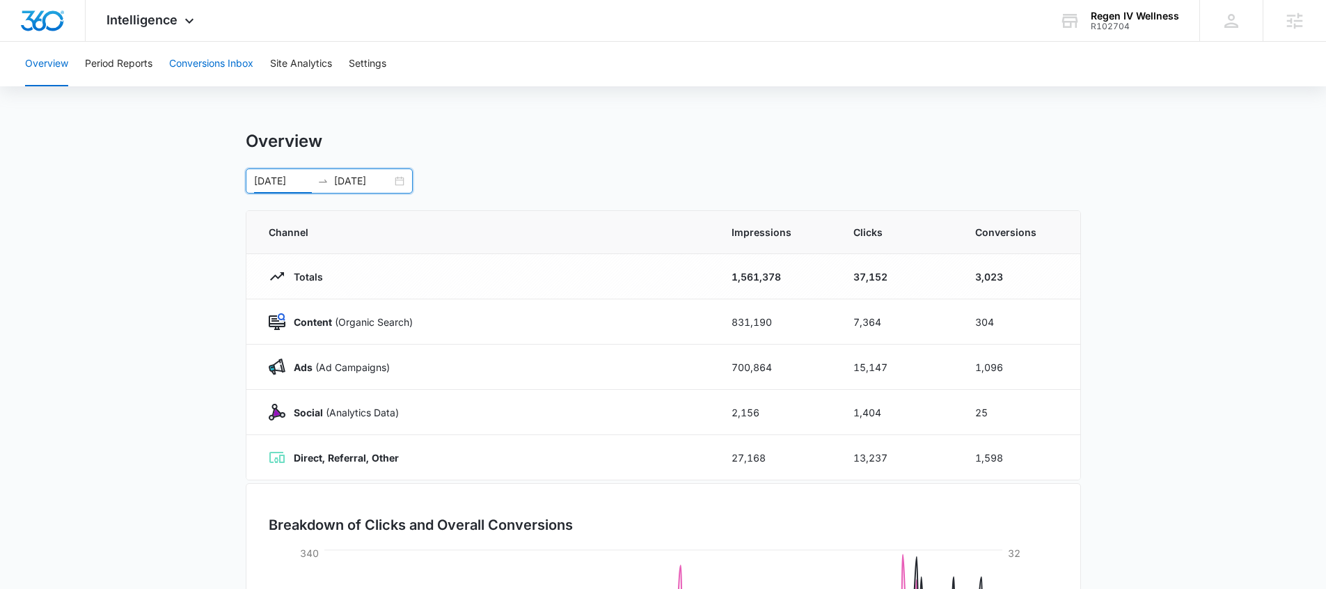
click at [184, 67] on button "Conversions Inbox" at bounding box center [211, 64] width 84 height 45
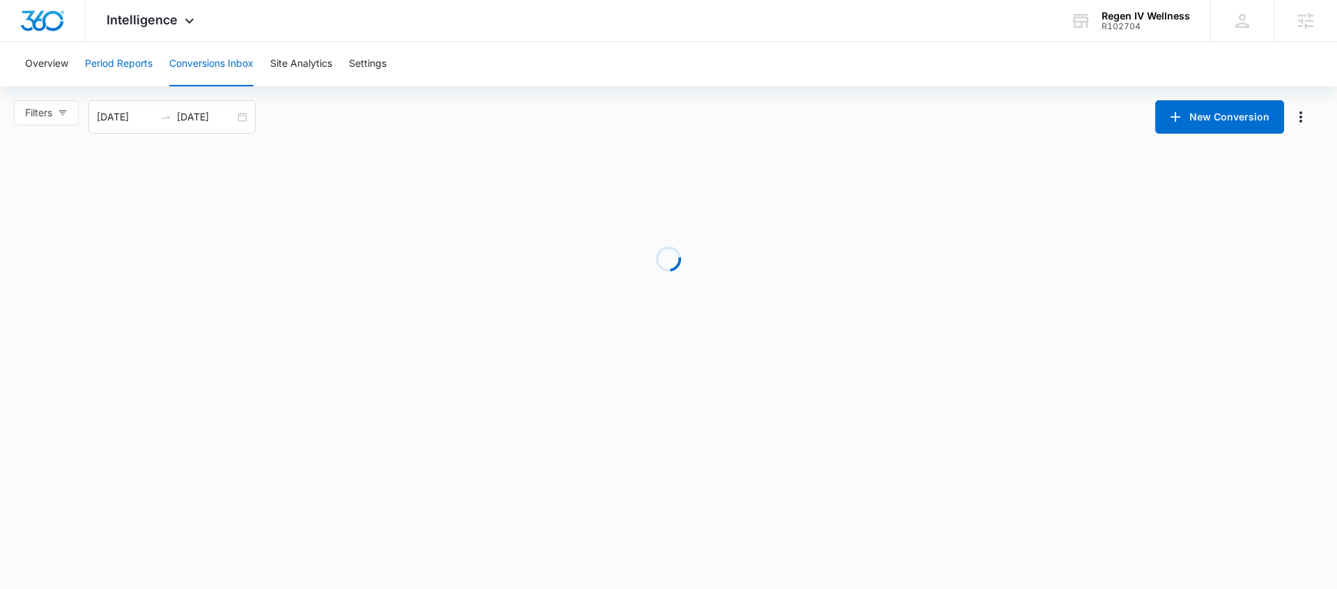
click at [134, 71] on button "Period Reports" at bounding box center [119, 64] width 68 height 45
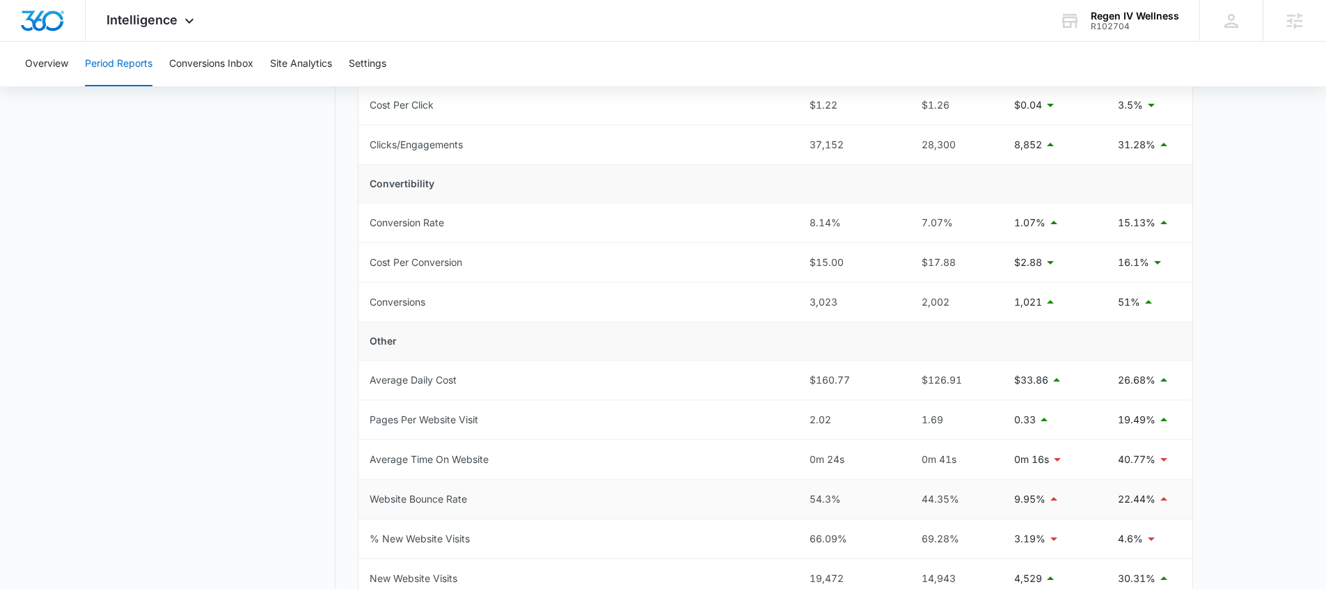
scroll to position [634, 0]
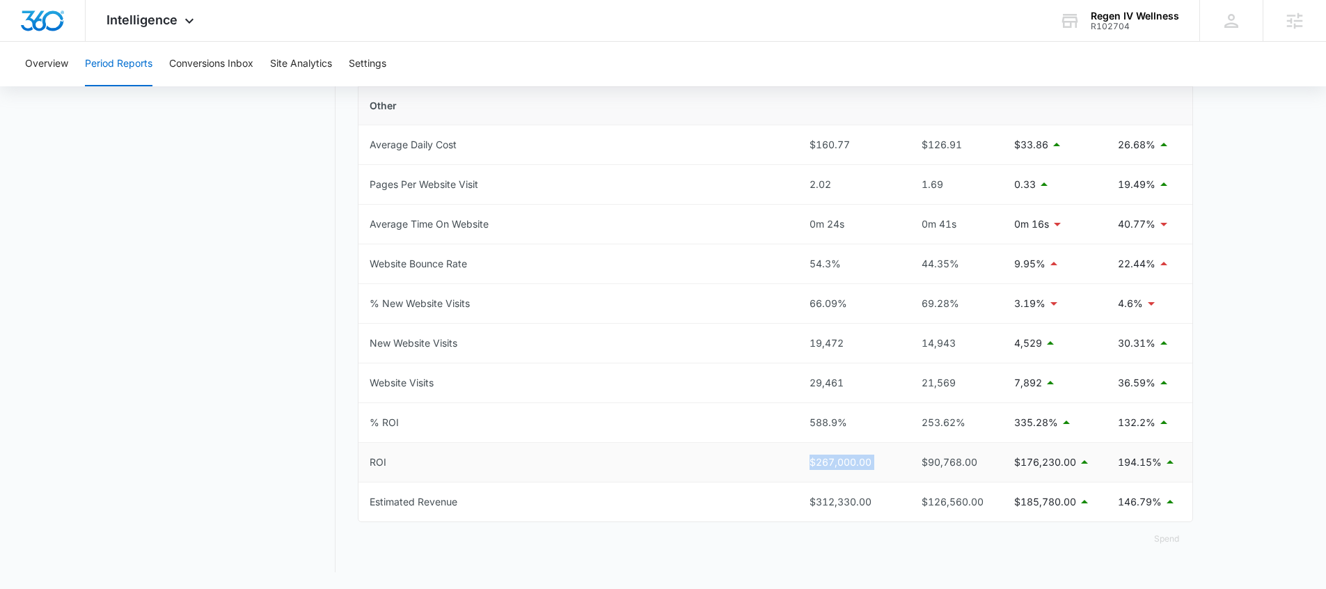
drag, startPoint x: 794, startPoint y: 469, endPoint x: 903, endPoint y: 468, distance: 109.3
click at [902, 468] on tr "ROI $267,000.00 $90,768.00 $176,230.00 194.15%" at bounding box center [776, 463] width 834 height 40
click at [906, 462] on td "$90,768.00" at bounding box center [952, 463] width 102 height 40
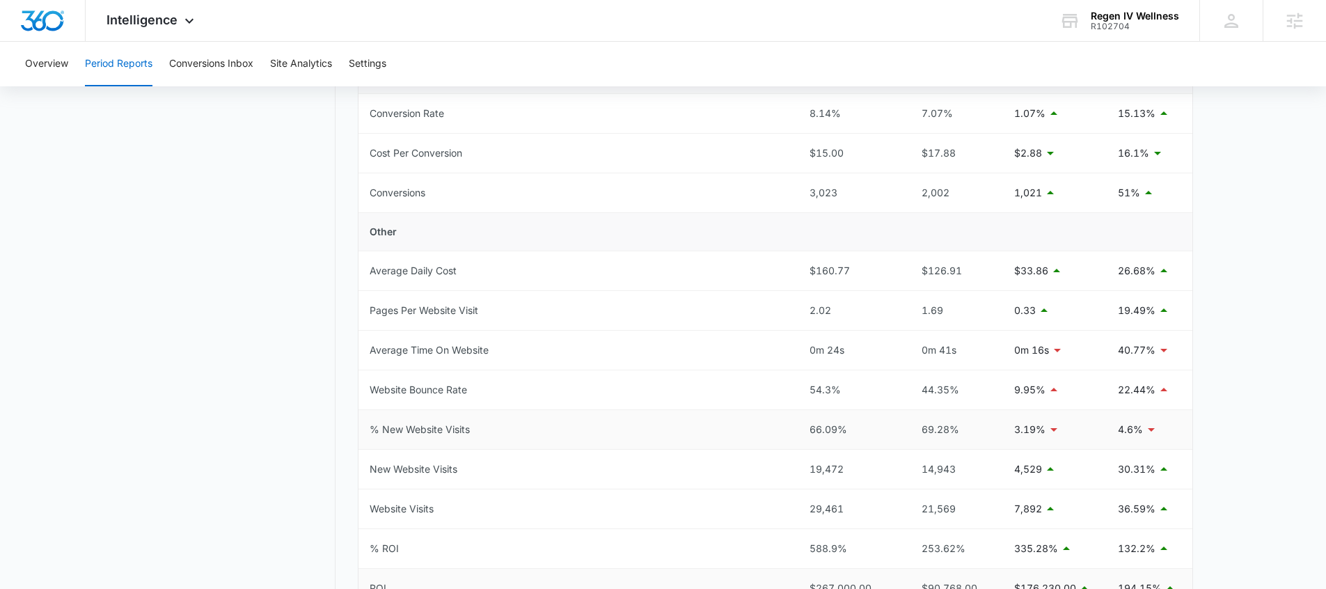
scroll to position [484, 0]
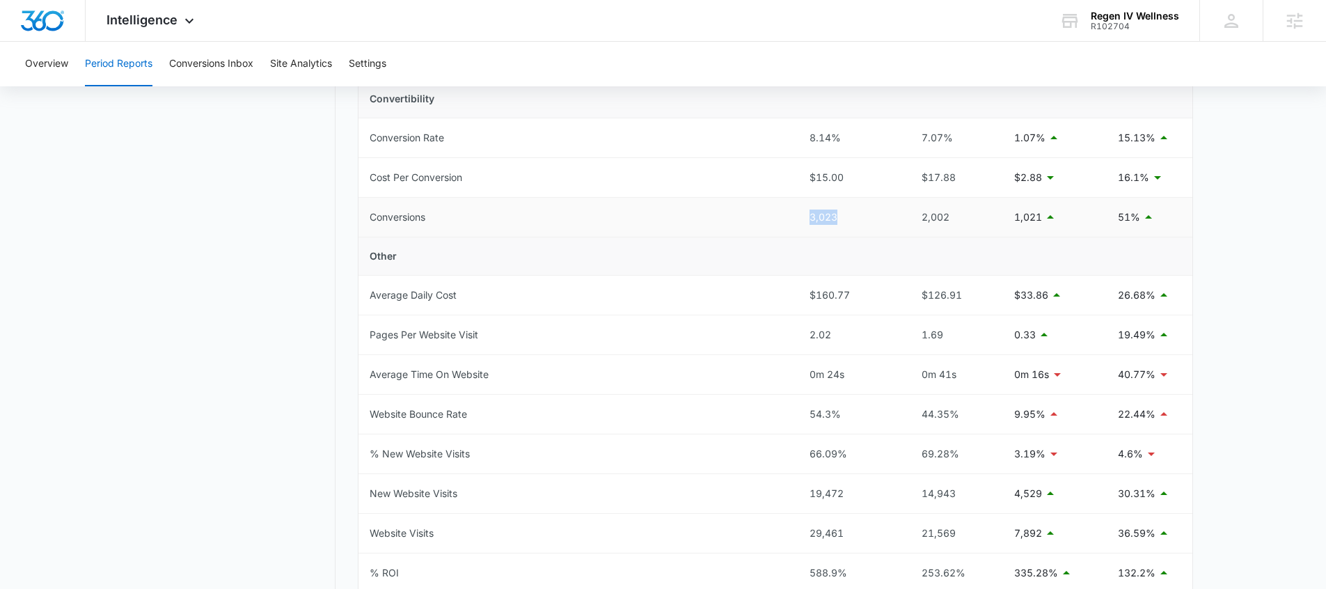
drag, startPoint x: 844, startPoint y: 217, endPoint x: 785, endPoint y: 217, distance: 59.2
click at [785, 217] on tr "Conversions 3,023 2,002 1,021 51%" at bounding box center [776, 218] width 834 height 40
click at [877, 230] on td "3,023" at bounding box center [850, 218] width 102 height 40
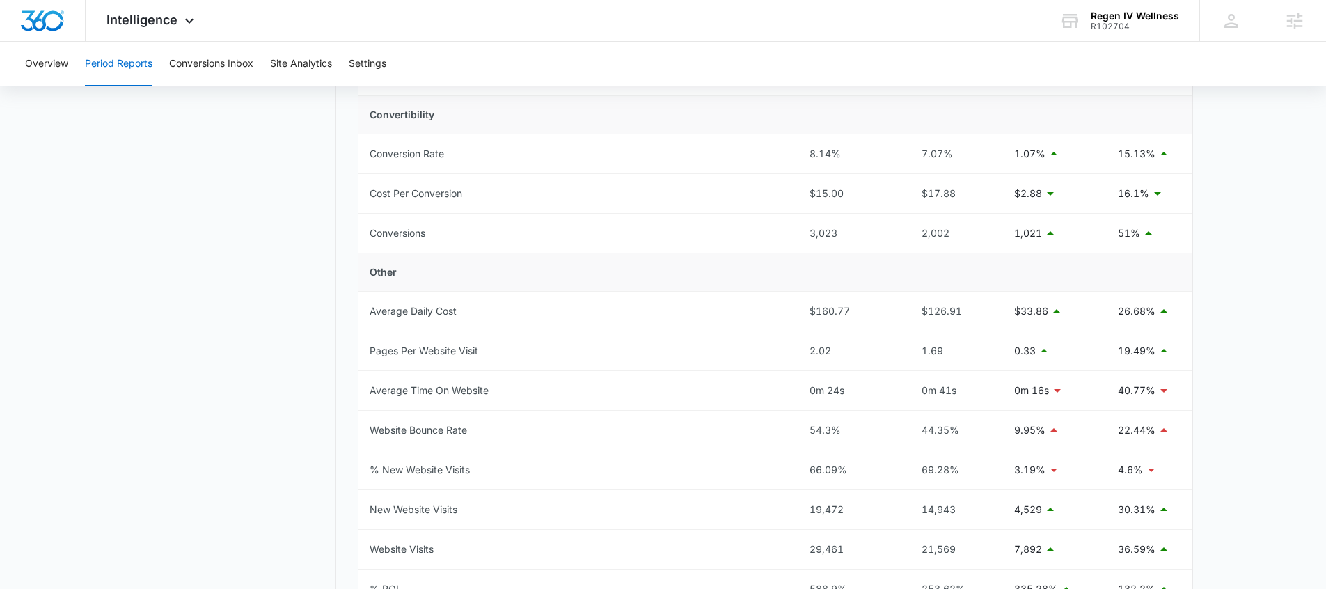
scroll to position [467, 0]
click at [799, 198] on td "$15.00" at bounding box center [850, 195] width 102 height 40
drag, startPoint x: 957, startPoint y: 196, endPoint x: 918, endPoint y: 196, distance: 39.7
click at [917, 197] on div "$17.88" at bounding box center [952, 194] width 80 height 15
click at [892, 230] on td "3,023" at bounding box center [850, 234] width 102 height 40
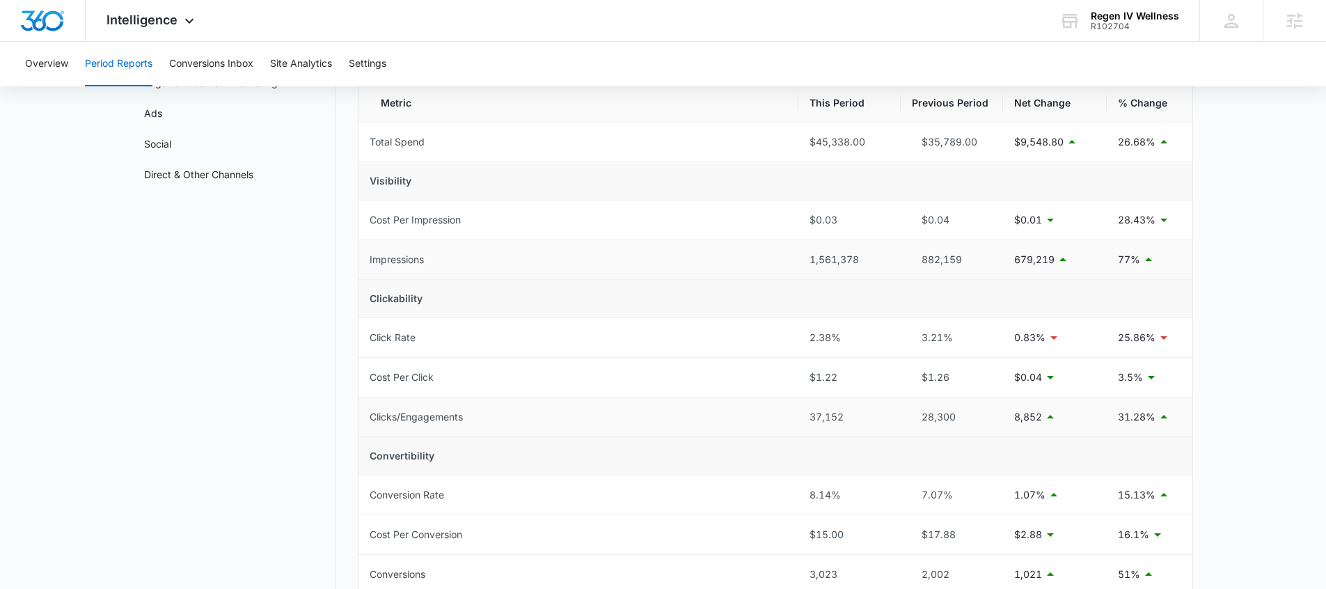
scroll to position [0, 0]
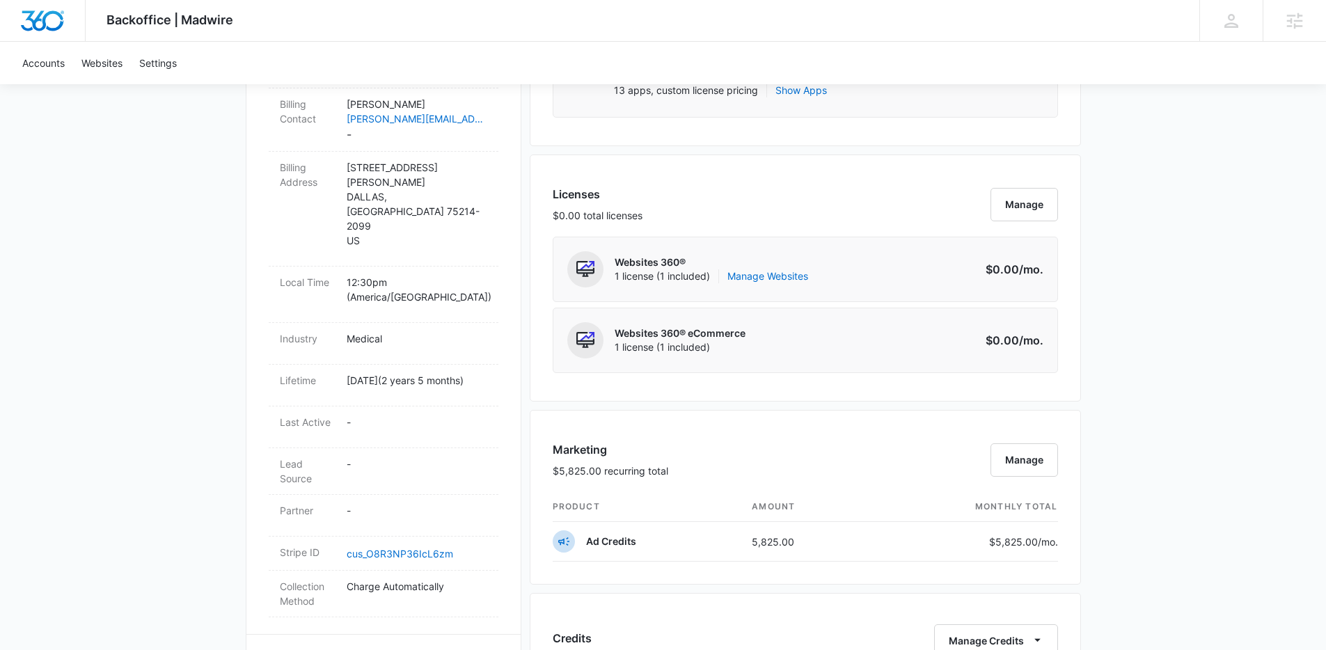
scroll to position [351, 0]
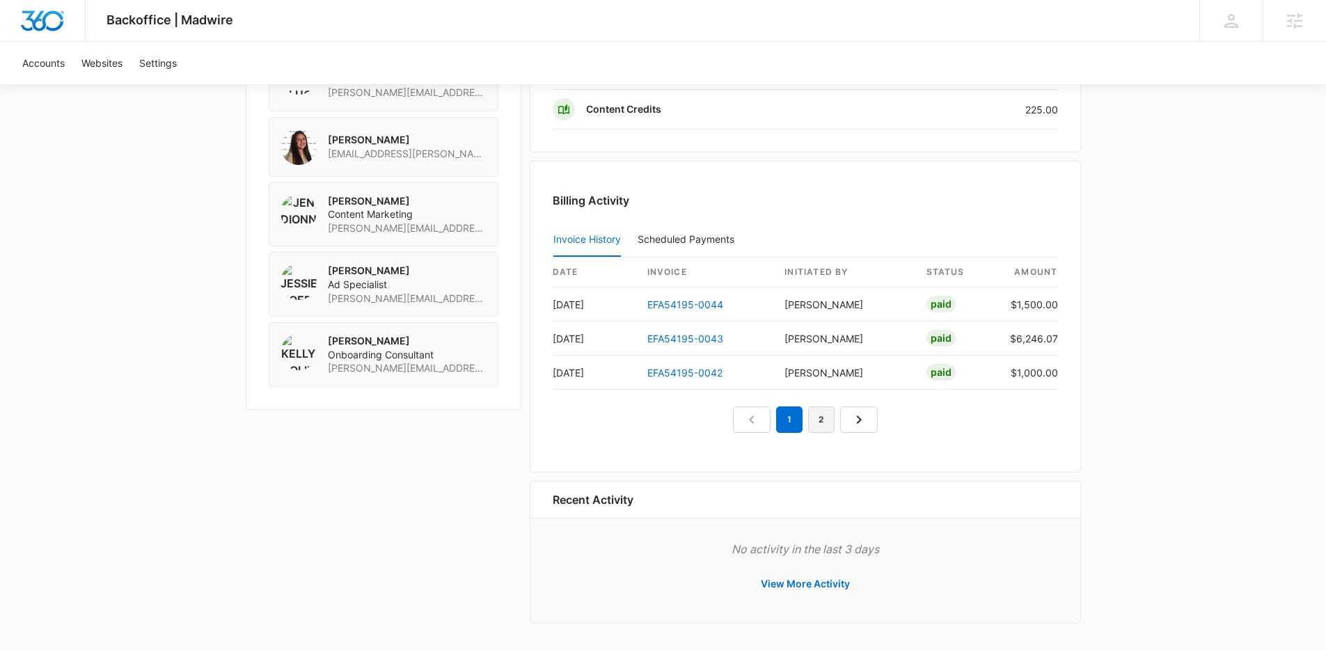
click at [824, 423] on link "2" at bounding box center [821, 420] width 26 height 26
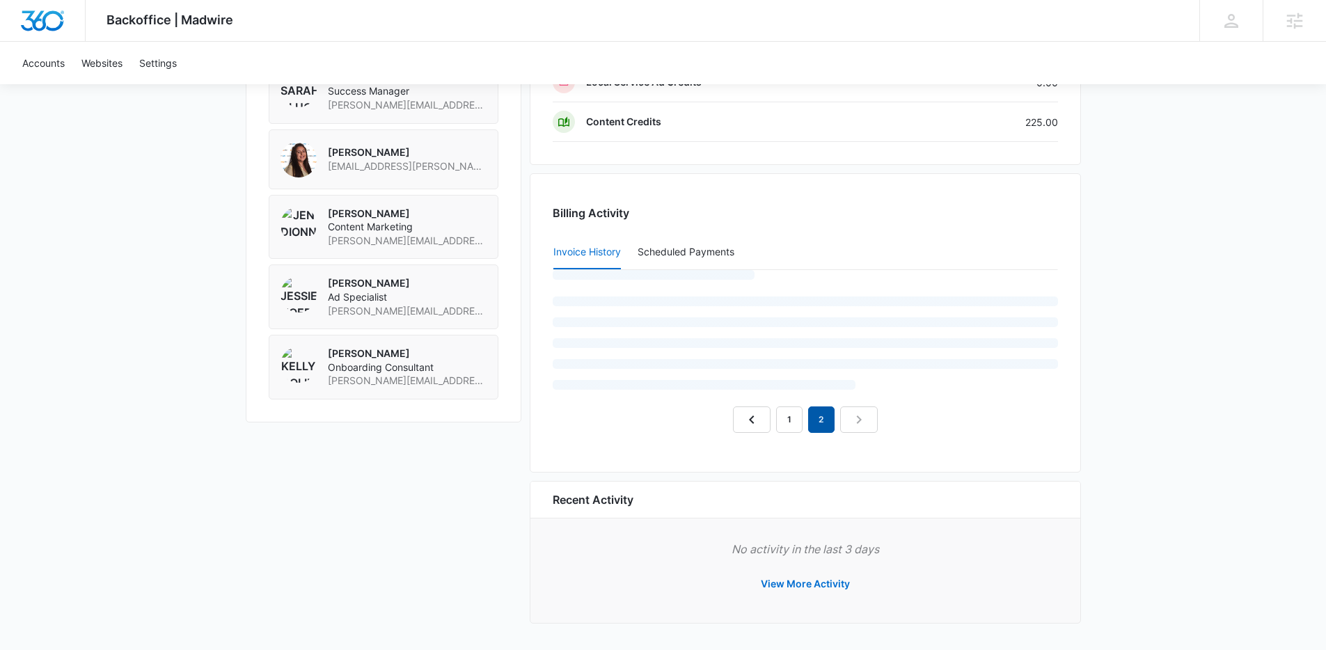
scroll to position [1186, 0]
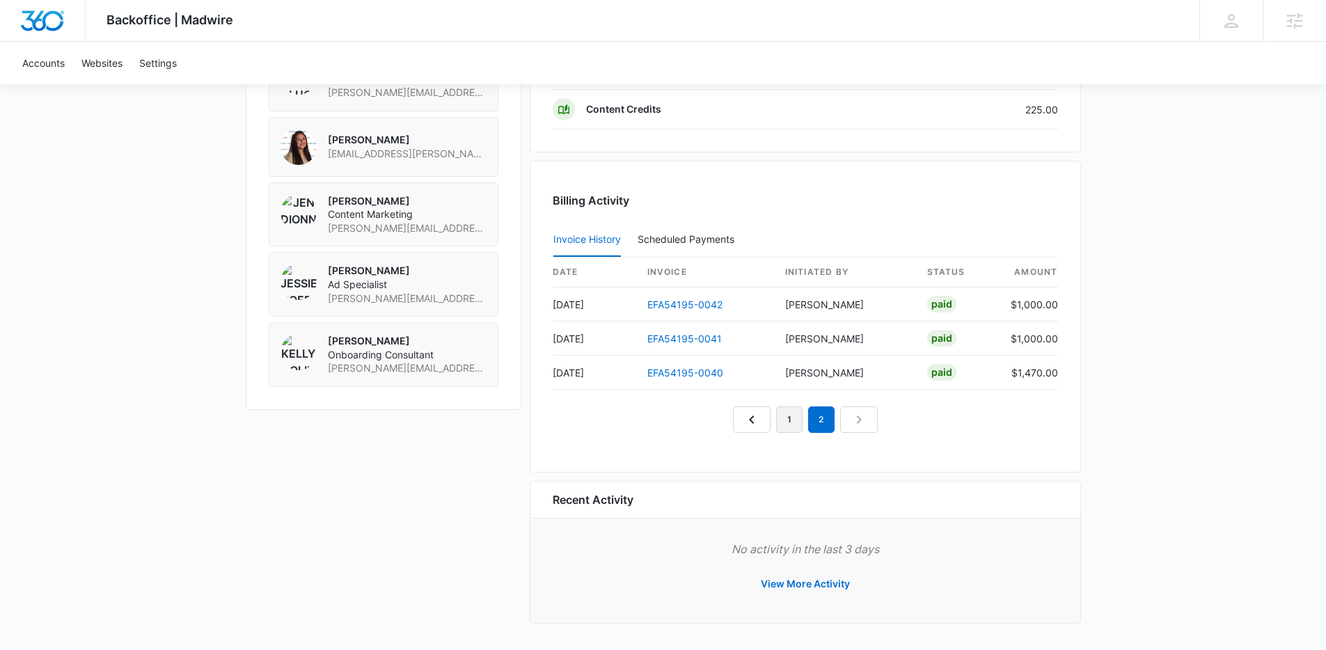
click at [794, 421] on link "1" at bounding box center [789, 420] width 26 height 26
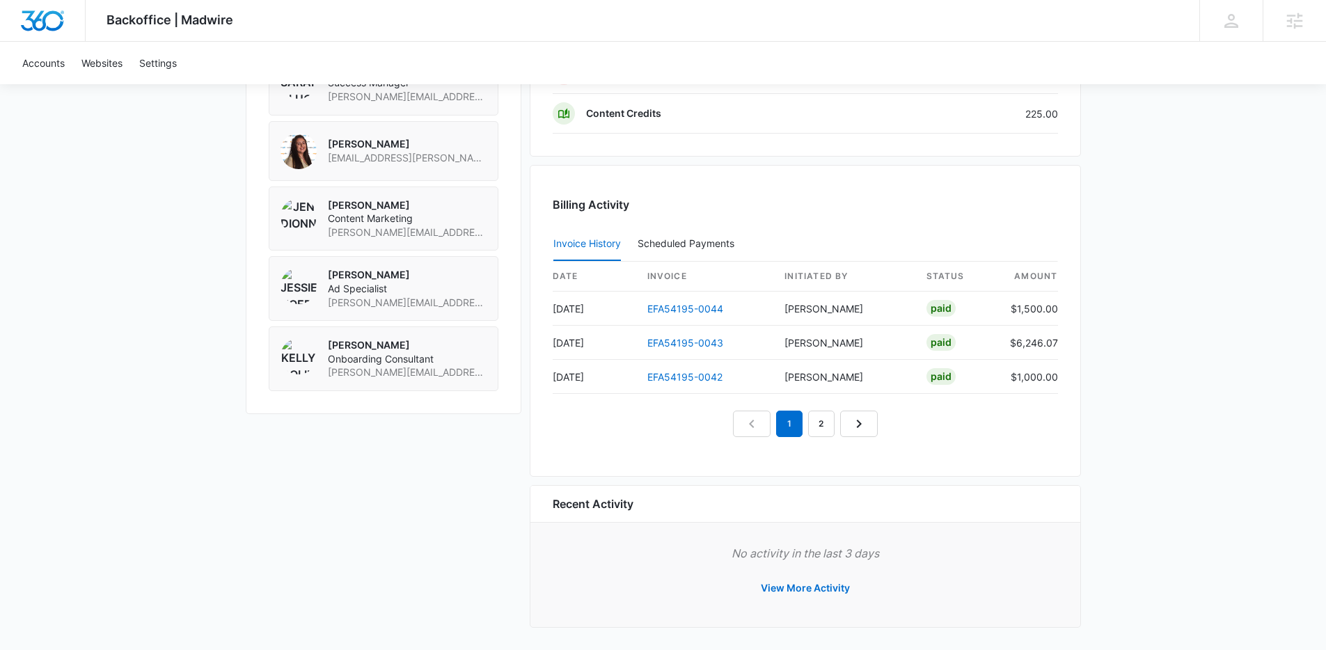
scroll to position [804, 0]
